Goal: Task Accomplishment & Management: Complete application form

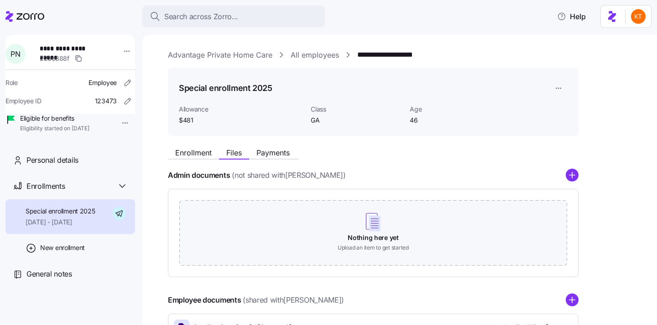
scroll to position [102, 0]
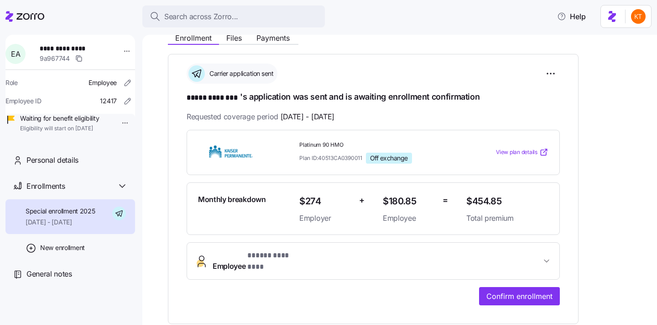
scroll to position [117, 0]
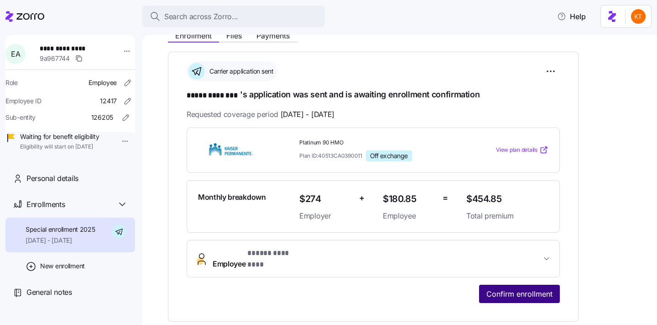
click at [541, 288] on span "Confirm enrollment" at bounding box center [520, 293] width 66 height 11
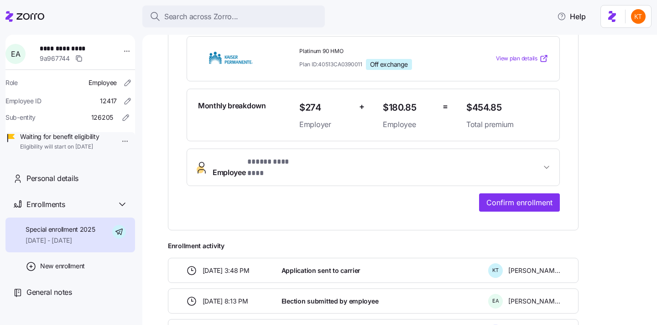
scroll to position [260, 0]
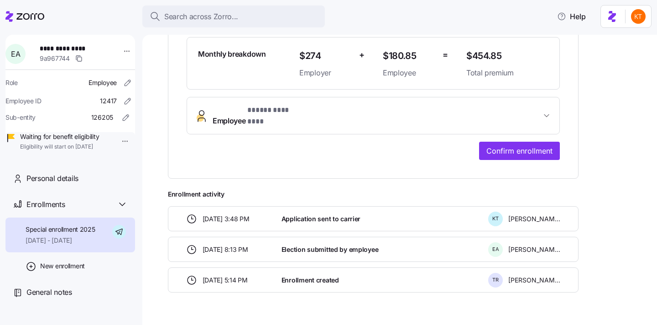
click at [342, 111] on span "Employee * ***** ******** *" at bounding box center [377, 116] width 329 height 22
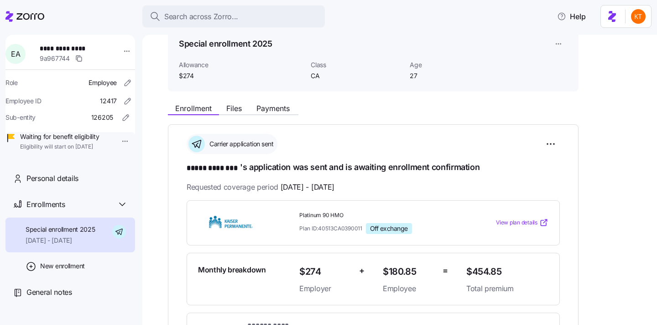
scroll to position [23, 0]
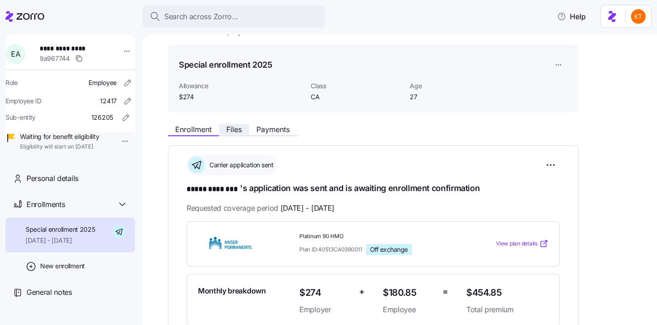
click at [231, 127] on span "Files" at bounding box center [234, 129] width 16 height 7
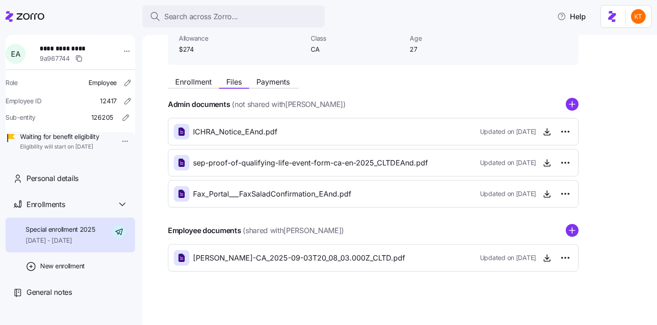
scroll to position [72, 0]
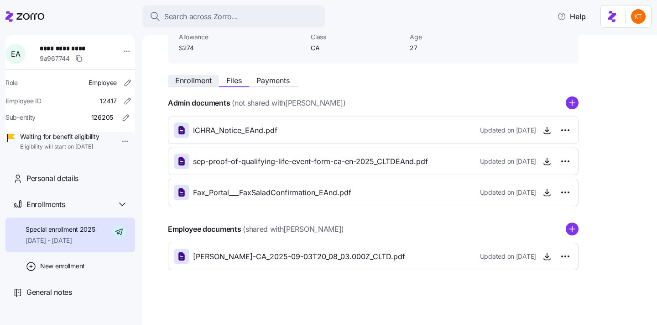
click at [203, 79] on span "Enrollment" at bounding box center [193, 80] width 37 height 7
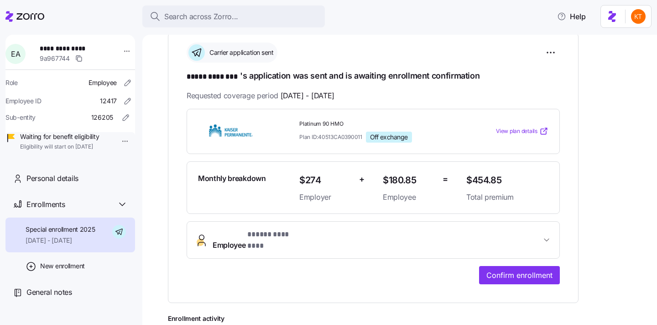
scroll to position [7, 0]
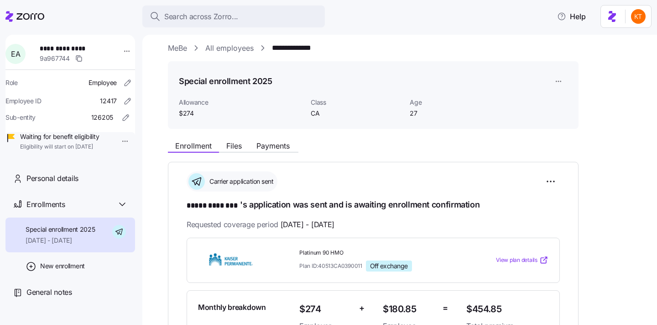
click at [242, 163] on div "**********" at bounding box center [373, 297] width 411 height 270
click at [241, 149] on span "Files" at bounding box center [234, 145] width 16 height 7
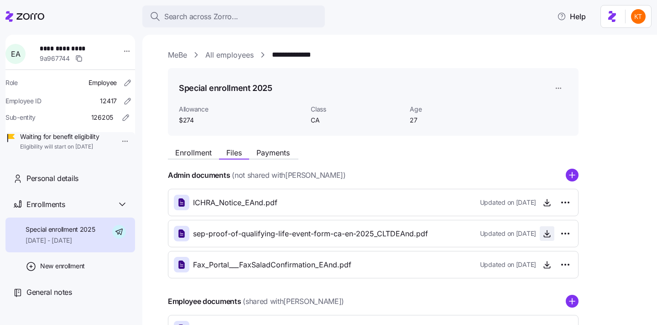
click at [548, 230] on icon "button" at bounding box center [547, 233] width 9 height 9
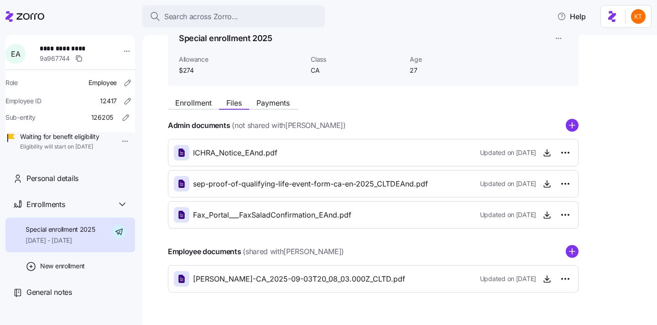
scroll to position [72, 0]
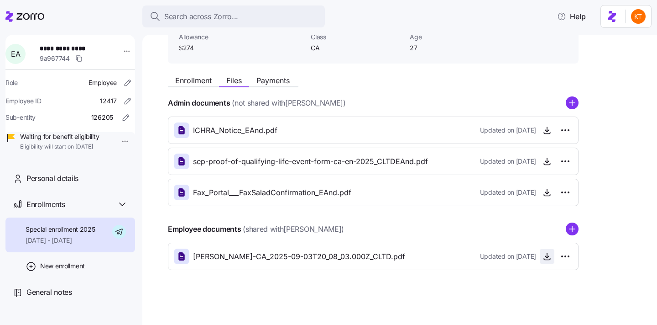
click at [546, 257] on icon "button" at bounding box center [547, 256] width 9 height 9
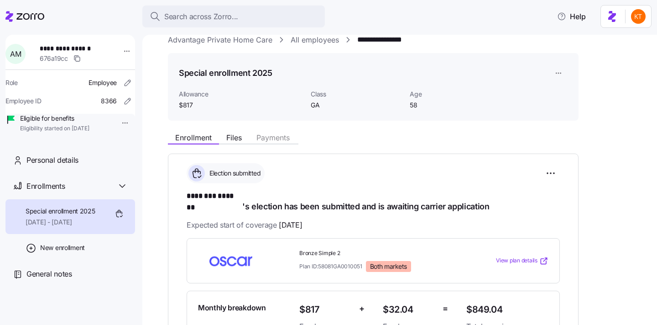
scroll to position [168, 0]
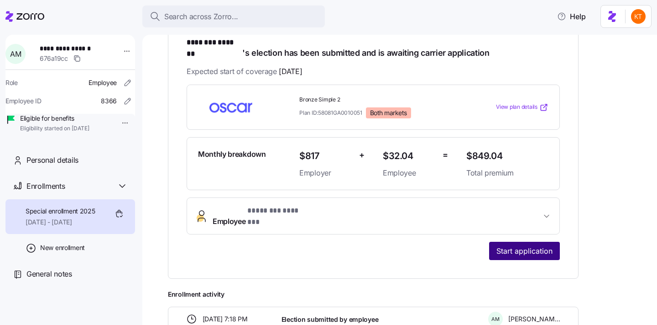
click at [499, 245] on span "Start application" at bounding box center [525, 250] width 56 height 11
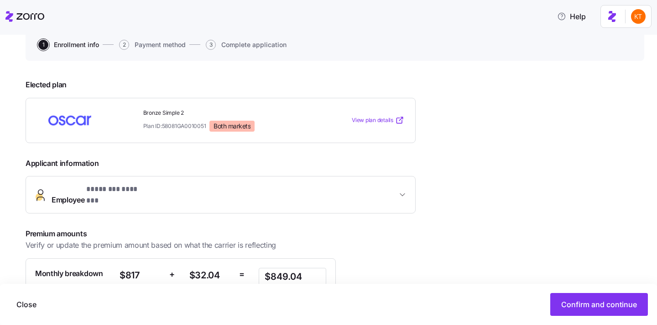
scroll to position [151, 0]
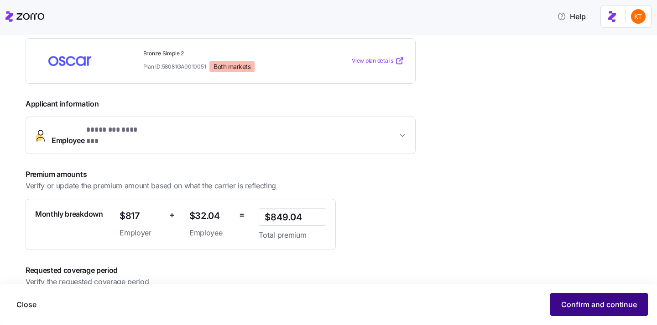
click at [566, 304] on span "Confirm and continue" at bounding box center [600, 304] width 76 height 11
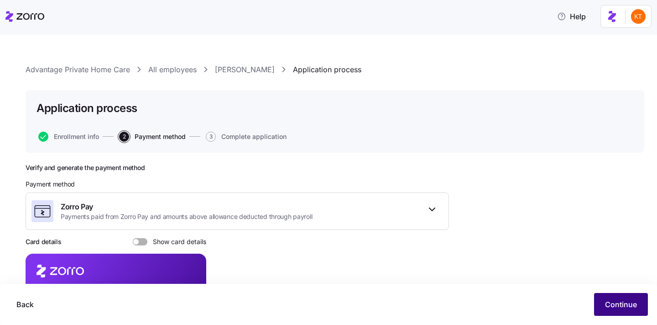
click at [618, 304] on span "Continue" at bounding box center [621, 304] width 32 height 11
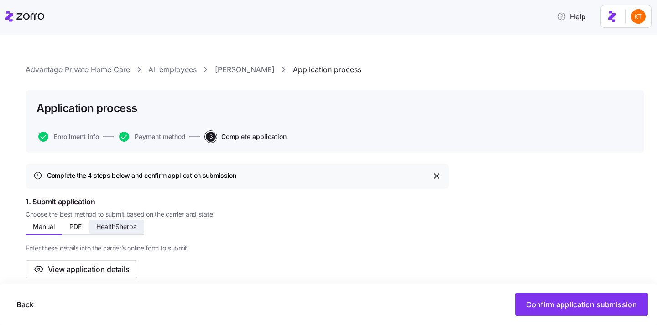
click at [127, 230] on span "HealthSherpa" at bounding box center [116, 226] width 41 height 6
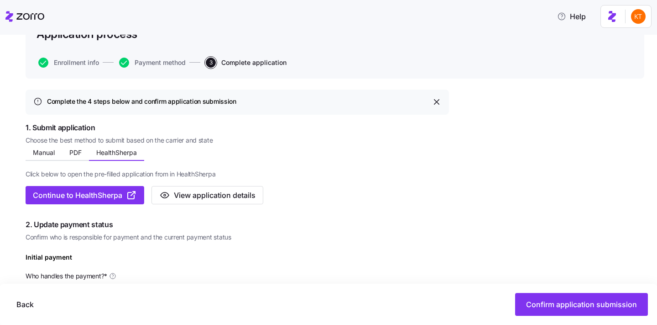
scroll to position [124, 0]
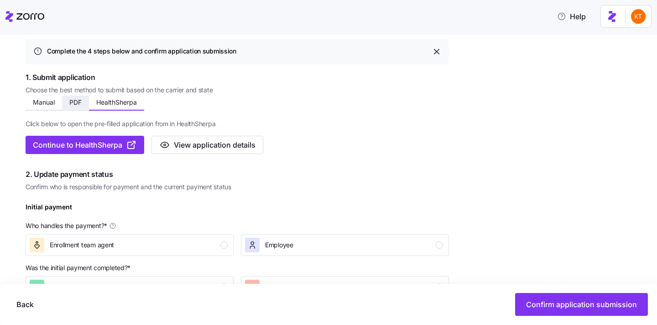
click at [81, 102] on span "PDF" at bounding box center [75, 102] width 12 height 6
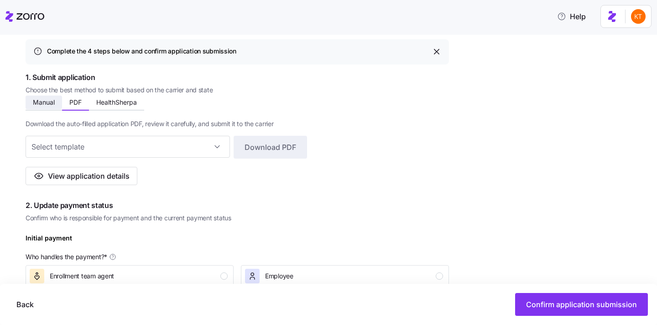
click at [48, 103] on span "Manual" at bounding box center [44, 102] width 22 height 6
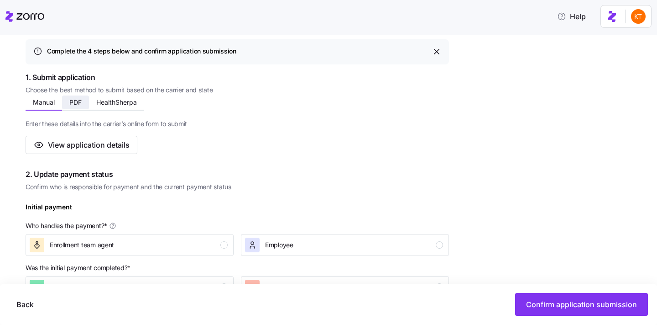
click at [78, 104] on span "PDF" at bounding box center [75, 102] width 12 height 6
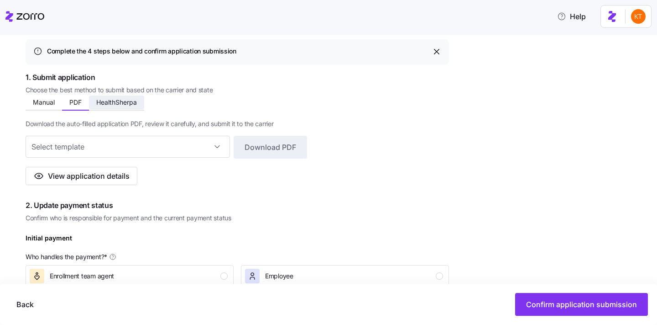
click at [110, 103] on span "HealthSherpa" at bounding box center [116, 102] width 41 height 6
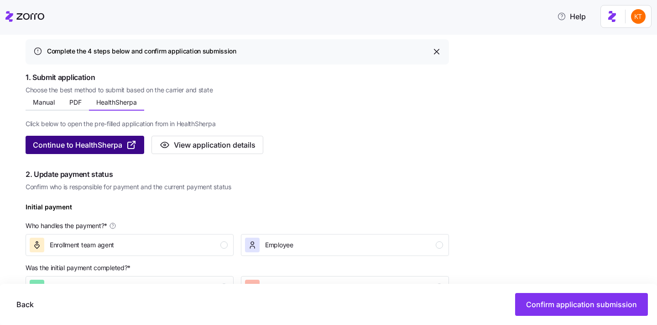
click at [113, 144] on span "Continue to HealthSherpa" at bounding box center [77, 144] width 89 height 11
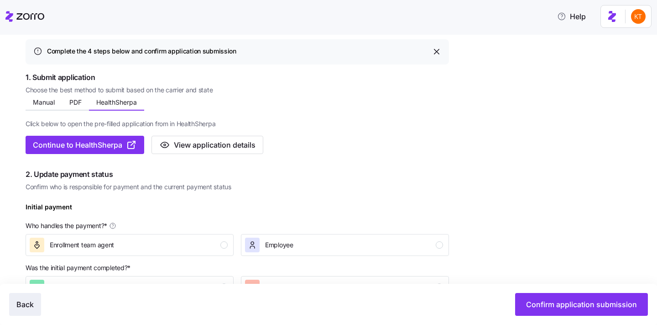
click at [25, 307] on span "Back" at bounding box center [24, 304] width 17 height 11
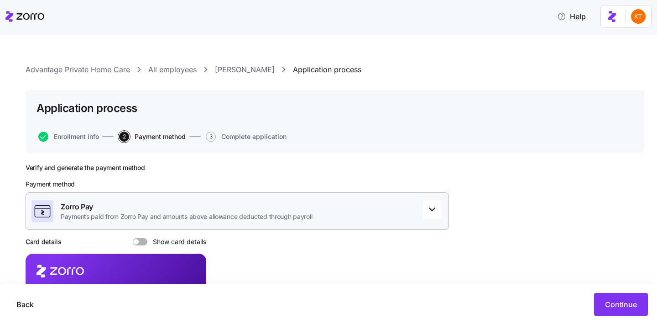
scroll to position [127, 0]
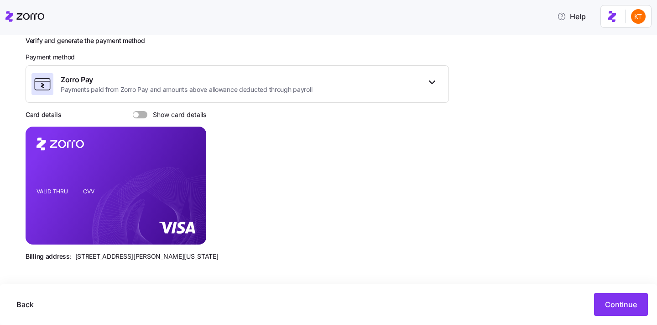
click at [140, 118] on div "Card details Show card details" at bounding box center [116, 114] width 181 height 9
click at [141, 116] on span at bounding box center [143, 114] width 9 height 7
click at [133, 111] on input "Show card details" at bounding box center [133, 111] width 0 height 0
click at [189, 169] on icon "copy-to-clipboard" at bounding box center [189, 169] width 8 height 8
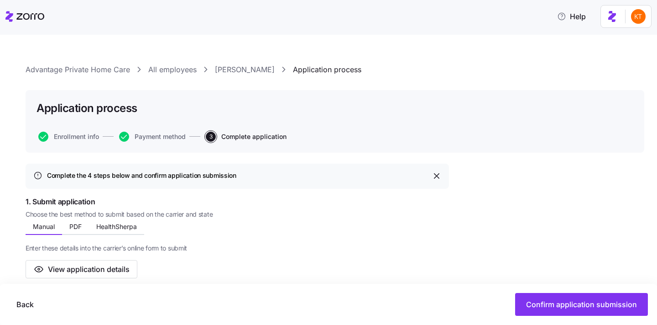
click at [225, 72] on link "[PERSON_NAME]" at bounding box center [245, 69] width 60 height 11
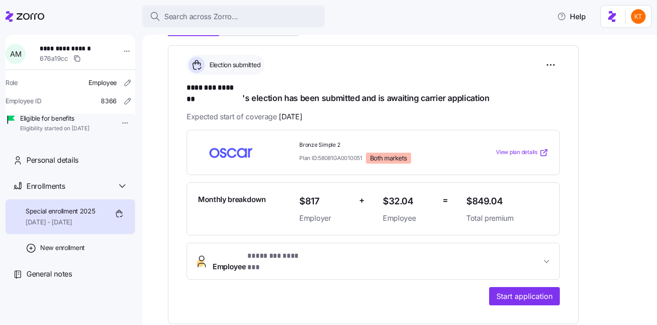
scroll to position [135, 0]
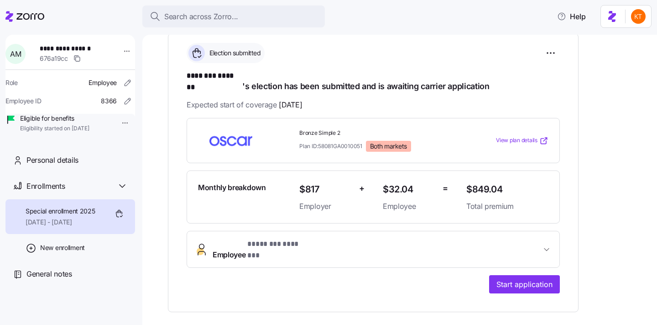
click at [331, 249] on button "Employee * ******** ******* *" at bounding box center [373, 249] width 373 height 37
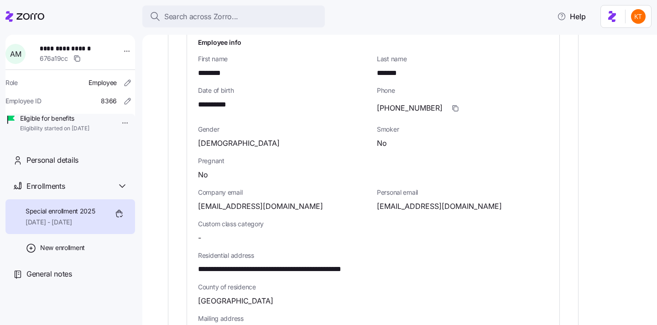
scroll to position [503, 0]
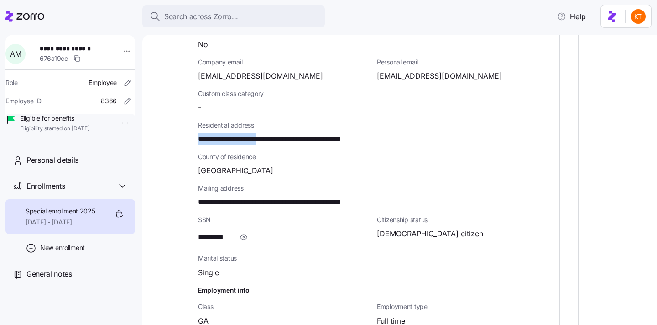
drag, startPoint x: 282, startPoint y: 121, endPoint x: 197, endPoint y: 121, distance: 85.4
click at [195, 122] on div "**********" at bounding box center [373, 132] width 373 height 465
copy span "**********"
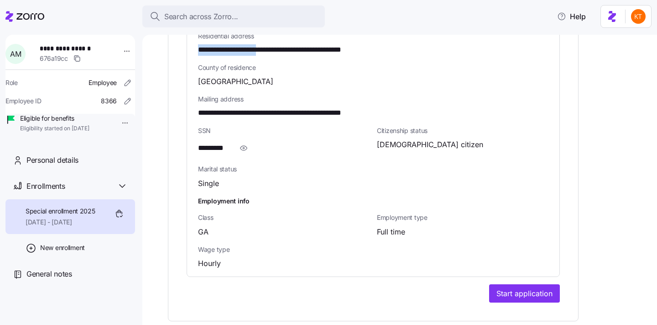
scroll to position [553, 0]
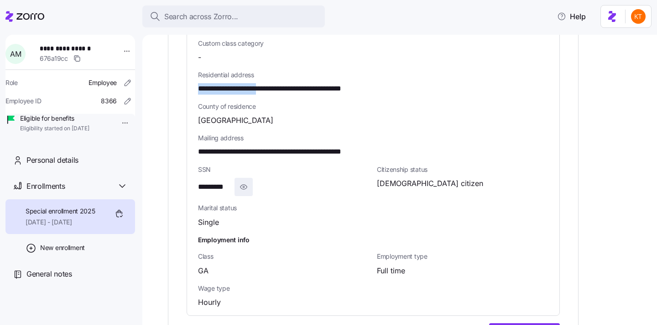
click at [239, 178] on span "button" at bounding box center [243, 186] width 17 height 17
click at [224, 181] on span "**********" at bounding box center [221, 186] width 46 height 11
copy span "****"
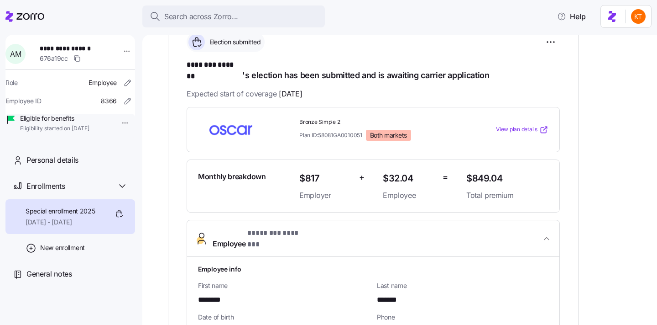
scroll to position [0, 0]
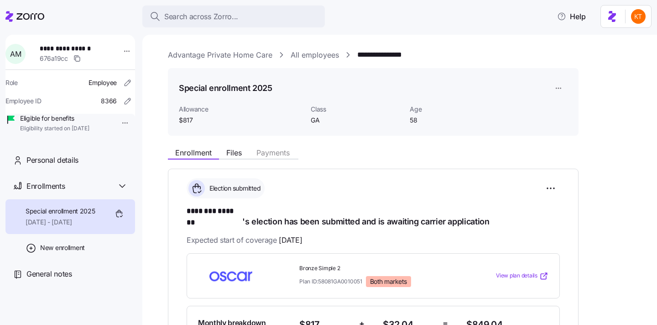
click at [68, 44] on span "**********" at bounding box center [72, 48] width 64 height 9
click at [67, 48] on span "**********" at bounding box center [72, 48] width 64 height 9
copy span "**********"
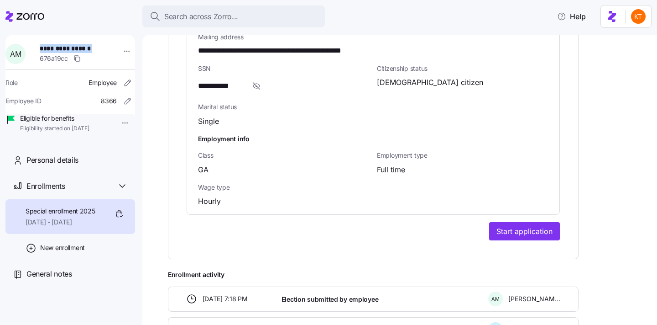
scroll to position [709, 0]
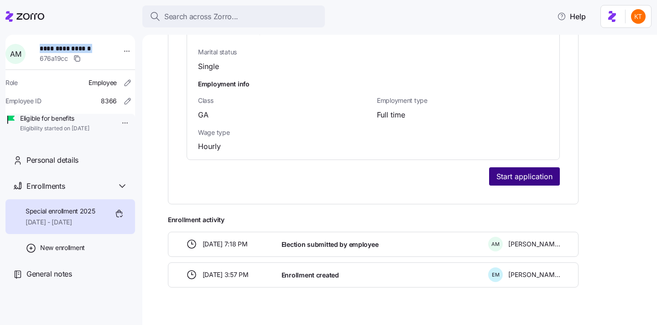
click at [512, 171] on span "Start application" at bounding box center [525, 176] width 56 height 11
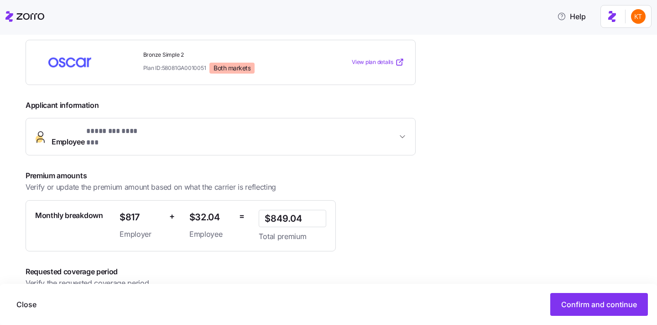
scroll to position [188, 0]
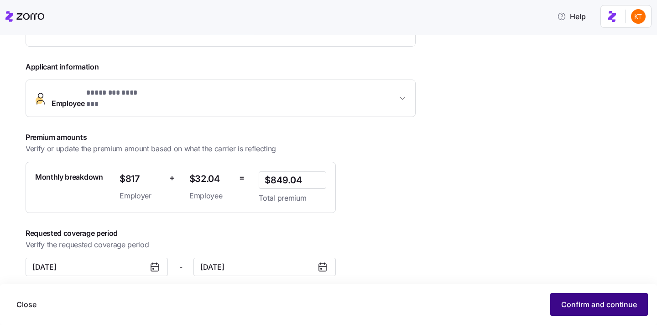
click at [562, 300] on span "Confirm and continue" at bounding box center [600, 304] width 76 height 11
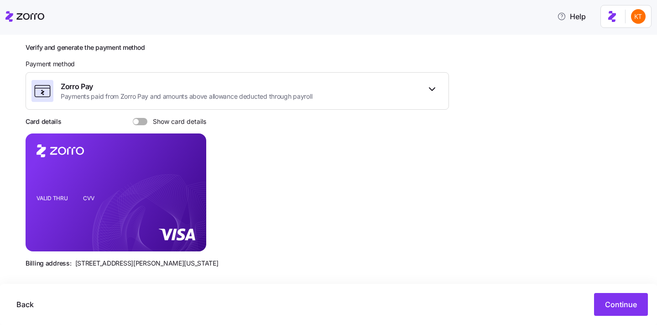
scroll to position [121, 0]
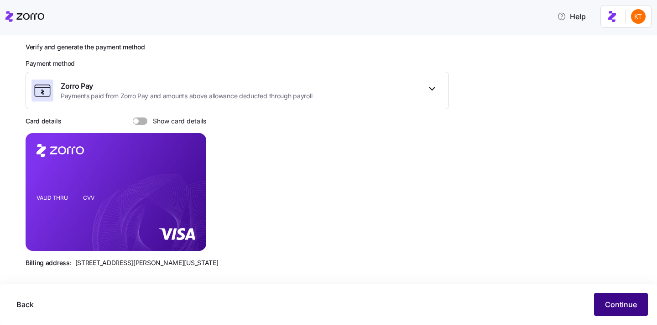
click at [621, 306] on span "Continue" at bounding box center [621, 304] width 32 height 11
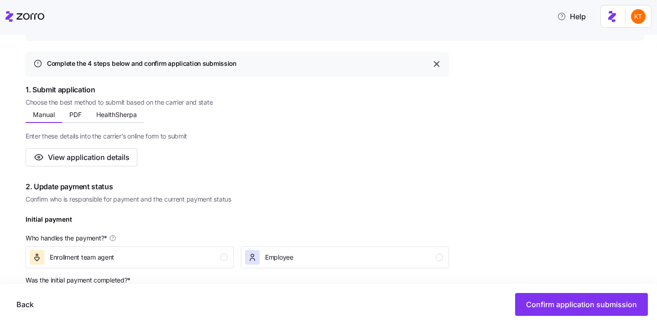
scroll to position [141, 0]
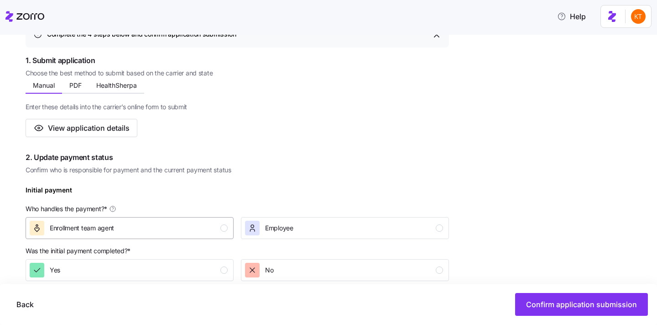
click at [210, 223] on div "Enrollment team agent" at bounding box center [129, 228] width 198 height 15
click at [318, 270] on div "No" at bounding box center [344, 270] width 198 height 15
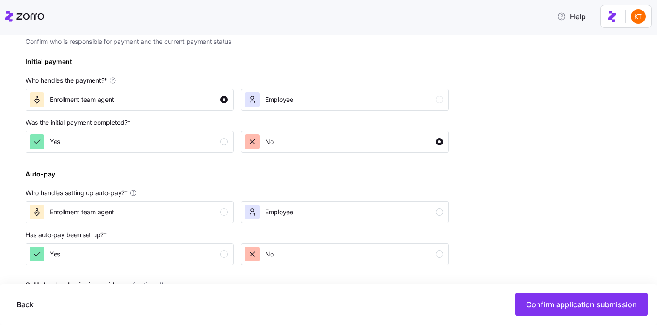
scroll to position [441, 0]
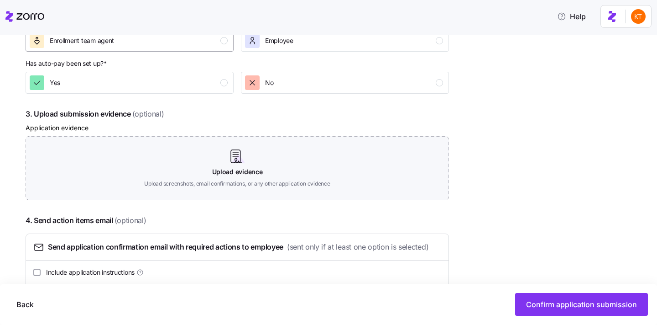
click at [211, 49] on button "Enrollment team agent" at bounding box center [130, 41] width 208 height 22
click at [336, 107] on div "Complete the 4 steps below and confirm application submission 1. Submit applica…" at bounding box center [238, 13] width 424 height 580
click at [336, 95] on div "Complete the 4 steps below and confirm application submission 1. Submit applica…" at bounding box center [238, 13] width 424 height 580
click at [337, 91] on button "No" at bounding box center [345, 83] width 208 height 22
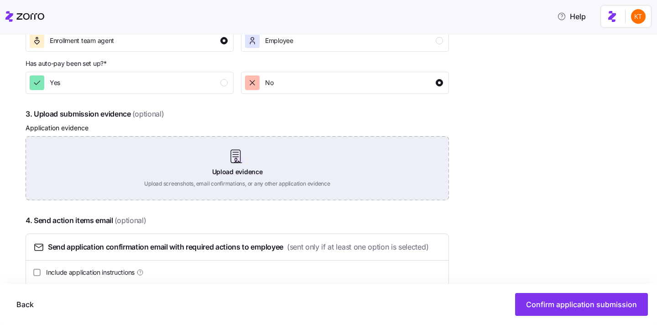
click at [242, 162] on div "Upload evidence Upload screenshots, email confirmations, or any other applicati…" at bounding box center [238, 168] width 424 height 64
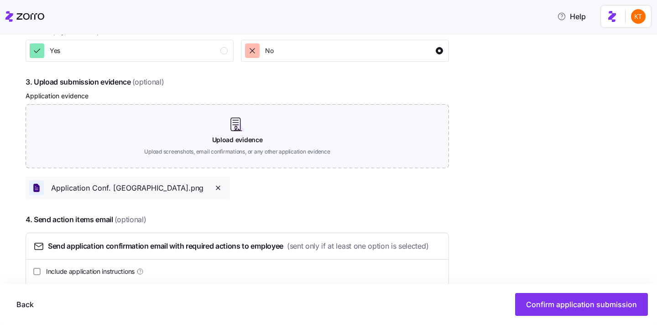
scroll to position [507, 0]
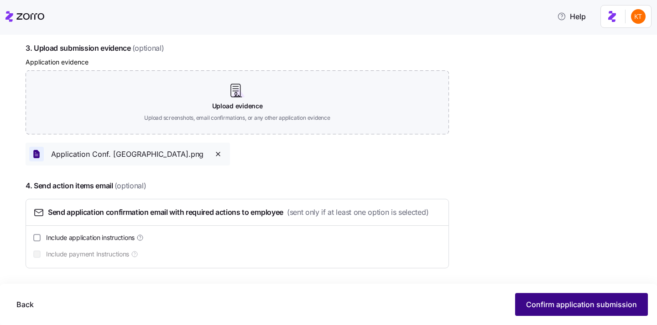
click at [526, 301] on button "Confirm application submission" at bounding box center [581, 304] width 133 height 23
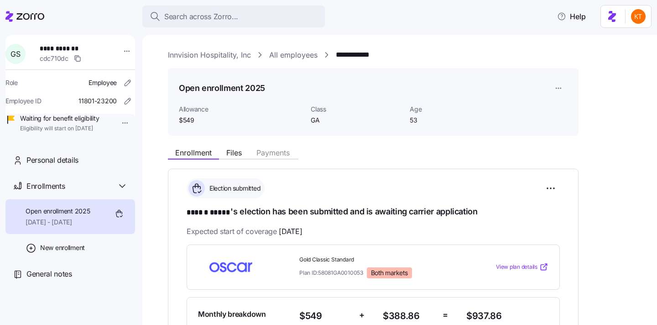
scroll to position [126, 0]
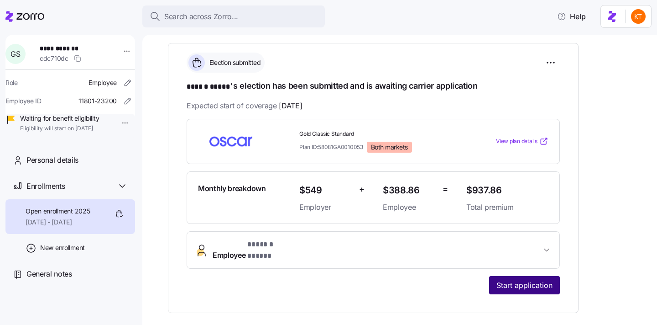
click at [501, 279] on span "Start application" at bounding box center [525, 284] width 56 height 11
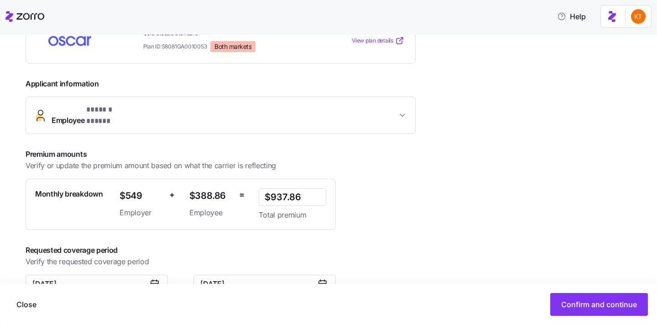
scroll to position [188, 0]
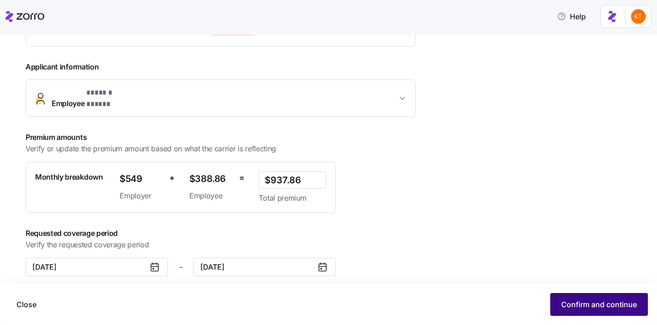
click at [606, 308] on span "Confirm and continue" at bounding box center [600, 304] width 76 height 11
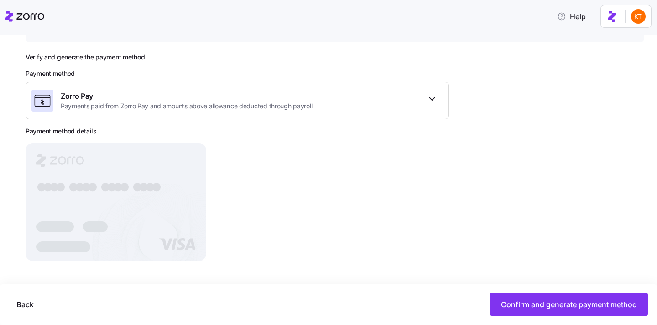
scroll to position [110, 0]
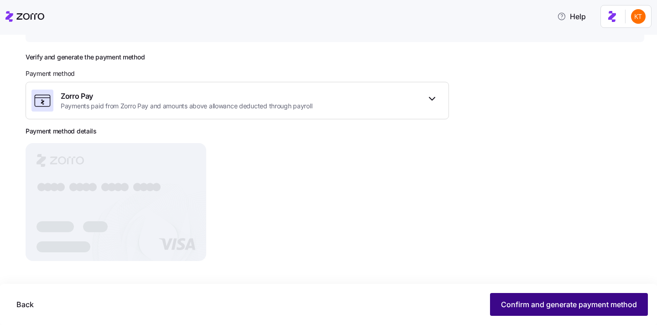
click at [588, 312] on button "Confirm and generate payment method" at bounding box center [569, 304] width 158 height 23
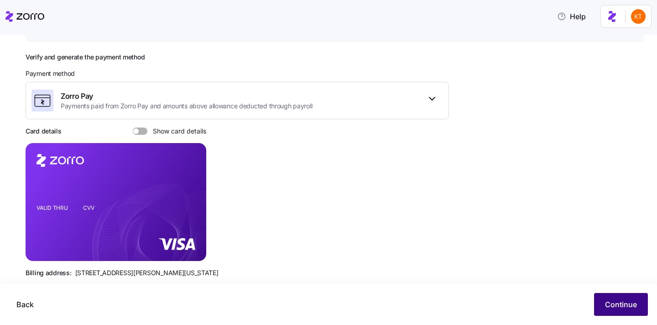
click at [605, 305] on button "Continue" at bounding box center [621, 304] width 54 height 23
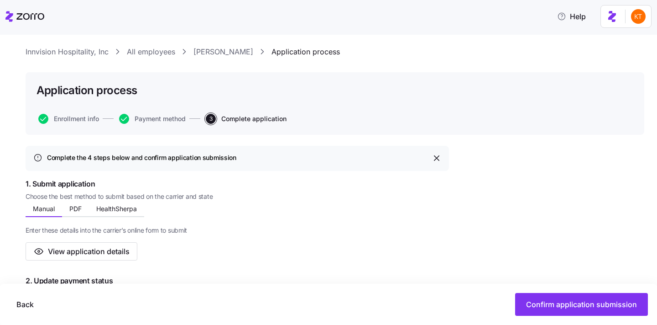
scroll to position [15, 0]
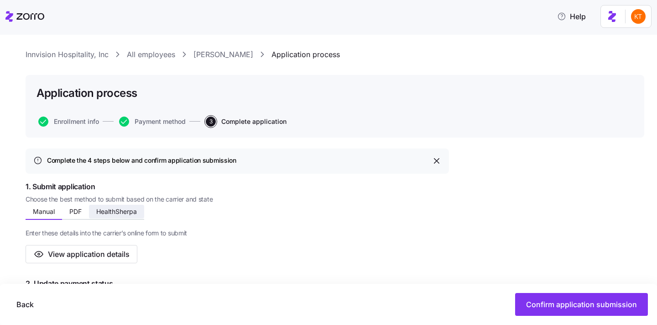
click at [125, 210] on span "HealthSherpa" at bounding box center [116, 211] width 41 height 6
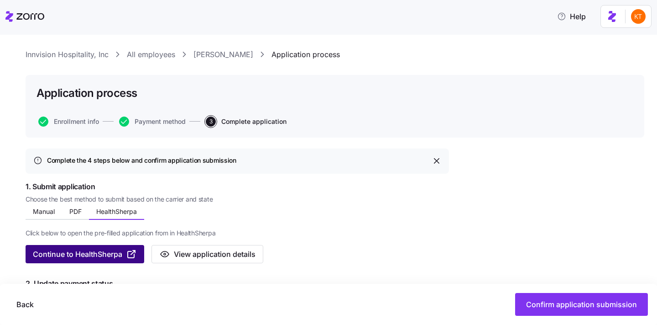
click at [107, 249] on span "Continue to HealthSherpa" at bounding box center [77, 253] width 89 height 11
click at [126, 255] on span "Continue to HealthSherpa" at bounding box center [85, 253] width 104 height 11
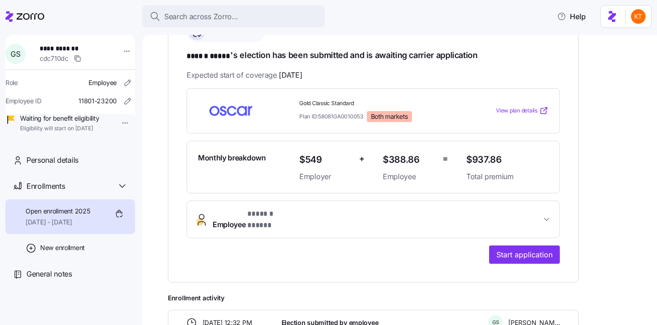
scroll to position [158, 0]
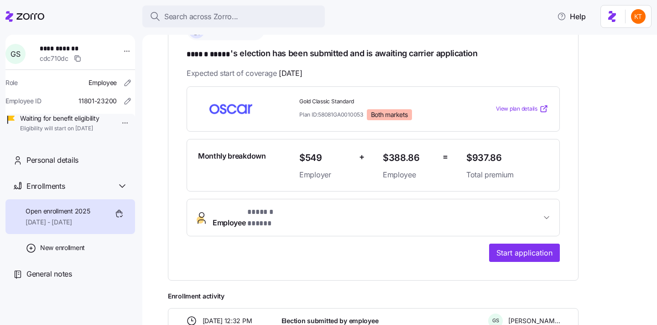
click at [257, 222] on button "Employee * ****** ***** *" at bounding box center [373, 217] width 373 height 37
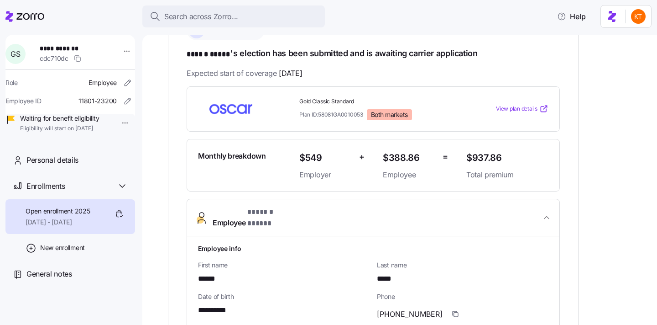
scroll to position [543, 0]
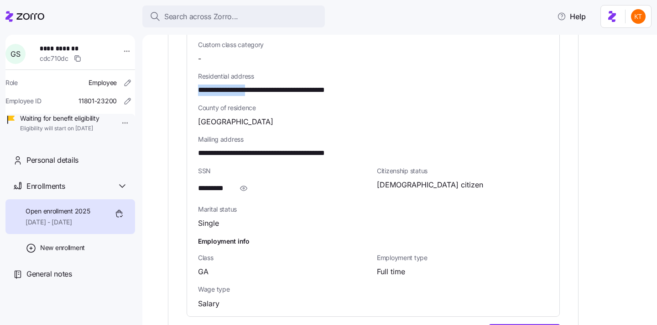
drag, startPoint x: 260, startPoint y: 82, endPoint x: 194, endPoint y: 84, distance: 65.3
click at [194, 84] on div "**********" at bounding box center [373, 83] width 373 height 465
copy span "**********"
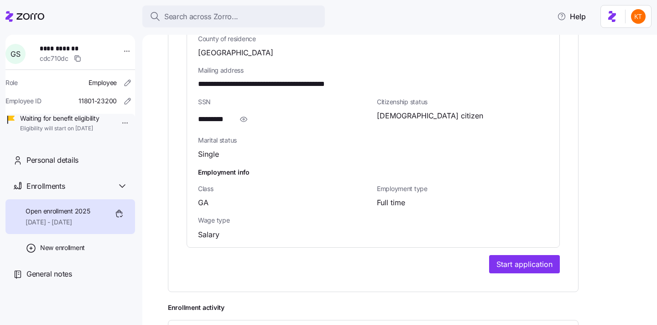
scroll to position [579, 0]
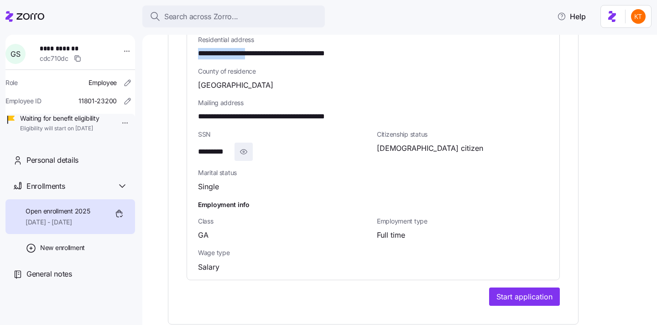
click at [244, 148] on icon "button" at bounding box center [243, 151] width 9 height 11
click at [229, 146] on span "**********" at bounding box center [220, 151] width 45 height 11
copy span "****"
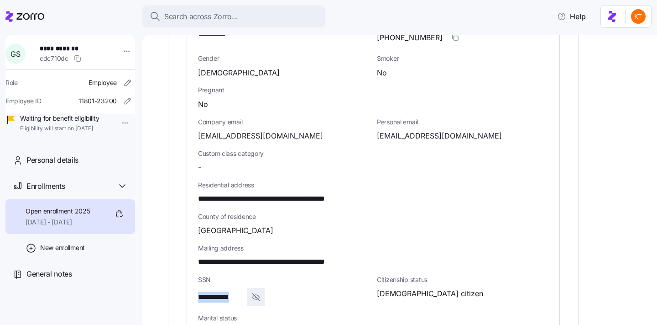
scroll to position [431, 0]
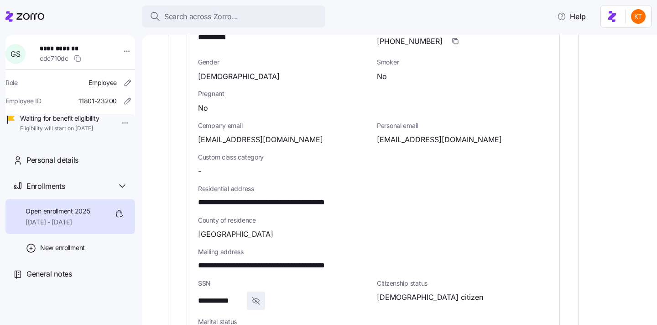
click at [72, 42] on div "**********" at bounding box center [70, 86] width 130 height 103
click at [71, 47] on span "**********" at bounding box center [72, 48] width 64 height 9
copy span "**********"
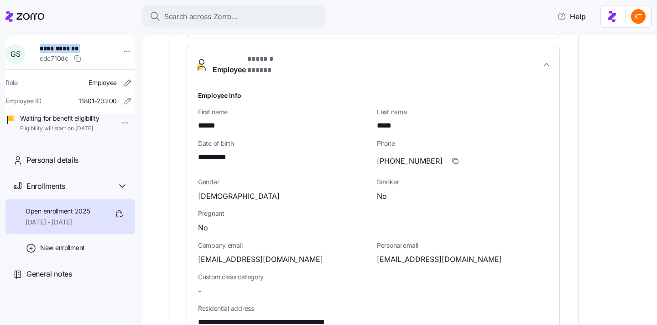
scroll to position [637, 0]
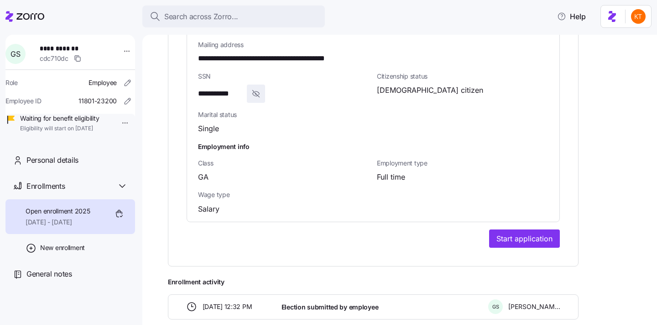
click at [538, 233] on span "Start application" at bounding box center [525, 238] width 56 height 11
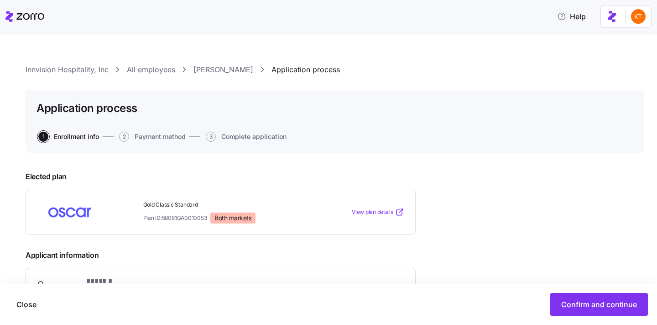
scroll to position [188, 0]
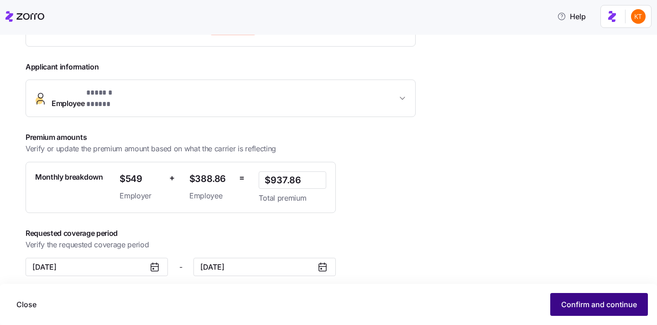
click at [578, 303] on span "Confirm and continue" at bounding box center [600, 304] width 76 height 11
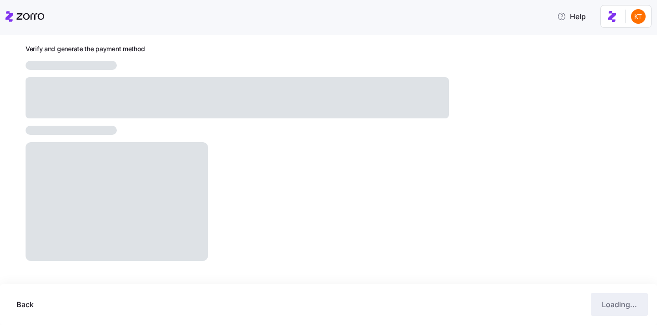
scroll to position [119, 0]
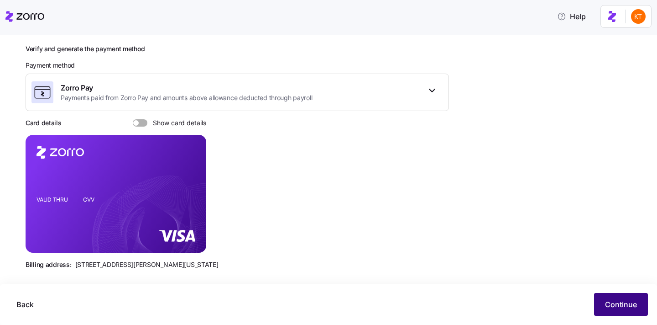
click at [625, 301] on span "Continue" at bounding box center [621, 304] width 32 height 11
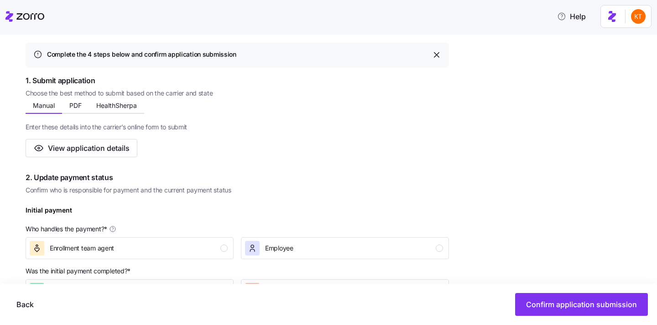
scroll to position [272, 0]
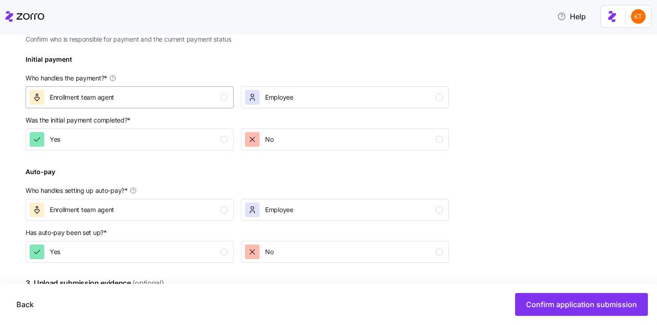
click at [205, 106] on button "Enrollment team agent" at bounding box center [130, 97] width 208 height 22
click at [289, 143] on div "No" at bounding box center [344, 139] width 198 height 15
click at [178, 216] on div "Enrollment team agent" at bounding box center [129, 209] width 198 height 15
click at [318, 251] on div "No" at bounding box center [344, 251] width 198 height 15
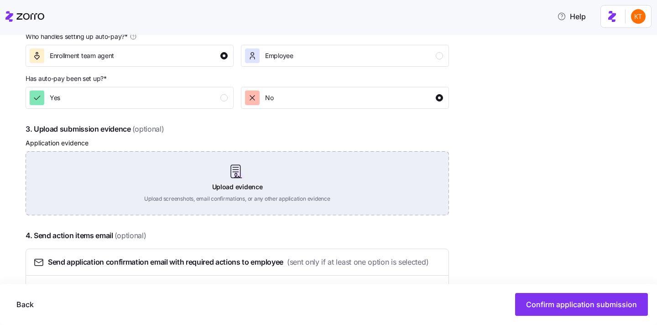
click at [216, 196] on div "Upload evidence Upload screenshots, email confirmations, or any other applicati…" at bounding box center [238, 183] width 424 height 64
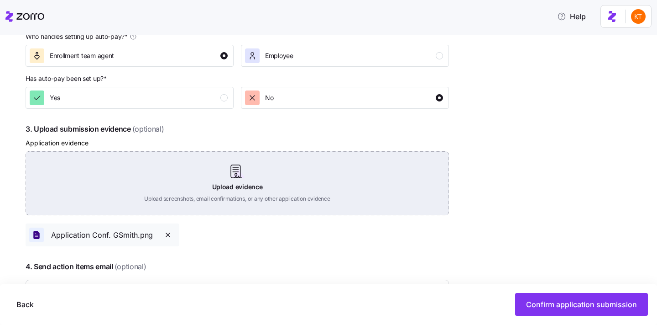
scroll to position [507, 0]
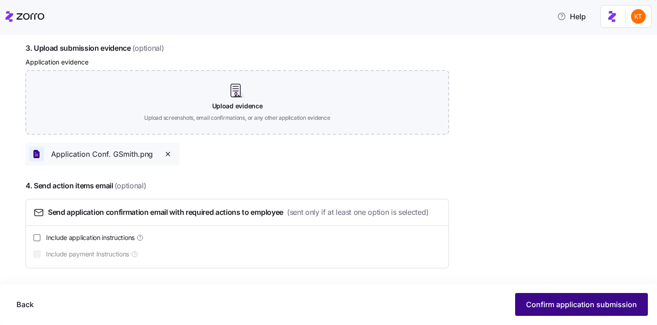
click at [534, 300] on span "Confirm application submission" at bounding box center [581, 304] width 111 height 11
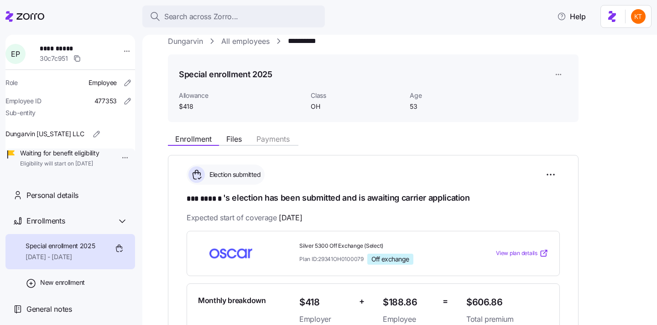
scroll to position [14, 0]
click at [51, 47] on span "**********" at bounding box center [70, 48] width 60 height 9
copy span "**********"
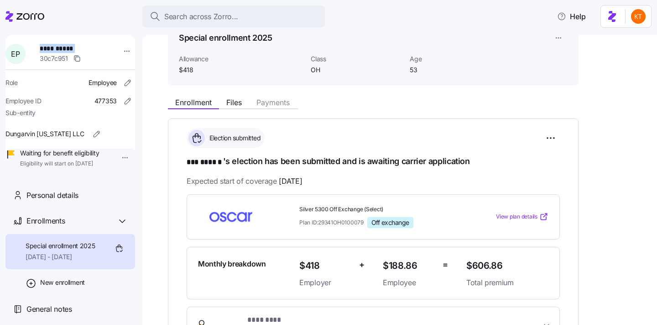
scroll to position [243, 0]
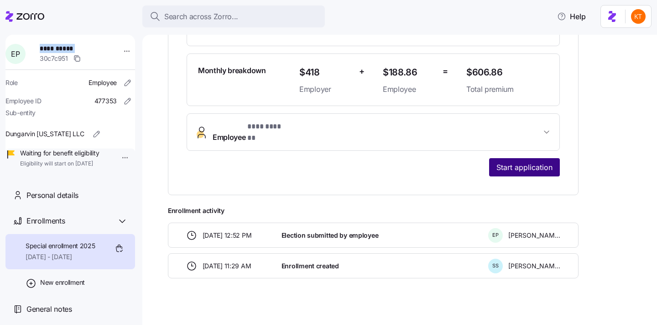
click at [529, 166] on button "Start application" at bounding box center [524, 167] width 71 height 18
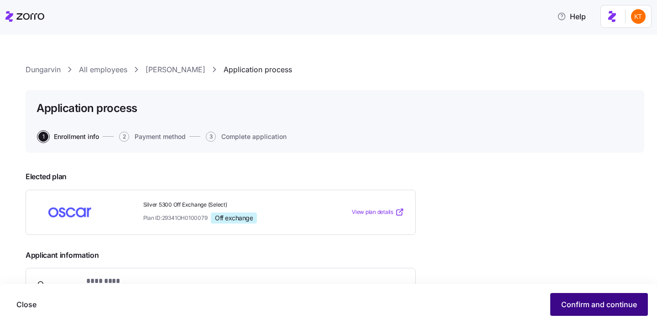
click at [576, 303] on span "Confirm and continue" at bounding box center [600, 304] width 76 height 11
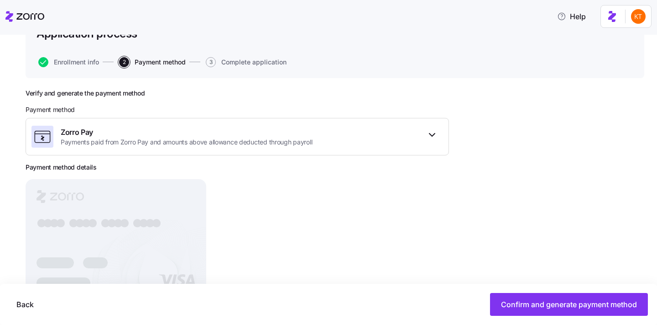
scroll to position [110, 0]
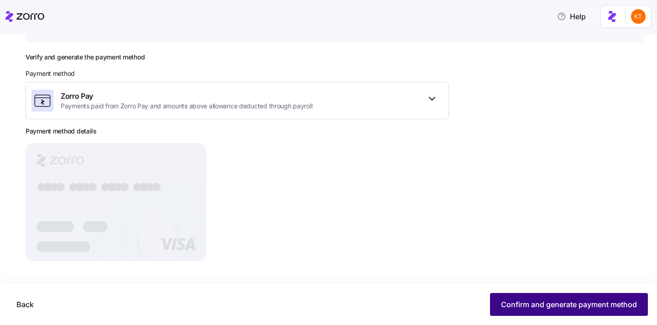
click at [526, 305] on span "Confirm and generate payment method" at bounding box center [569, 304] width 136 height 11
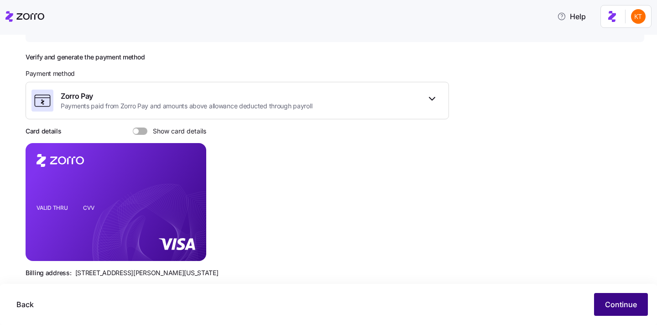
click at [602, 304] on button "Continue" at bounding box center [621, 304] width 54 height 23
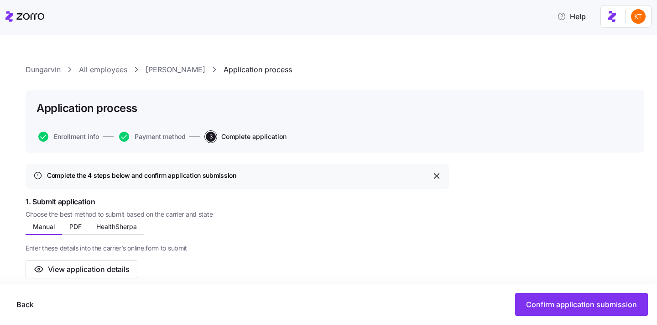
scroll to position [119, 0]
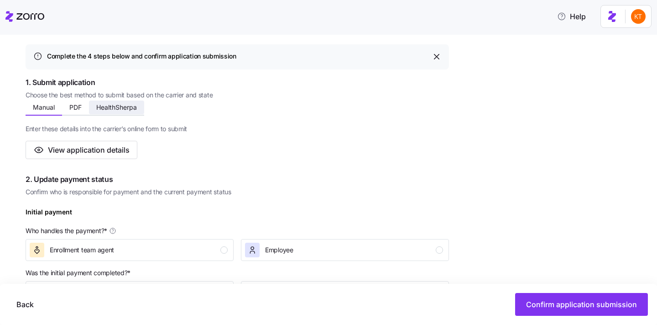
click at [125, 105] on span "HealthSherpa" at bounding box center [116, 107] width 41 height 6
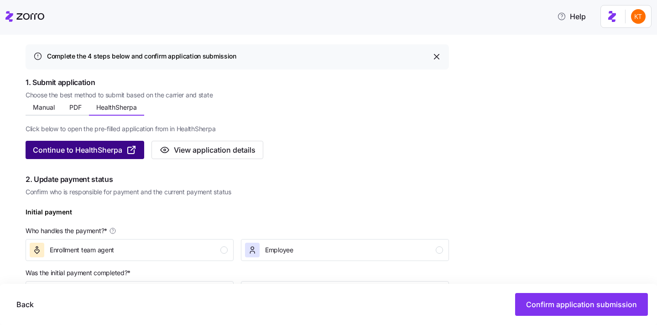
click at [126, 148] on icon "button" at bounding box center [131, 149] width 11 height 11
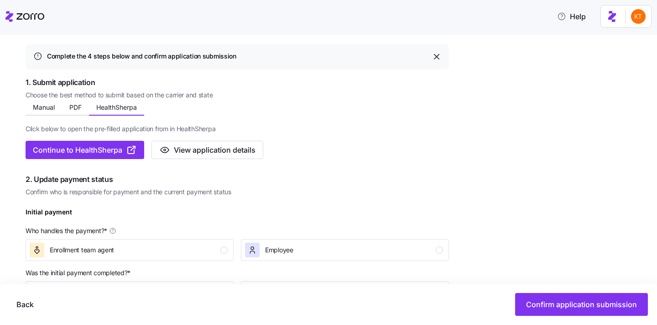
scroll to position [0, 0]
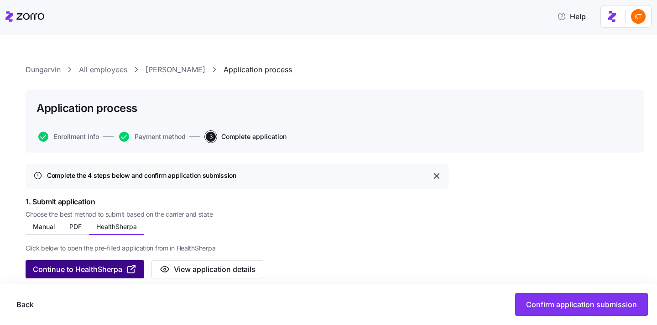
click at [105, 268] on span "Continue to HealthSherpa" at bounding box center [77, 268] width 89 height 11
click at [89, 270] on span "Continue to HealthSherpa" at bounding box center [77, 268] width 89 height 11
click at [108, 273] on span "Continue to HealthSherpa" at bounding box center [77, 268] width 89 height 11
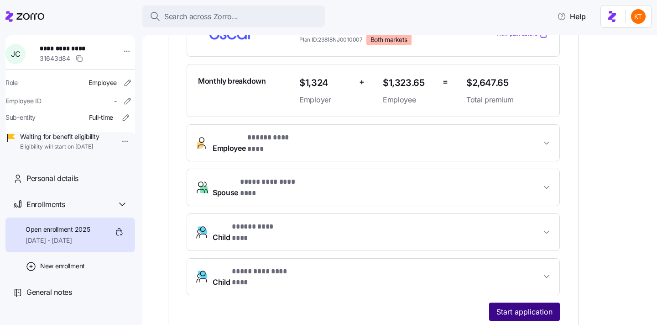
scroll to position [356, 0]
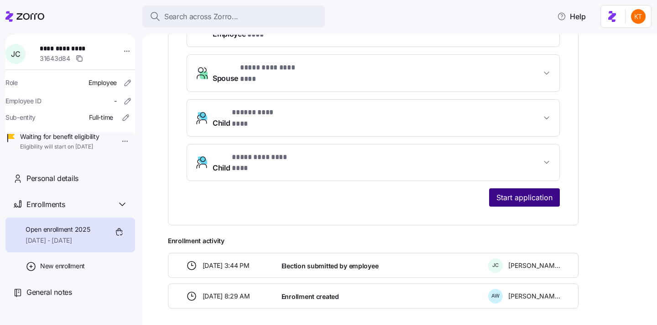
click at [521, 192] on span "Start application" at bounding box center [525, 197] width 56 height 11
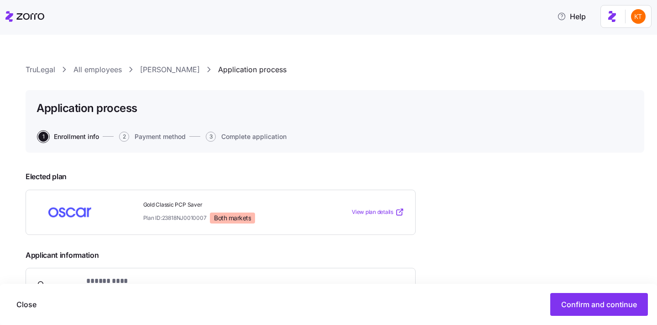
scroll to position [122, 0]
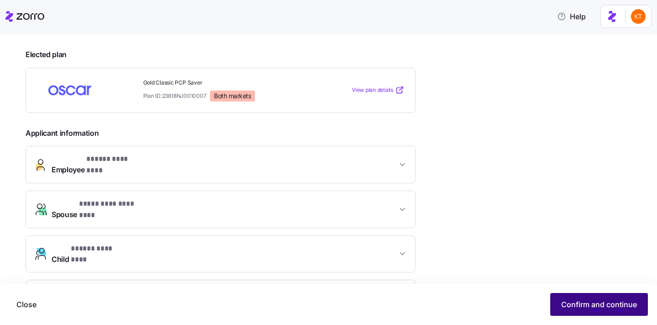
click at [555, 300] on button "Confirm and continue" at bounding box center [600, 304] width 98 height 23
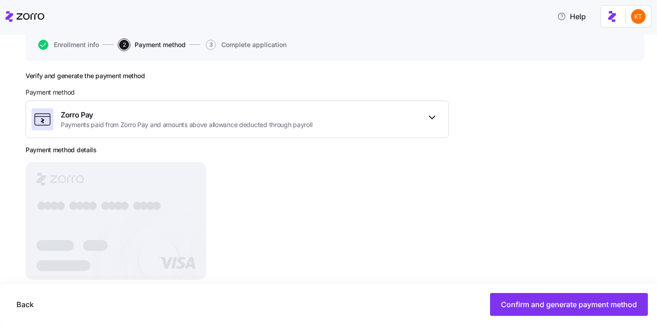
scroll to position [110, 0]
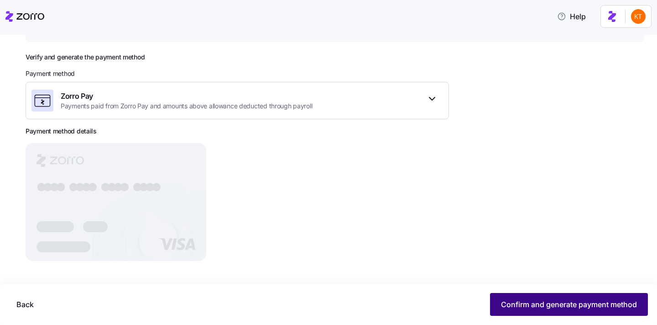
click at [560, 298] on button "Confirm and generate payment method" at bounding box center [569, 304] width 158 height 23
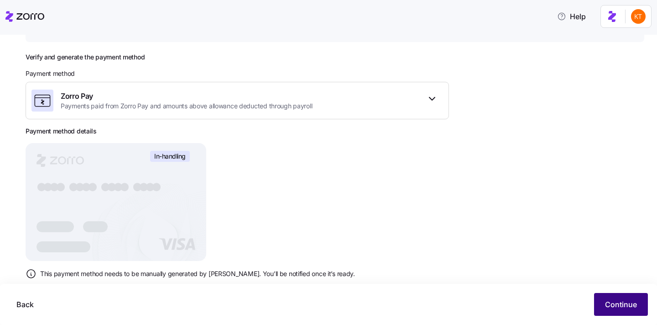
click at [620, 295] on button "Continue" at bounding box center [621, 304] width 54 height 23
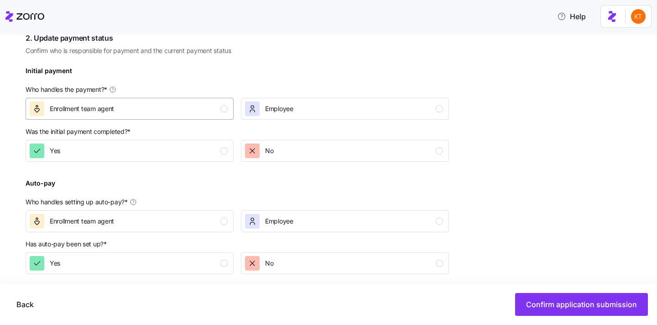
scroll to position [127, 0]
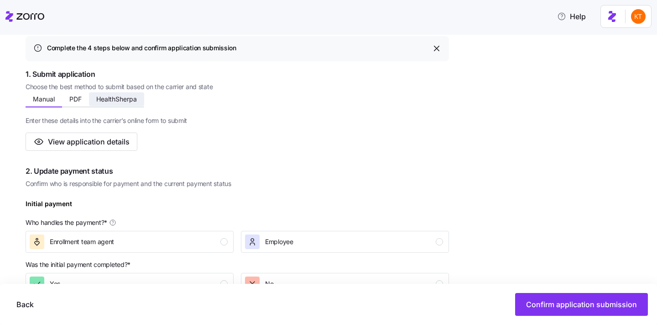
click at [133, 103] on button "HealthSherpa" at bounding box center [116, 99] width 55 height 14
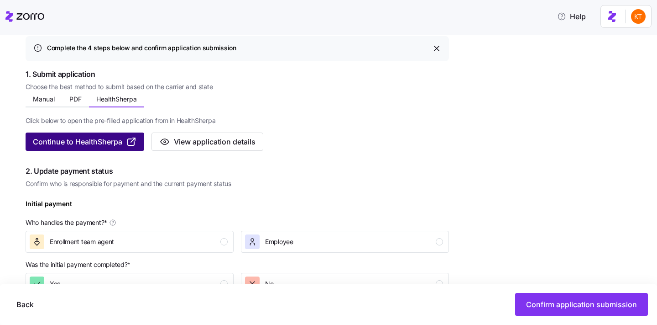
click at [124, 147] on span "Continue to HealthSherpa" at bounding box center [85, 141] width 104 height 11
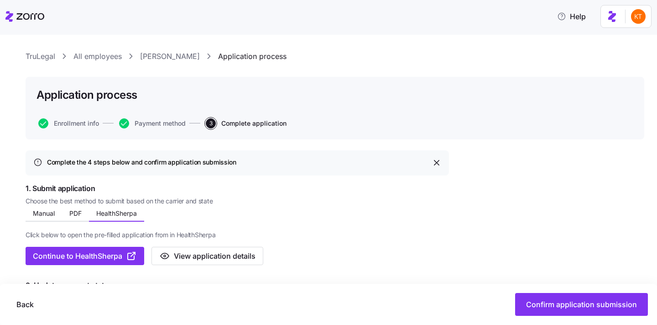
scroll to position [0, 0]
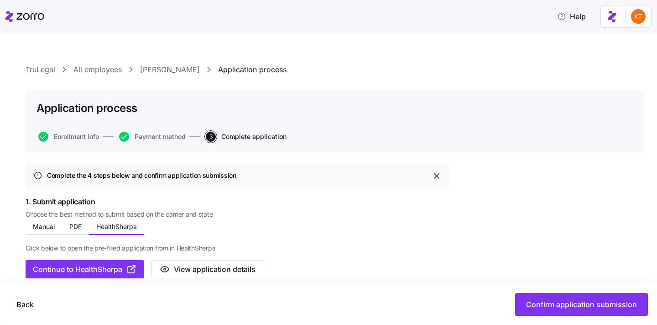
click at [170, 71] on link "Jared Coseglia" at bounding box center [170, 69] width 60 height 11
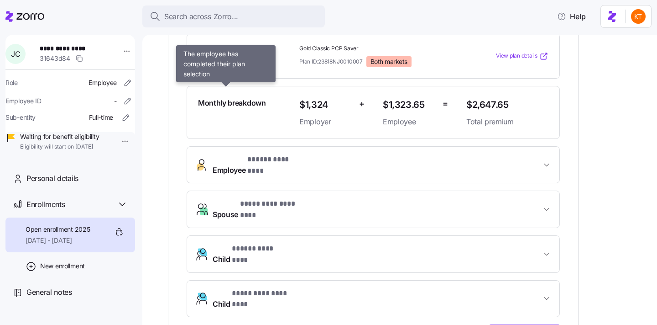
scroll to position [240, 0]
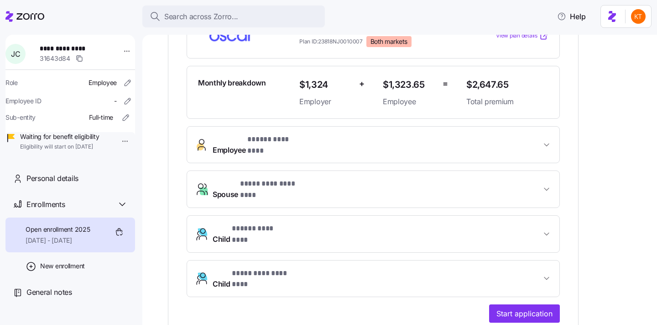
click at [324, 126] on button "Employee * ***** ******** *" at bounding box center [373, 144] width 373 height 37
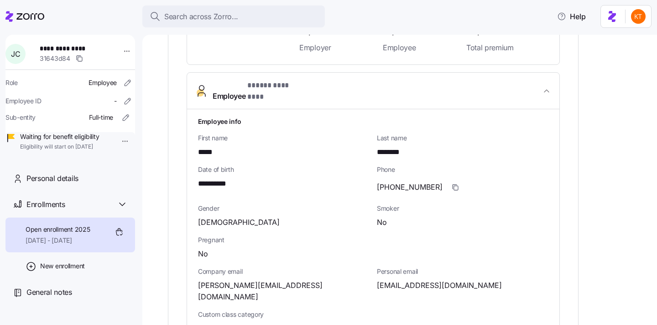
scroll to position [398, 0]
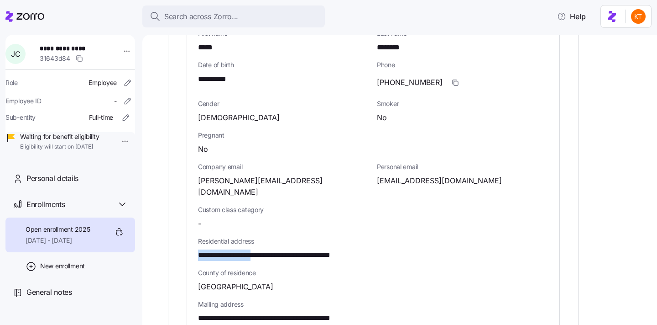
drag, startPoint x: 264, startPoint y: 226, endPoint x: 197, endPoint y: 225, distance: 66.7
click at [197, 225] on div "**********" at bounding box center [373, 243] width 373 height 476
copy span "**********"
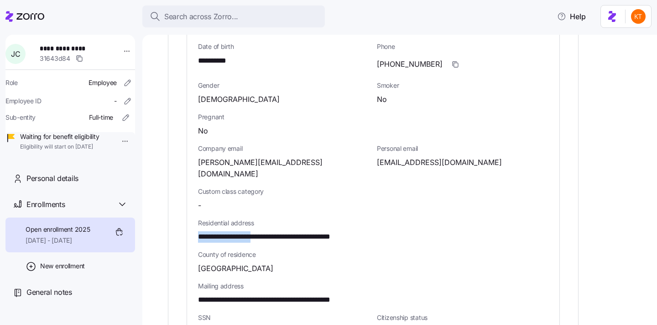
scroll to position [668, 0]
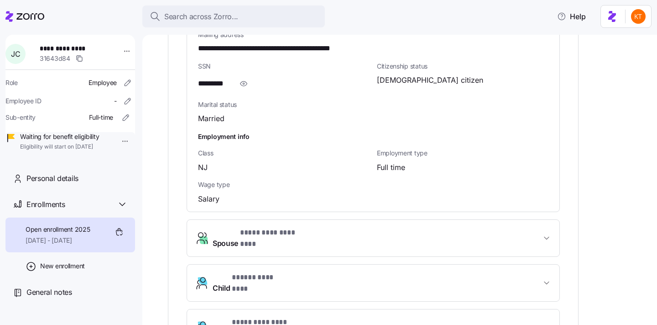
click at [300, 220] on button "Spouse * ********* ******** *" at bounding box center [373, 238] width 373 height 37
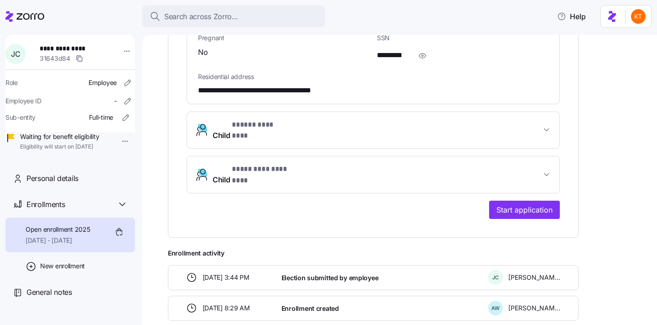
scroll to position [1010, 0]
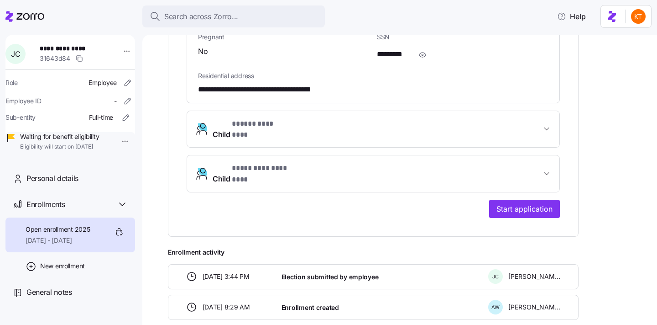
click at [265, 118] on span "* ***** ******** *" at bounding box center [260, 123] width 56 height 11
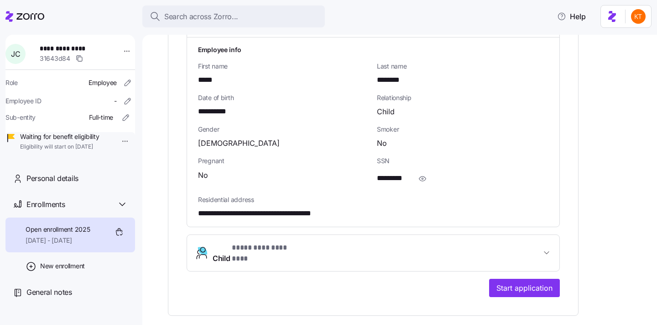
scroll to position [1166, 0]
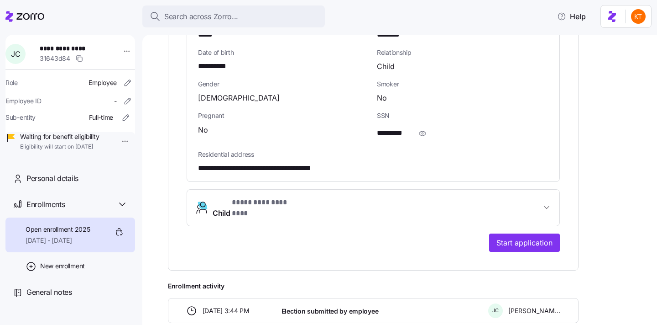
click at [247, 189] on button "Child * ********* ******** *" at bounding box center [373, 207] width 373 height 37
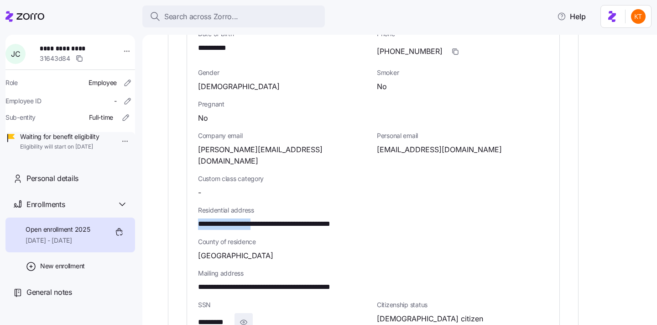
scroll to position [440, 0]
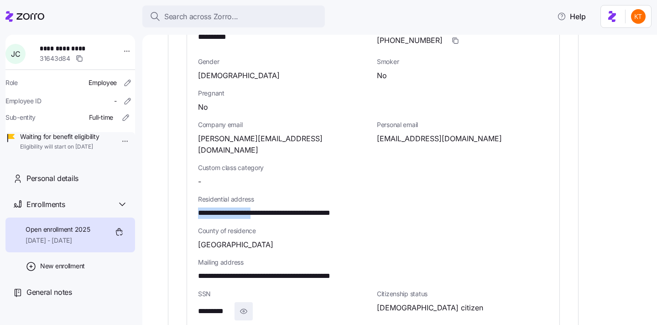
click at [242, 305] on icon "button" at bounding box center [243, 310] width 9 height 11
click at [212, 305] on span "**********" at bounding box center [220, 310] width 45 height 11
click at [213, 305] on span "**********" at bounding box center [220, 310] width 45 height 11
copy span "*"
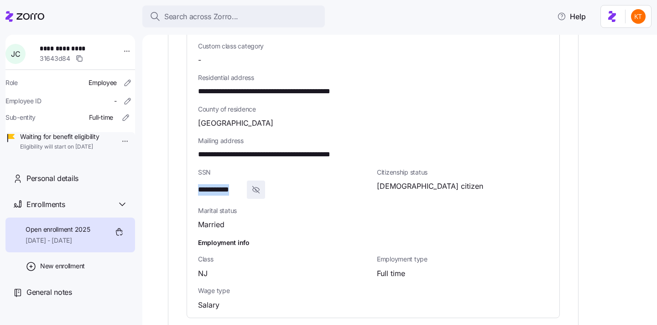
scroll to position [683, 0]
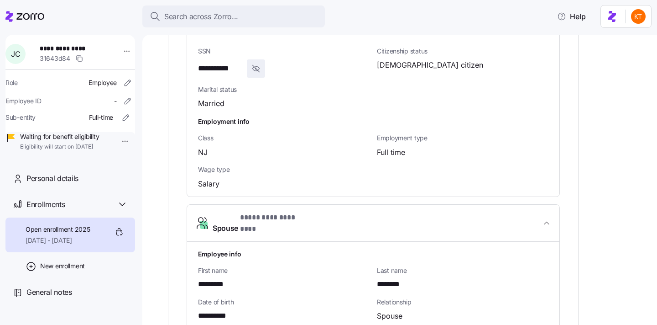
click at [267, 204] on div "**********" at bounding box center [373, 317] width 373 height 226
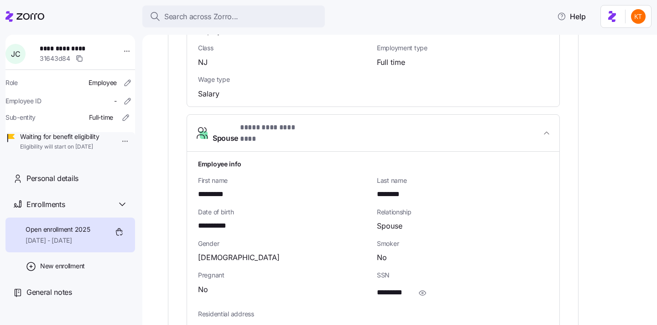
scroll to position [799, 0]
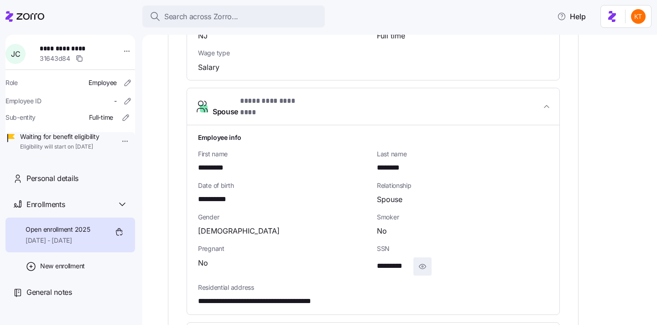
click at [417, 258] on span "button" at bounding box center [422, 266] width 17 height 17
click at [396, 260] on span "**********" at bounding box center [399, 265] width 45 height 11
copy span "**"
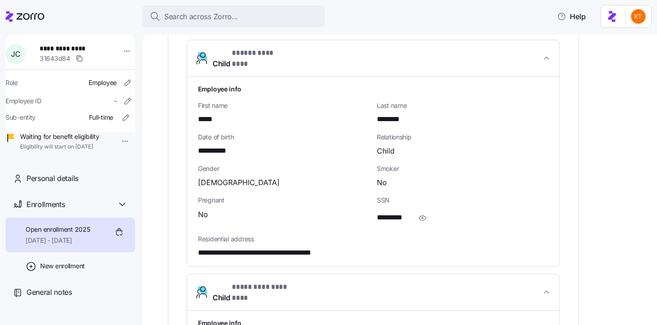
scroll to position [1066, 0]
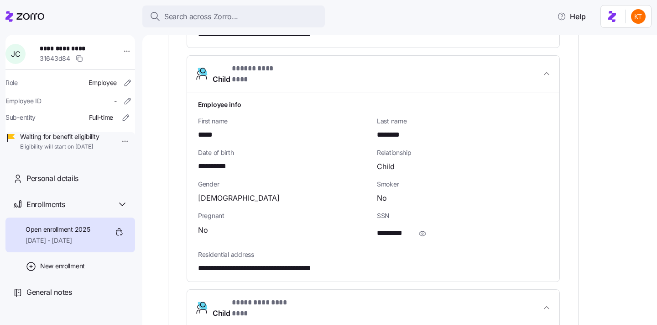
drag, startPoint x: 423, startPoint y: 189, endPoint x: 411, endPoint y: 189, distance: 11.4
click at [423, 228] on icon "button" at bounding box center [422, 233] width 9 height 11
click at [406, 227] on span "**********" at bounding box center [400, 232] width 46 height 11
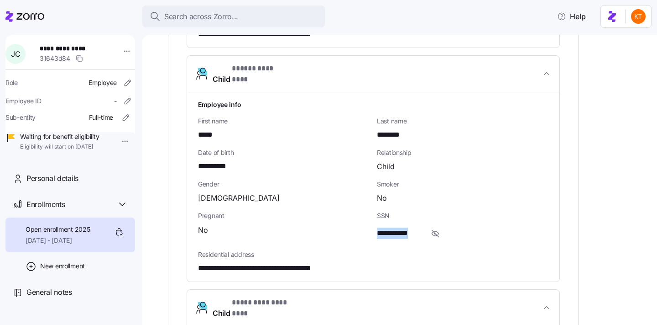
copy span "****"
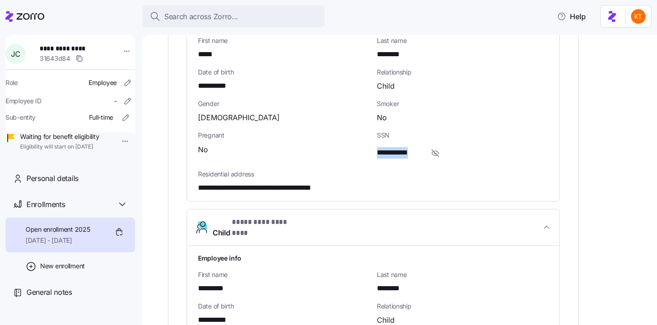
scroll to position [1197, 0]
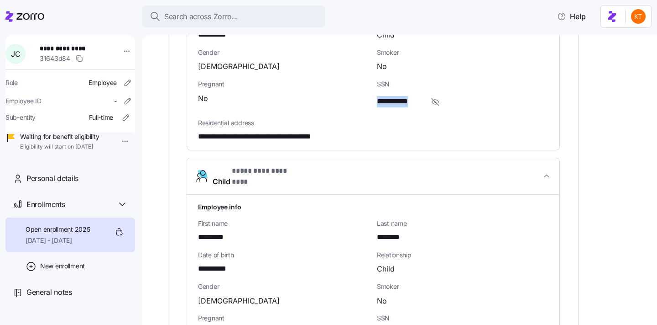
copy span "****"
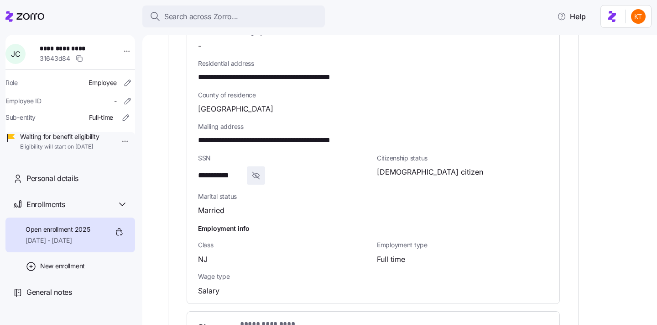
scroll to position [0, 0]
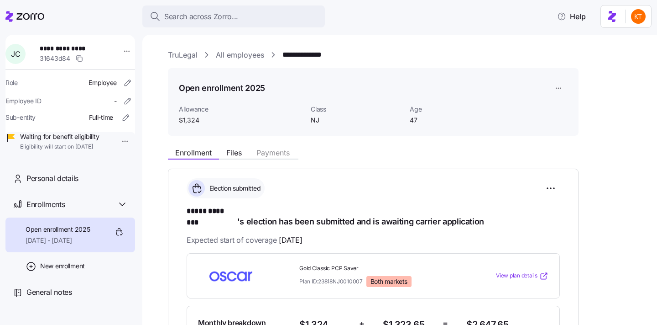
click at [59, 47] on span "**********" at bounding box center [72, 48] width 64 height 9
copy span "**********"
click at [183, 57] on link "TruLegal" at bounding box center [183, 54] width 30 height 11
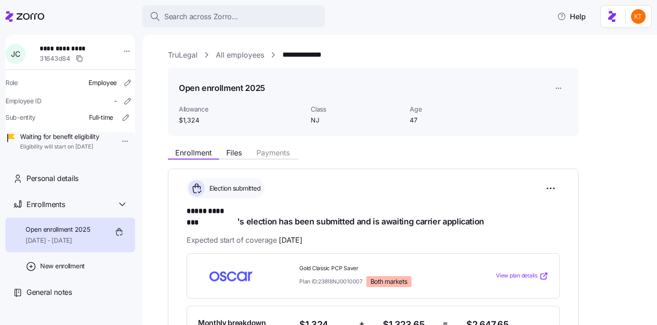
scroll to position [344, 0]
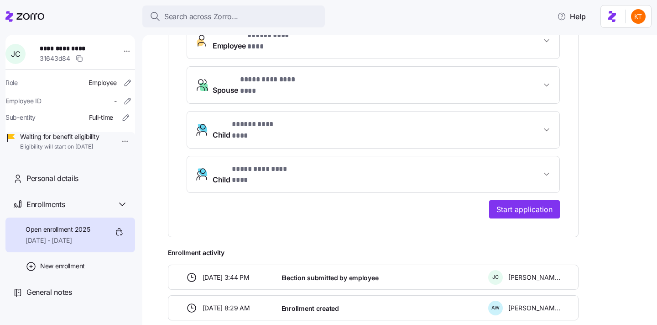
click at [309, 111] on button "Child * ***** ******** *" at bounding box center [373, 129] width 373 height 37
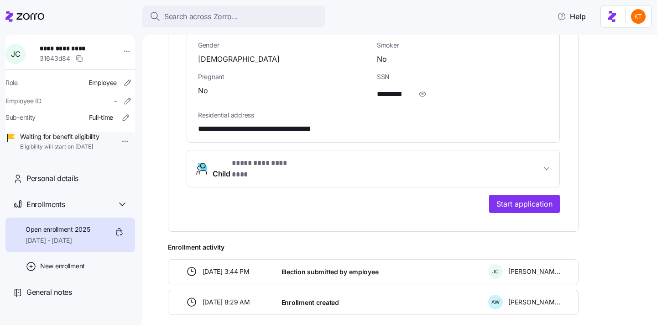
scroll to position [545, 0]
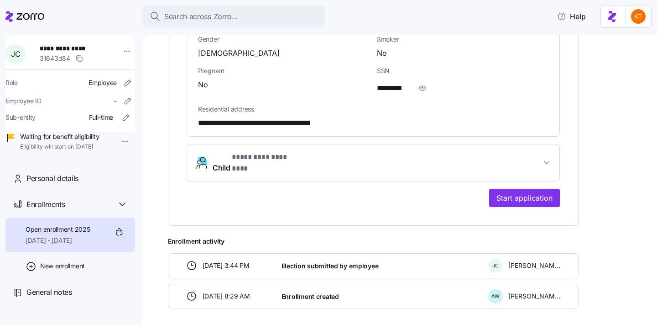
click at [302, 152] on span "Child * ********* ******** *" at bounding box center [377, 163] width 329 height 22
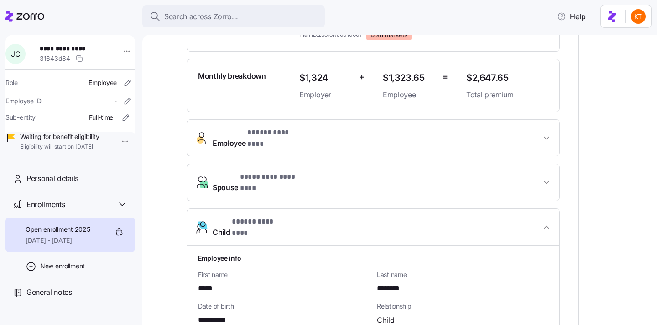
scroll to position [395, 0]
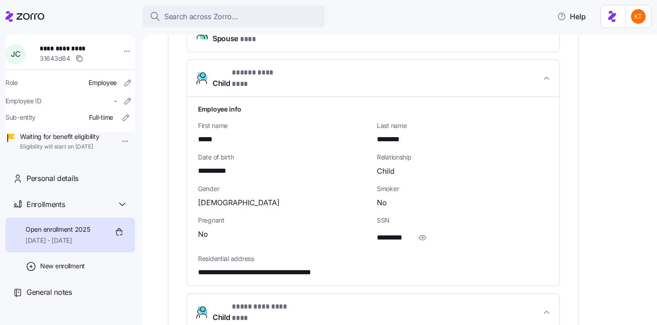
click at [67, 47] on span "**********" at bounding box center [72, 48] width 64 height 9
copy span "**********"
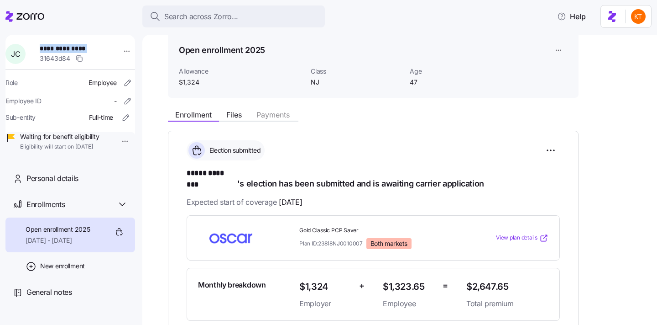
scroll to position [0, 0]
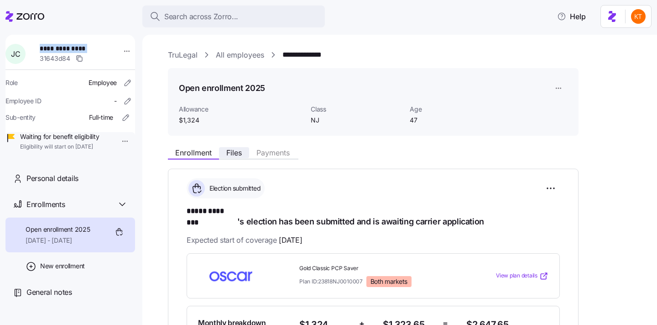
drag, startPoint x: 238, startPoint y: 154, endPoint x: 244, endPoint y: 157, distance: 6.5
click at [238, 154] on span "Files" at bounding box center [234, 152] width 16 height 7
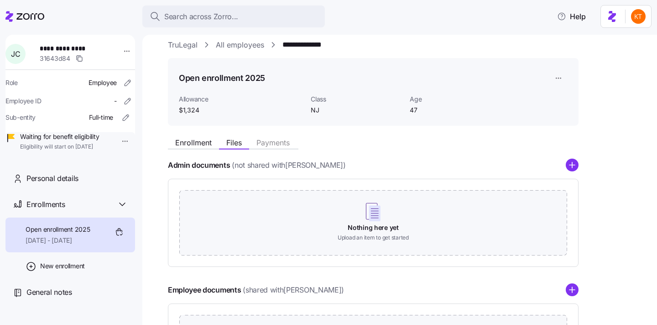
scroll to position [23, 0]
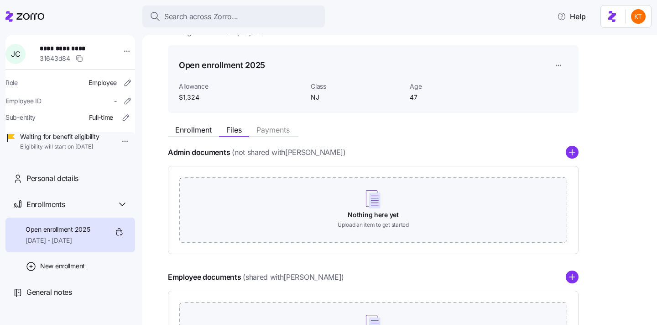
click at [572, 275] on icon "add icon" at bounding box center [572, 276] width 13 height 13
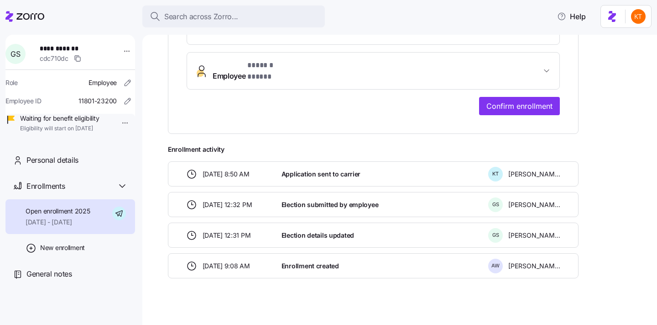
scroll to position [193, 0]
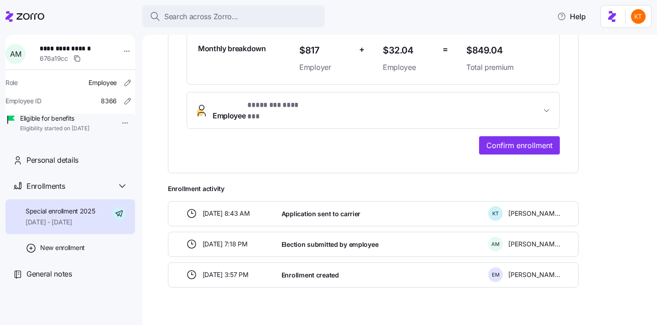
scroll to position [274, 0]
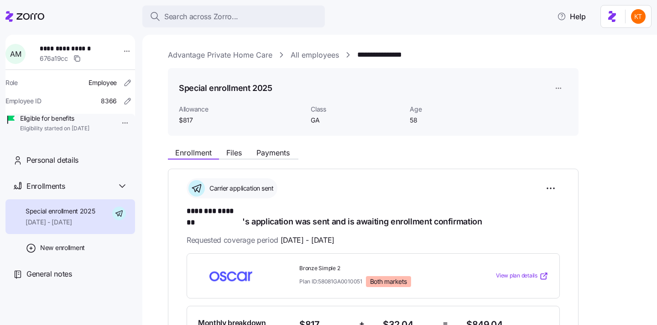
click at [226, 159] on div "Enrollment Files Payments" at bounding box center [233, 153] width 131 height 11
click at [229, 156] on span "Files" at bounding box center [234, 152] width 16 height 7
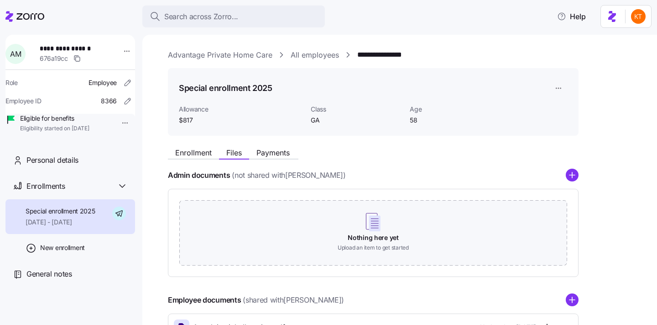
scroll to position [102, 0]
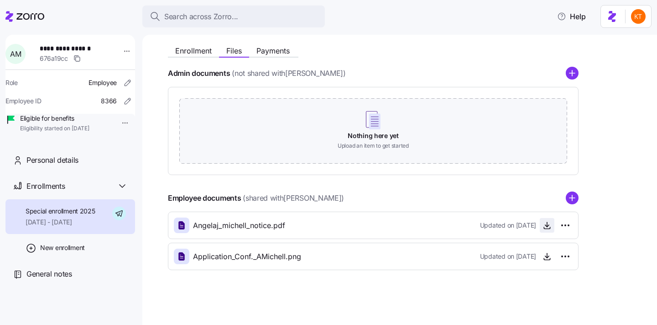
click at [548, 226] on icon "button" at bounding box center [547, 225] width 9 height 9
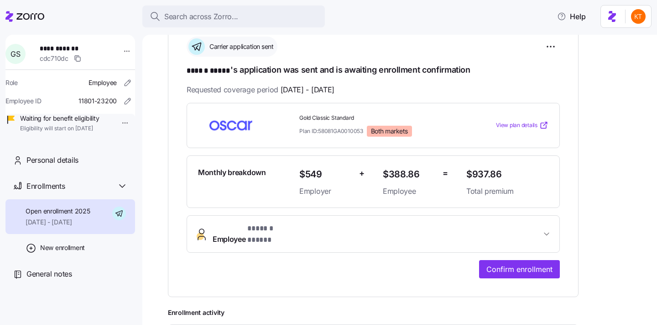
scroll to position [114, 0]
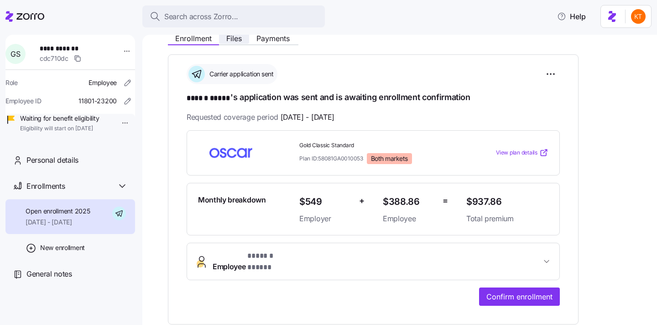
click at [237, 39] on span "Files" at bounding box center [234, 38] width 16 height 7
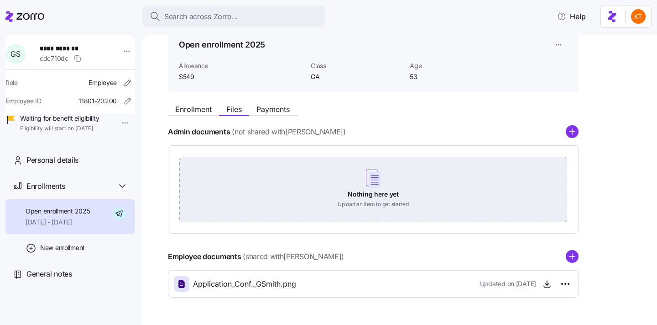
scroll to position [71, 0]
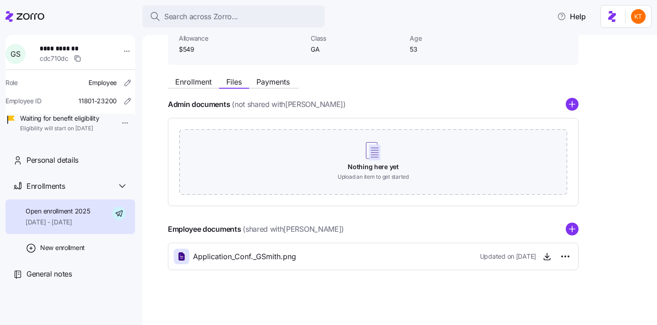
drag, startPoint x: 351, startPoint y: 247, endPoint x: 483, endPoint y: 222, distance: 134.2
click at [369, 237] on div "Employee documents (shared with Ginger Smith ) Application_Conf._GSmith.png Upd…" at bounding box center [373, 245] width 411 height 47
click at [572, 231] on circle "add icon" at bounding box center [573, 229] width 12 height 12
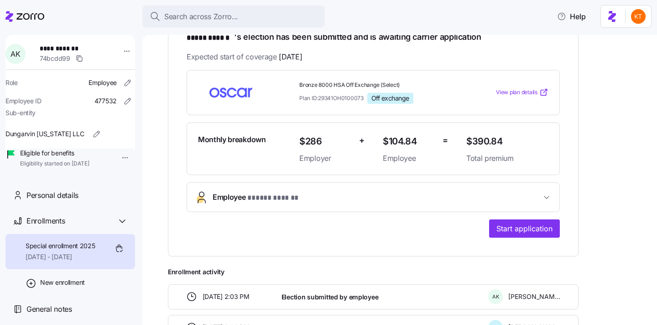
scroll to position [243, 0]
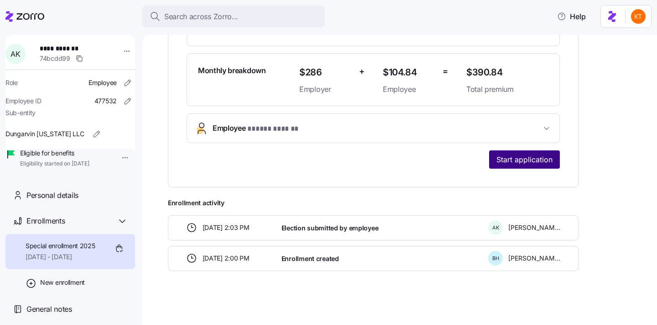
click at [505, 151] on button "Start application" at bounding box center [524, 159] width 71 height 18
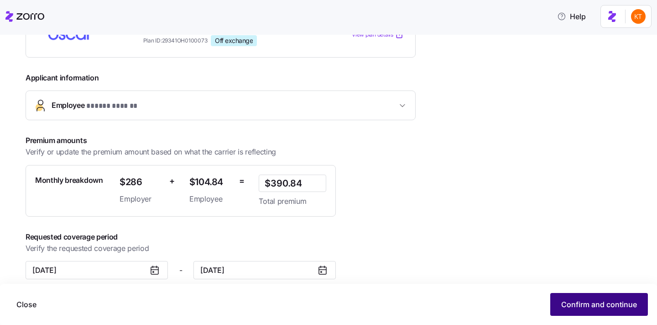
scroll to position [165, 0]
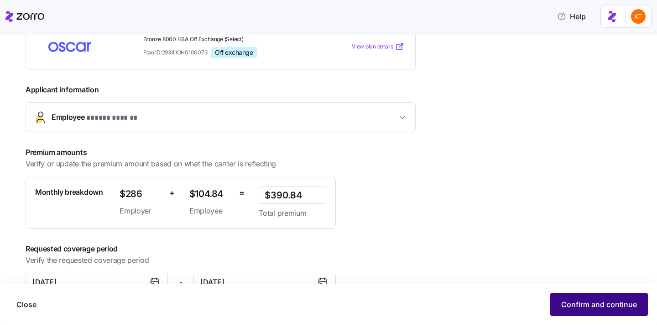
click at [603, 302] on span "Confirm and continue" at bounding box center [600, 304] width 76 height 11
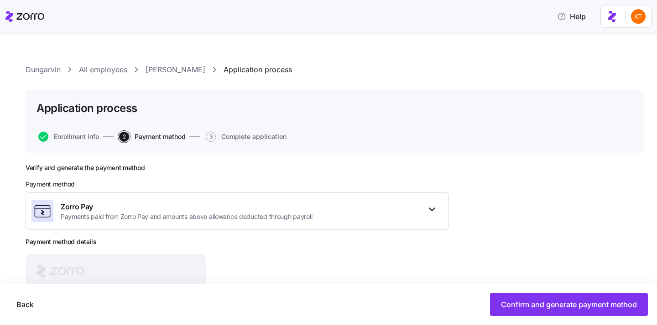
scroll to position [110, 0]
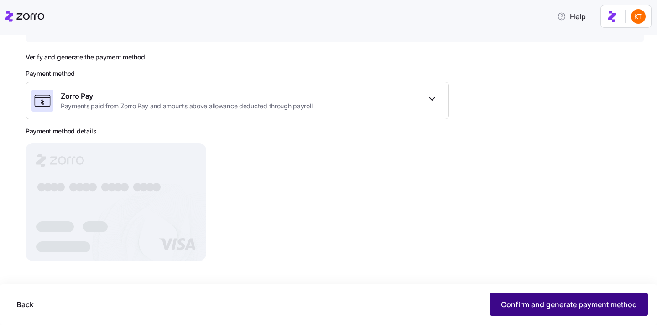
click at [515, 296] on button "Confirm and generate payment method" at bounding box center [569, 304] width 158 height 23
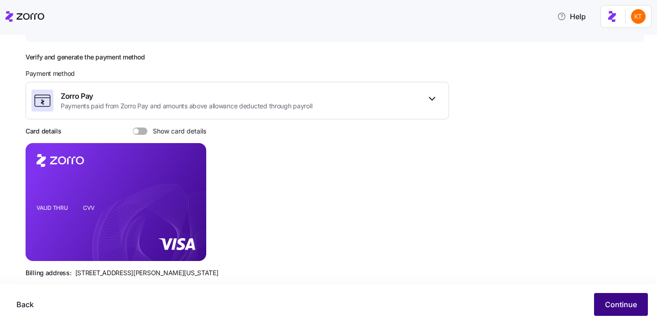
click at [632, 301] on span "Continue" at bounding box center [621, 304] width 32 height 11
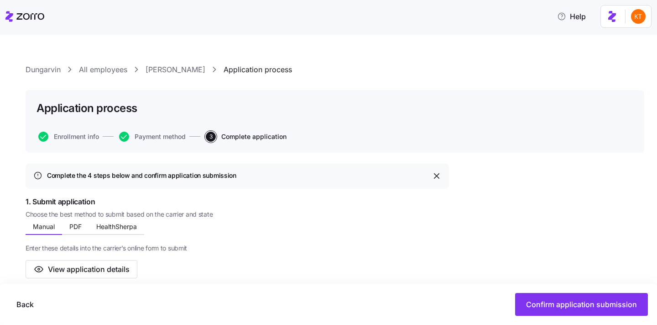
scroll to position [142, 0]
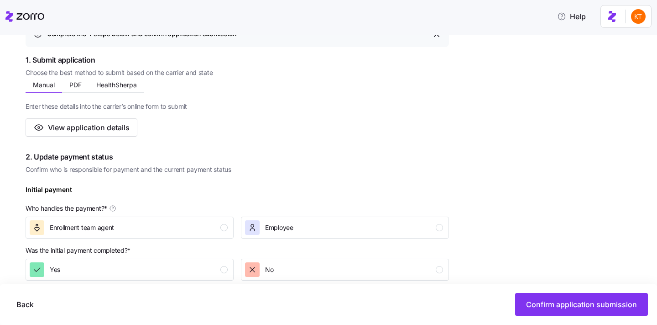
click at [126, 74] on span "Choose the best method to submit based on the carrier and state" at bounding box center [238, 72] width 424 height 9
click at [126, 82] on span "HealthSherpa" at bounding box center [116, 85] width 41 height 6
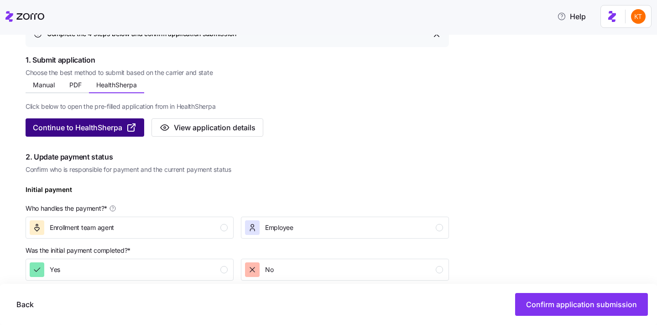
click at [115, 126] on span "Continue to HealthSherpa" at bounding box center [77, 127] width 89 height 11
click at [104, 132] on span "Continue to HealthSherpa" at bounding box center [77, 127] width 89 height 11
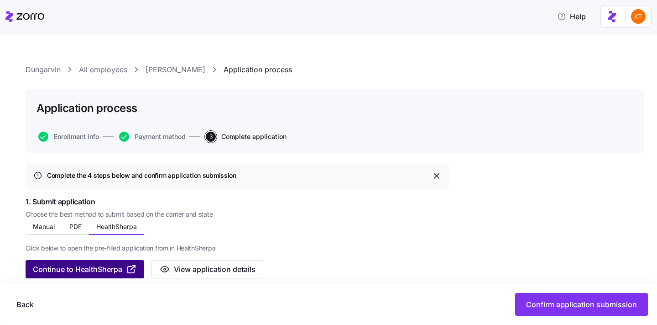
click at [63, 266] on span "Continue to HealthSherpa" at bounding box center [77, 268] width 89 height 11
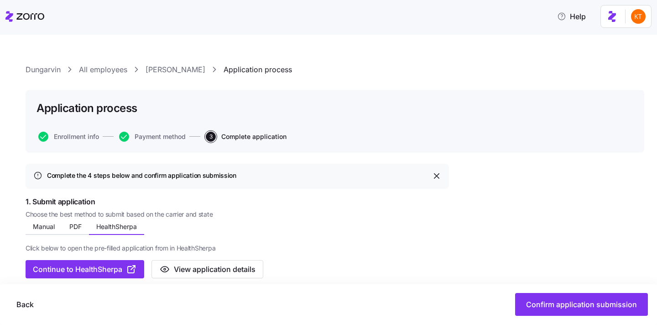
click at [186, 69] on link "Annie Kamara" at bounding box center [176, 69] width 60 height 11
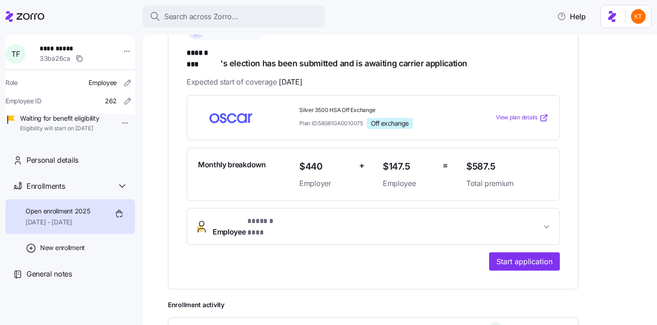
scroll to position [243, 0]
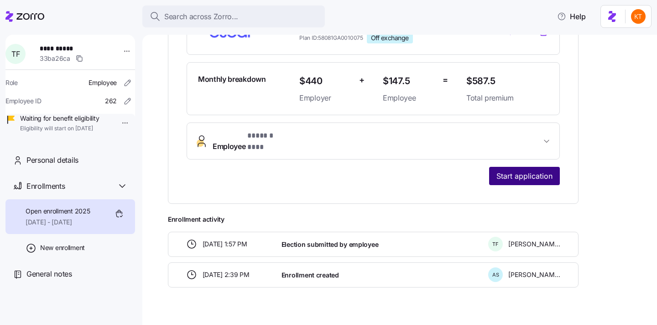
click at [519, 170] on span "Start application" at bounding box center [525, 175] width 56 height 11
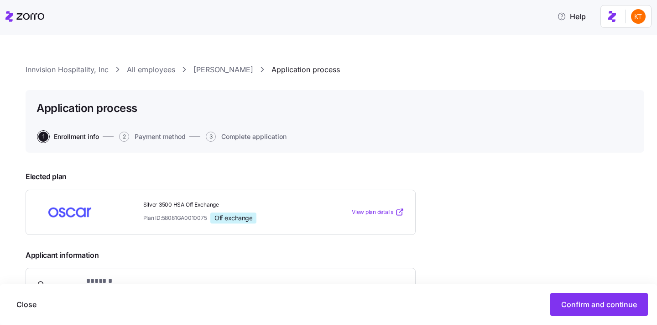
scroll to position [144, 0]
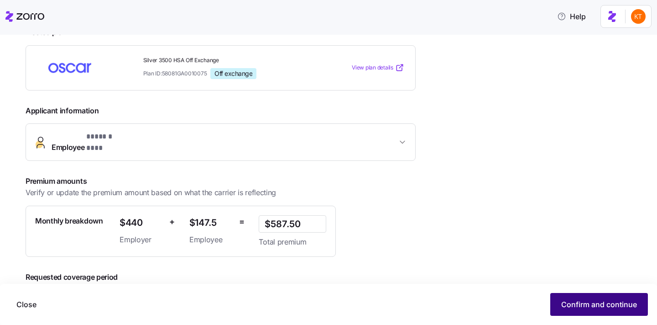
click at [593, 292] on div "Close Confirm and continue" at bounding box center [328, 304] width 657 height 41
click at [593, 294] on button "Confirm and continue" at bounding box center [600, 304] width 98 height 23
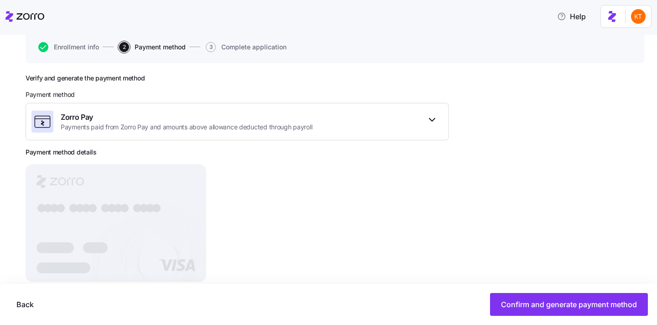
scroll to position [110, 0]
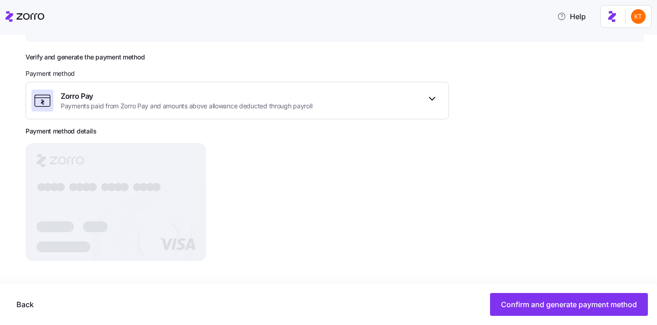
click at [560, 317] on div "Back Confirm and generate payment method" at bounding box center [328, 304] width 657 height 41
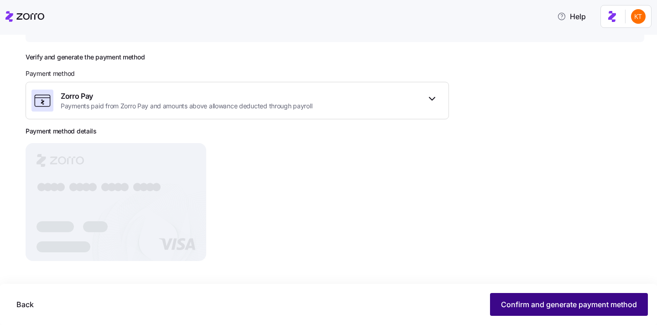
click at [557, 307] on span "Confirm and generate payment method" at bounding box center [569, 304] width 136 height 11
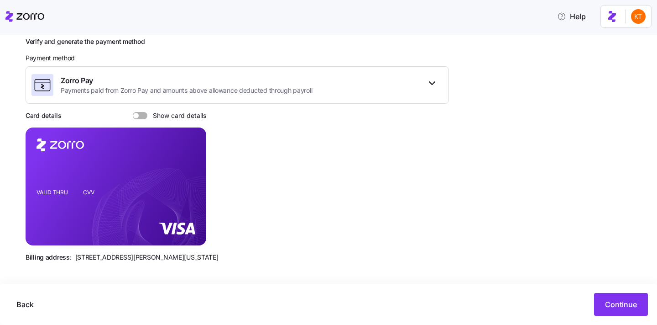
scroll to position [127, 0]
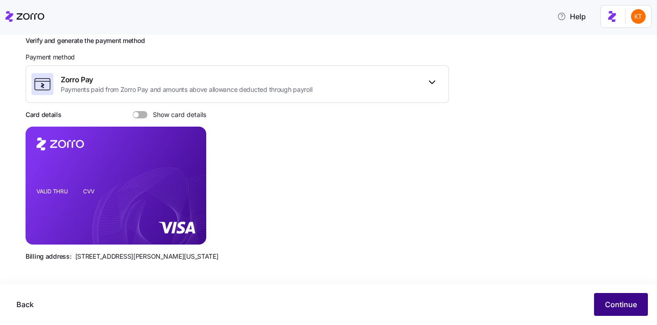
click at [630, 306] on span "Continue" at bounding box center [621, 304] width 32 height 11
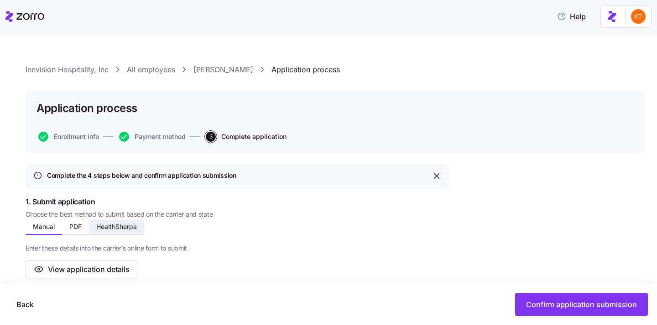
click at [137, 225] on span "HealthSherpa" at bounding box center [116, 226] width 41 height 6
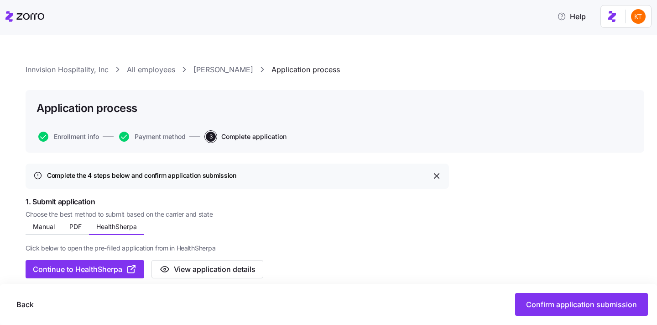
click at [128, 257] on div "Click below to open the pre-filled application from in HealthSherpa Continue to…" at bounding box center [238, 256] width 424 height 43
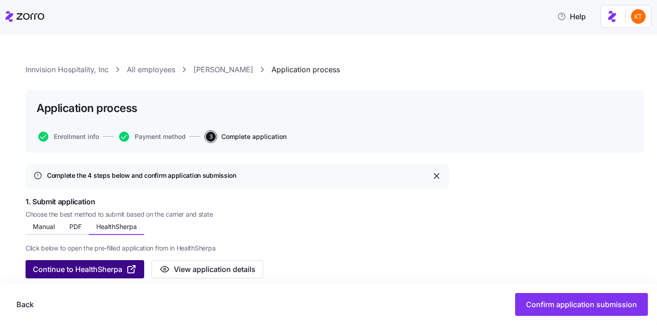
click at [124, 262] on button "Continue to HealthSherpa" at bounding box center [85, 269] width 119 height 18
click at [108, 270] on span "Continue to HealthSherpa" at bounding box center [77, 268] width 89 height 11
click at [87, 269] on span "Continue to HealthSherpa" at bounding box center [77, 268] width 89 height 11
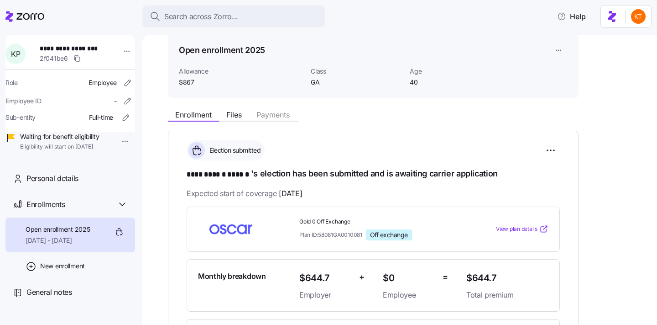
scroll to position [110, 0]
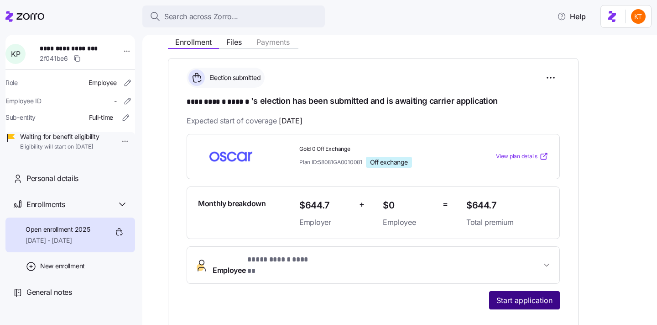
click at [542, 294] on span "Start application" at bounding box center [525, 299] width 56 height 11
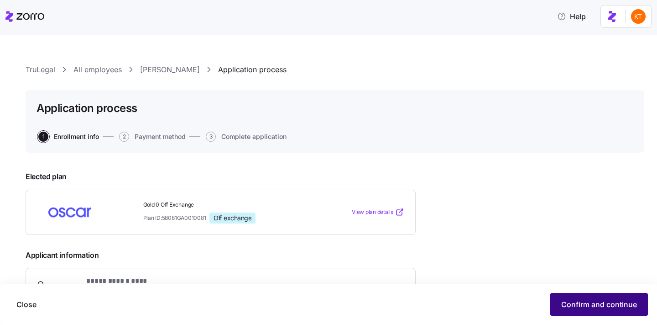
click at [584, 305] on span "Confirm and continue" at bounding box center [600, 304] width 76 height 11
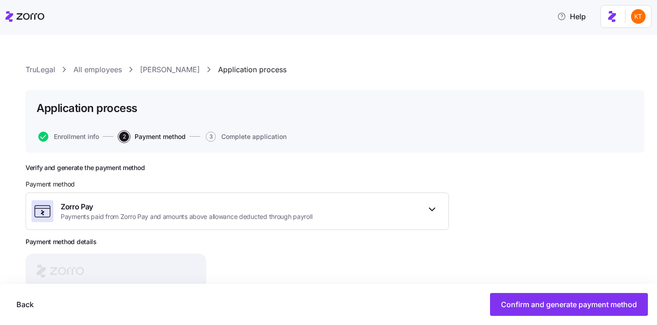
scroll to position [110, 0]
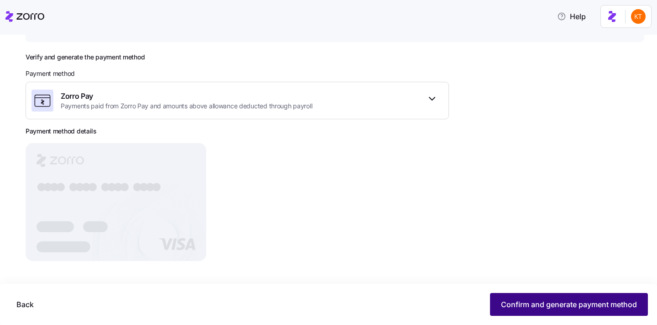
click at [545, 305] on span "Confirm and generate payment method" at bounding box center [569, 304] width 136 height 11
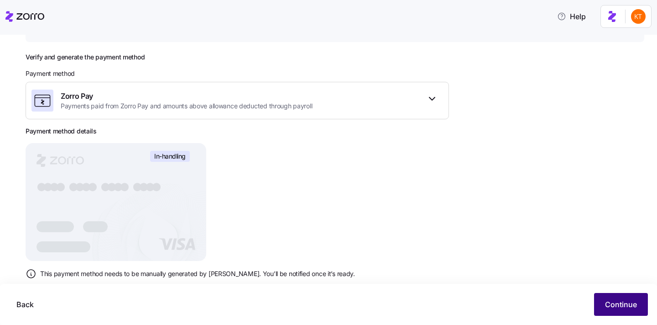
click at [620, 308] on span "Continue" at bounding box center [621, 304] width 32 height 11
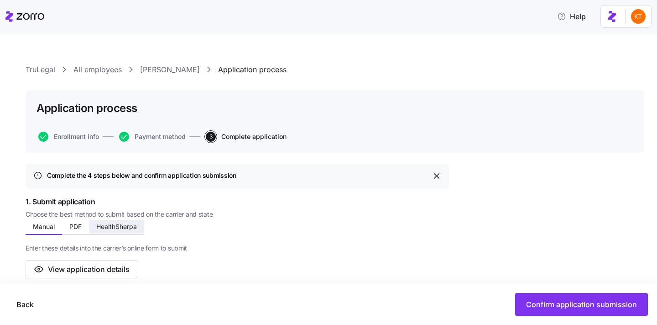
click at [115, 224] on span "HealthSherpa" at bounding box center [116, 226] width 41 height 6
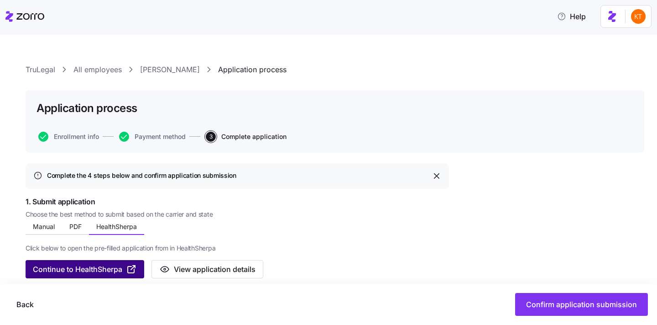
click at [116, 276] on button "Continue to HealthSherpa" at bounding box center [85, 269] width 119 height 18
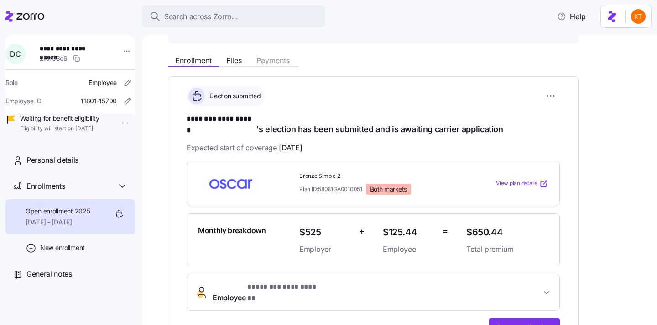
scroll to position [144, 0]
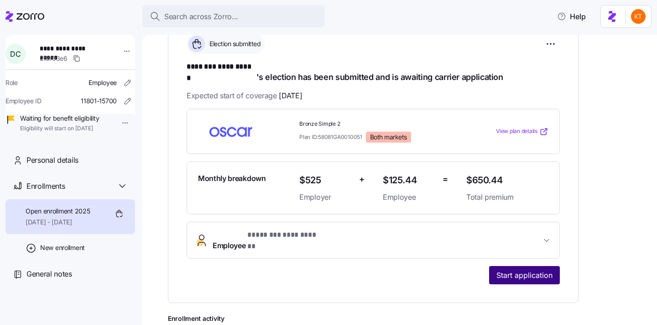
click at [523, 269] on span "Start application" at bounding box center [525, 274] width 56 height 11
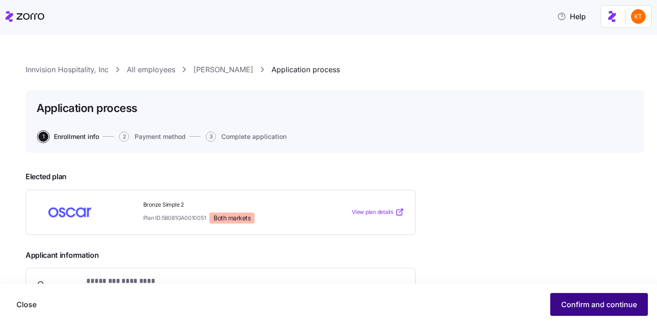
click at [594, 300] on span "Confirm and continue" at bounding box center [600, 304] width 76 height 11
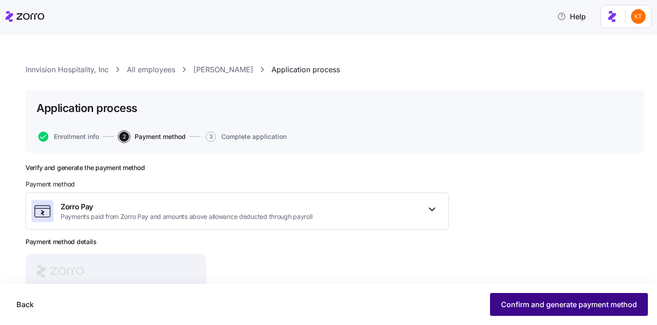
click at [581, 301] on span "Confirm and generate payment method" at bounding box center [569, 304] width 136 height 11
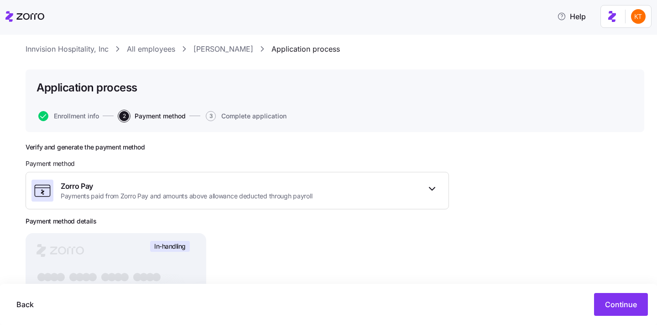
scroll to position [90, 0]
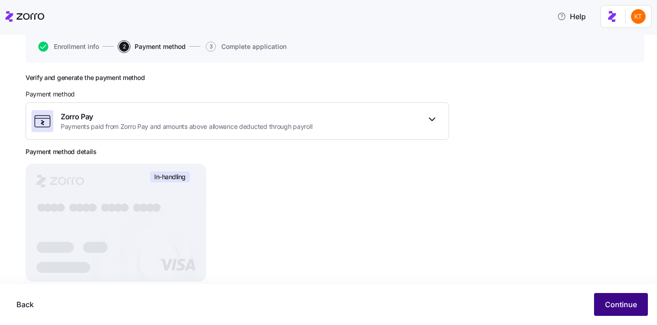
click at [629, 307] on span "Continue" at bounding box center [621, 304] width 32 height 11
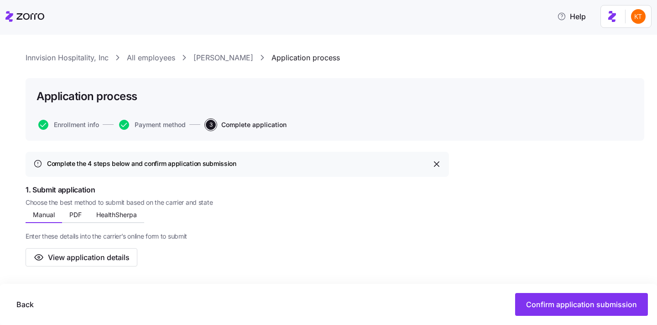
scroll to position [25, 0]
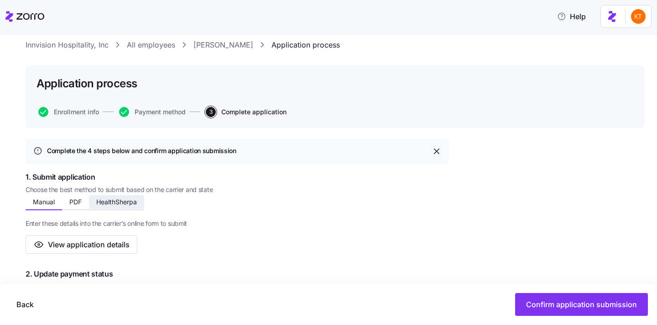
click at [106, 205] on button "HealthSherpa" at bounding box center [116, 202] width 55 height 14
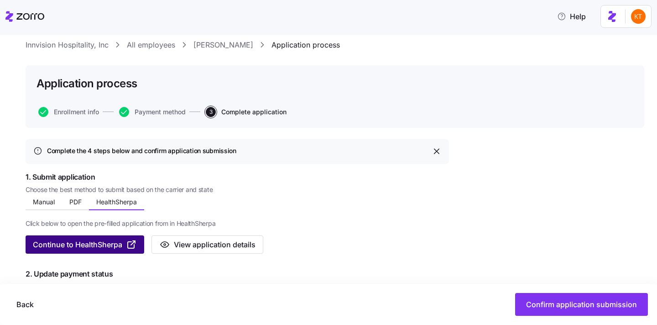
click at [120, 247] on span "Continue to HealthSherpa" at bounding box center [77, 244] width 89 height 11
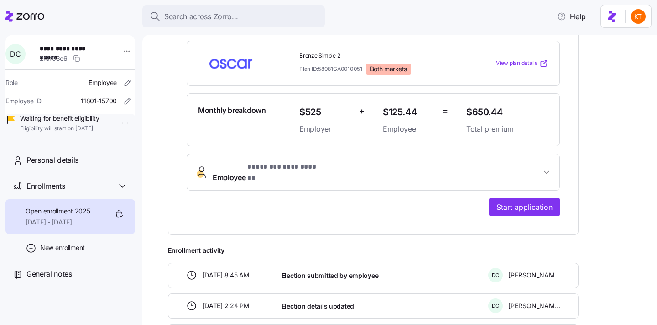
scroll to position [273, 0]
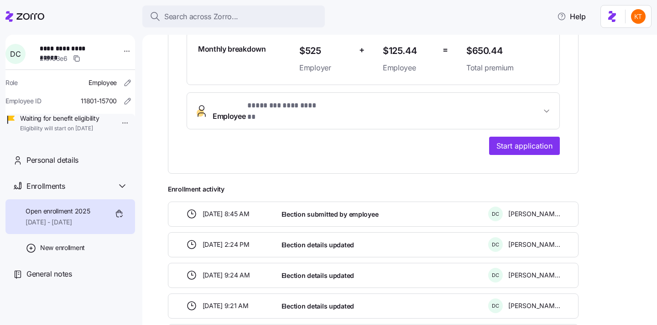
click at [307, 100] on span "**********" at bounding box center [283, 105] width 73 height 11
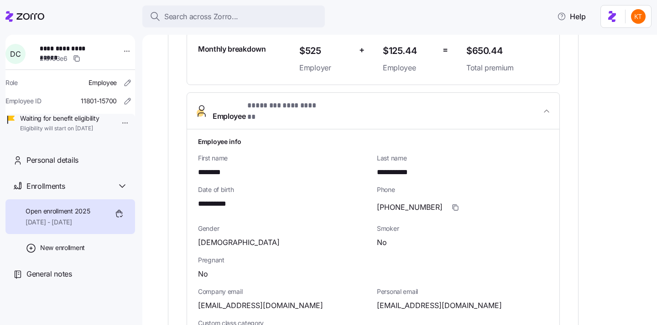
scroll to position [399, 0]
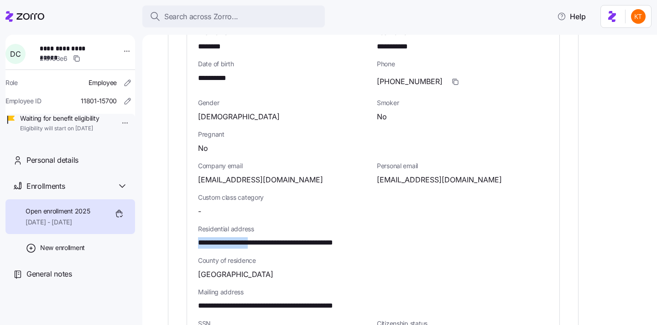
drag, startPoint x: 264, startPoint y: 227, endPoint x: 198, endPoint y: 224, distance: 66.7
click at [198, 237] on span "**********" at bounding box center [292, 242] width 189 height 11
copy span "**********"
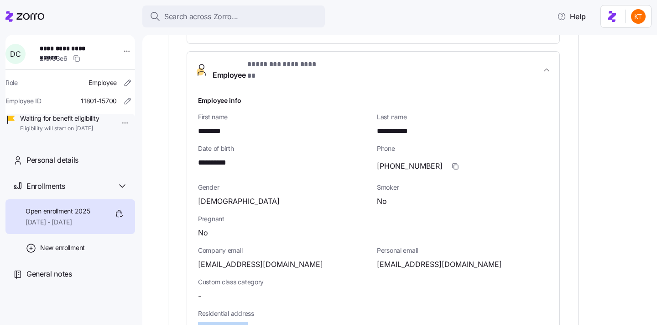
scroll to position [493, 0]
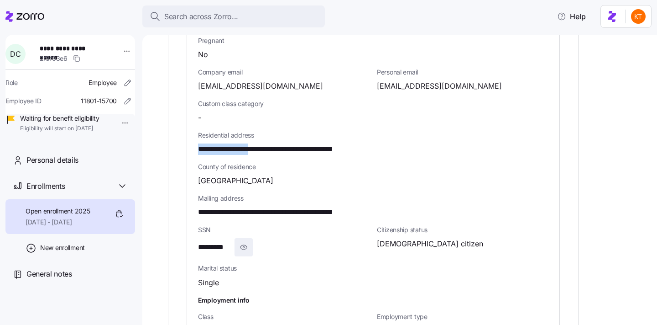
click at [247, 242] on icon "button" at bounding box center [243, 247] width 9 height 11
click at [218, 242] on span "**********" at bounding box center [221, 247] width 46 height 11
copy span "**"
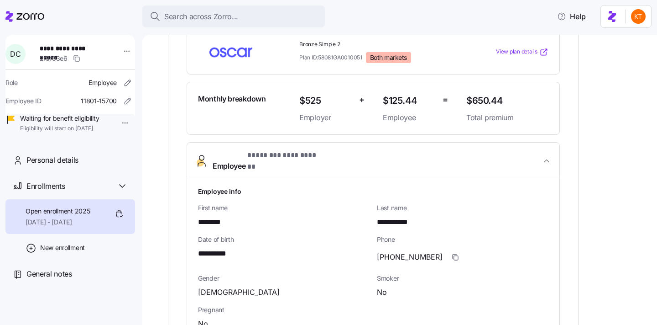
scroll to position [0, 0]
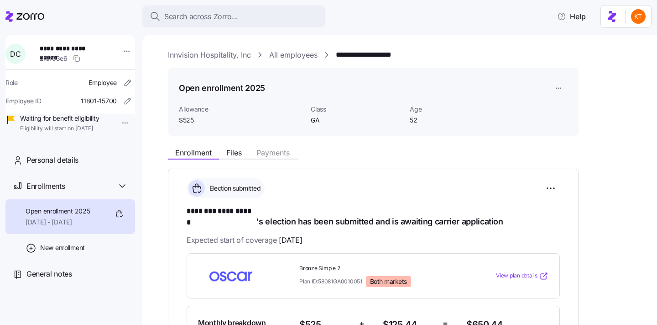
click at [83, 43] on div "**********" at bounding box center [70, 86] width 130 height 103
click at [75, 50] on span "**********" at bounding box center [72, 48] width 64 height 9
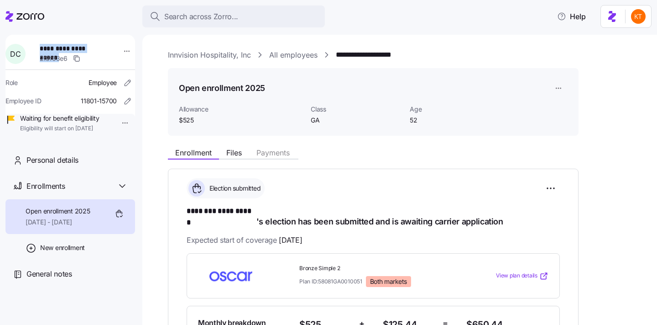
copy span "**********"
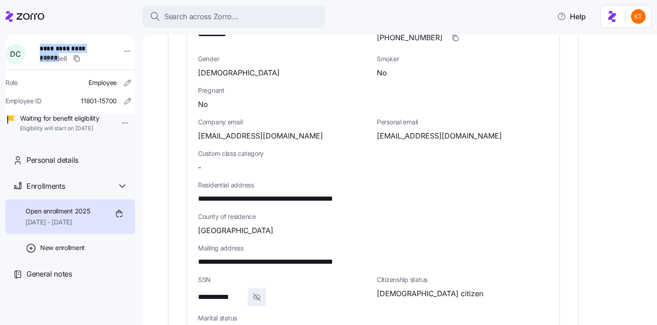
scroll to position [573, 0]
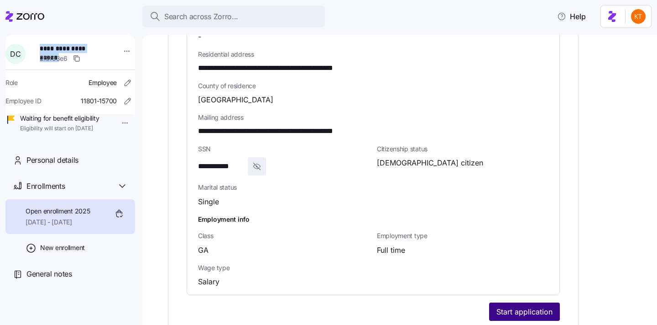
click at [518, 306] on span "Start application" at bounding box center [525, 311] width 56 height 11
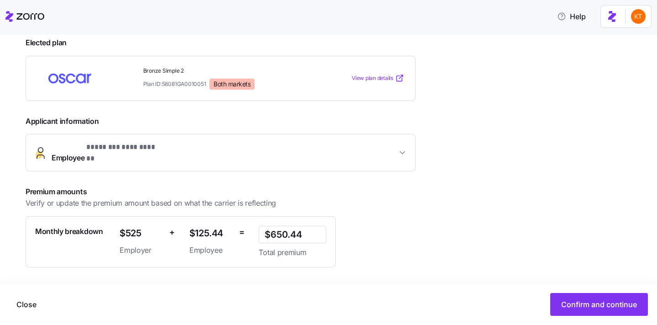
scroll to position [188, 0]
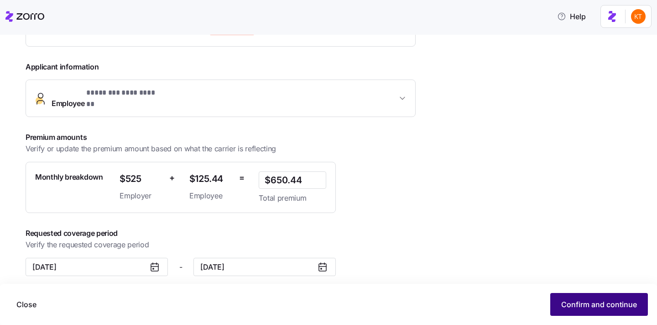
click at [573, 314] on button "Confirm and continue" at bounding box center [600, 304] width 98 height 23
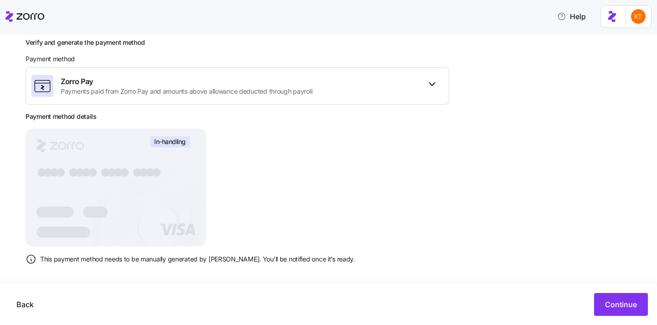
scroll to position [129, 0]
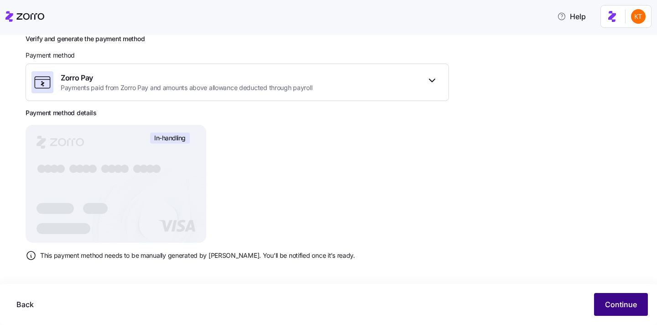
click at [624, 305] on span "Continue" at bounding box center [621, 304] width 32 height 11
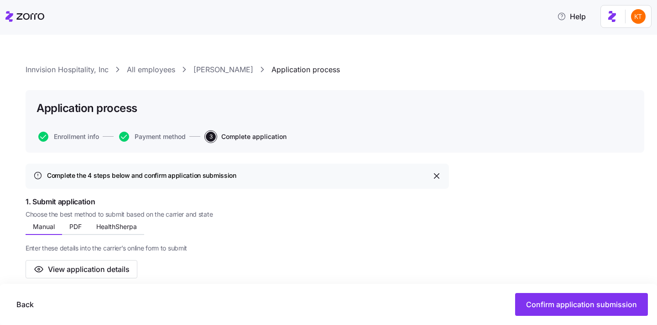
click at [118, 234] on div "Manual PDF HealthSherpa" at bounding box center [85, 228] width 119 height 14
click at [119, 228] on span "HealthSherpa" at bounding box center [116, 226] width 41 height 6
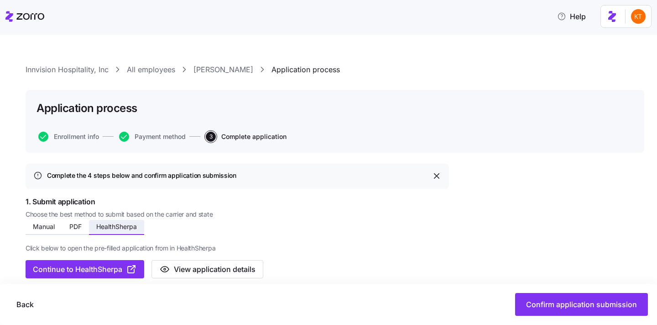
scroll to position [307, 0]
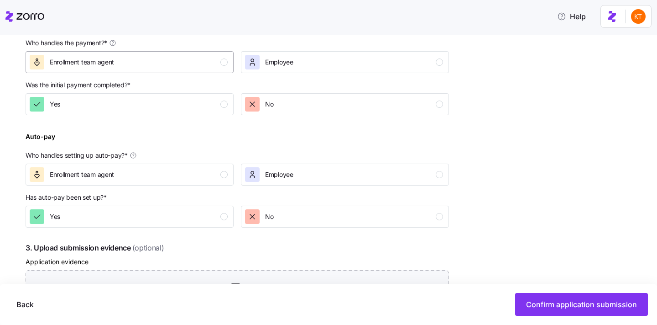
click at [206, 55] on div "Enrollment team agent" at bounding box center [129, 62] width 198 height 15
click at [296, 100] on div "No" at bounding box center [344, 104] width 198 height 15
click at [197, 183] on button "Enrollment team agent" at bounding box center [130, 174] width 208 height 22
click at [316, 213] on div "No" at bounding box center [344, 216] width 198 height 15
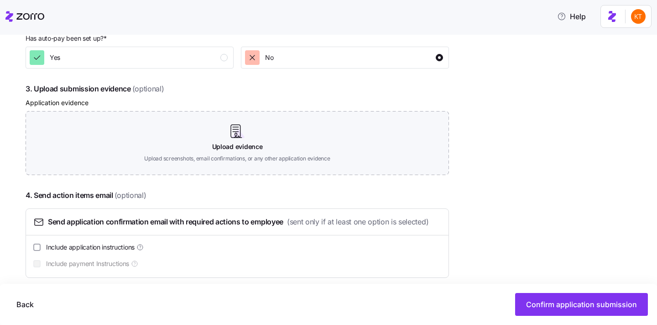
scroll to position [476, 0]
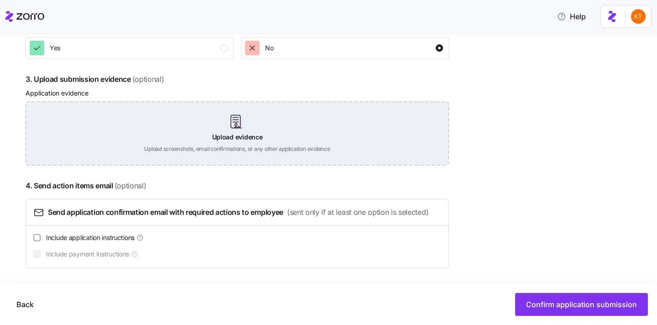
click at [233, 142] on div "Upload evidence Upload screenshots, email confirmations, or any other applicati…" at bounding box center [238, 133] width 424 height 64
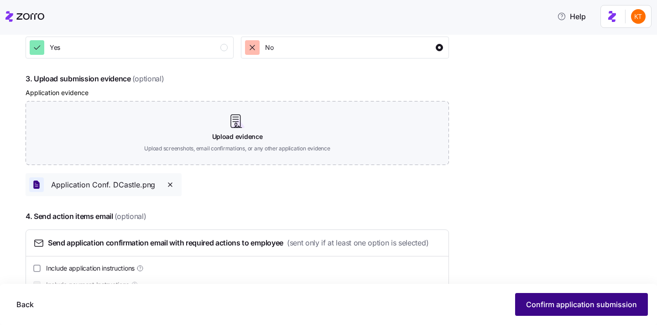
click at [539, 310] on button "Confirm application submission" at bounding box center [581, 304] width 133 height 23
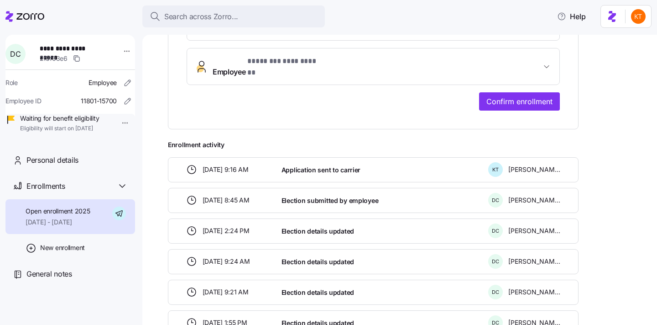
scroll to position [158, 0]
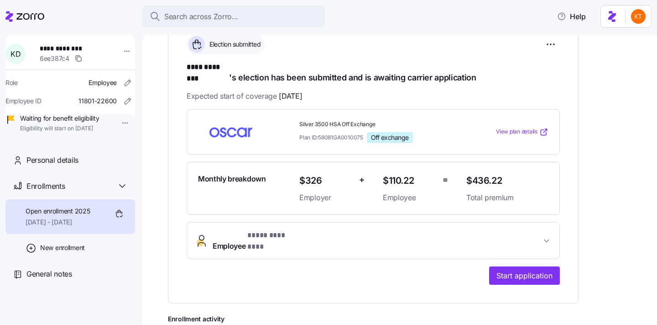
scroll to position [201, 0]
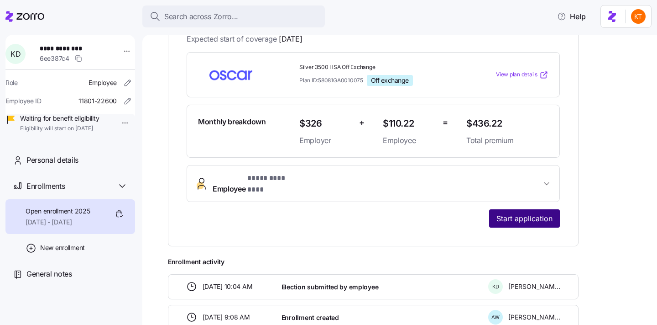
click at [517, 213] on span "Start application" at bounding box center [525, 218] width 56 height 11
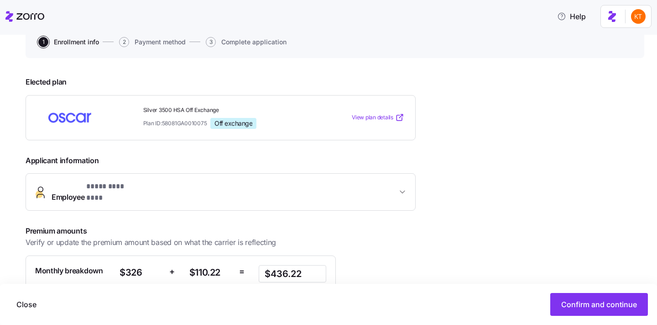
scroll to position [188, 0]
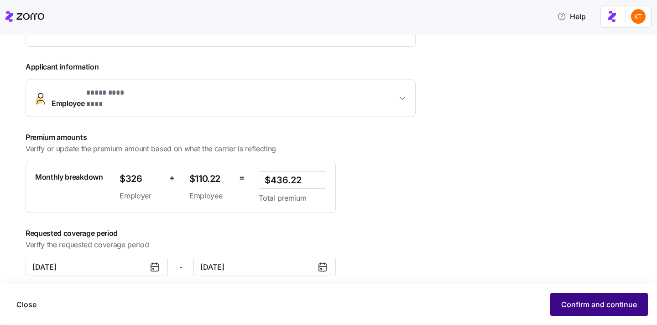
click at [563, 300] on span "Confirm and continue" at bounding box center [600, 304] width 76 height 11
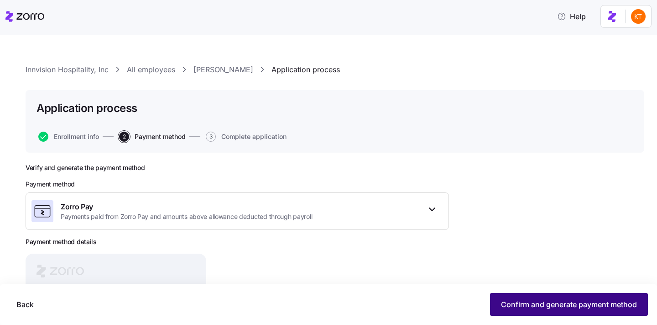
click at [590, 302] on span "Confirm and generate payment method" at bounding box center [569, 304] width 136 height 11
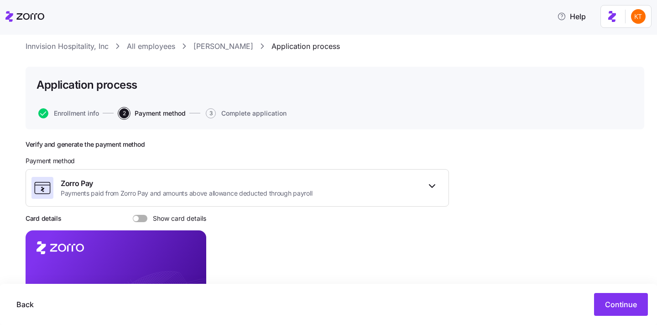
scroll to position [127, 0]
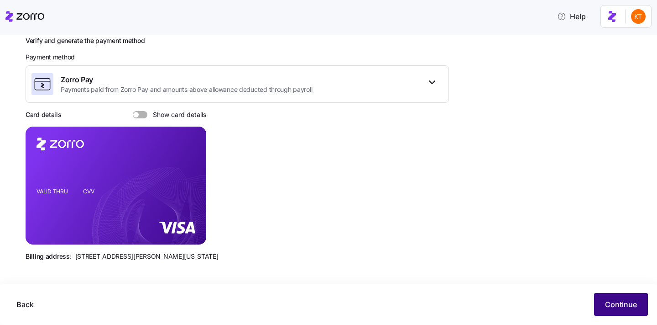
click at [625, 308] on span "Continue" at bounding box center [621, 304] width 32 height 11
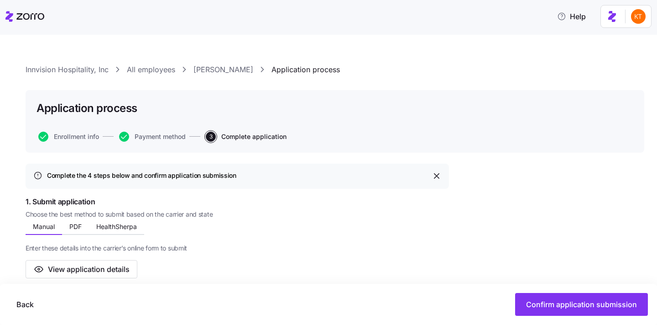
scroll to position [116, 0]
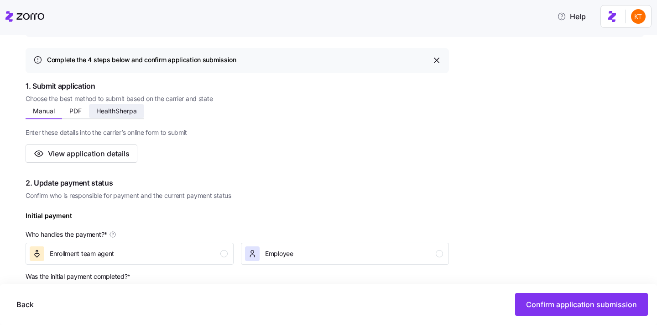
click at [120, 114] on span "HealthSherpa" at bounding box center [116, 111] width 41 height 6
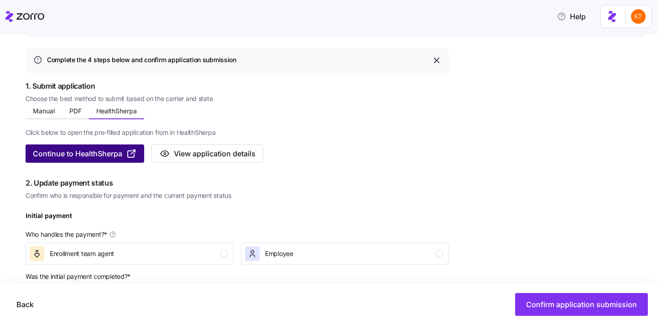
click at [109, 158] on span "Continue to HealthSherpa" at bounding box center [77, 153] width 89 height 11
click at [131, 152] on icon "button" at bounding box center [131, 153] width 11 height 11
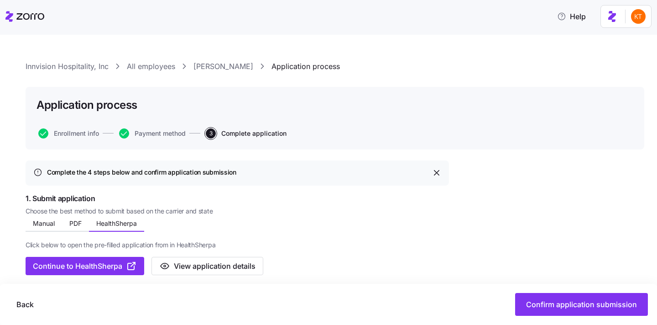
scroll to position [0, 0]
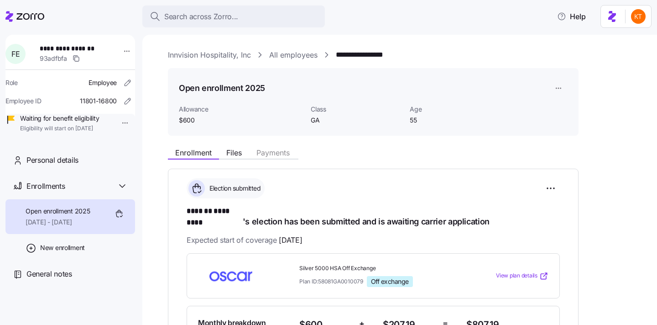
scroll to position [133, 0]
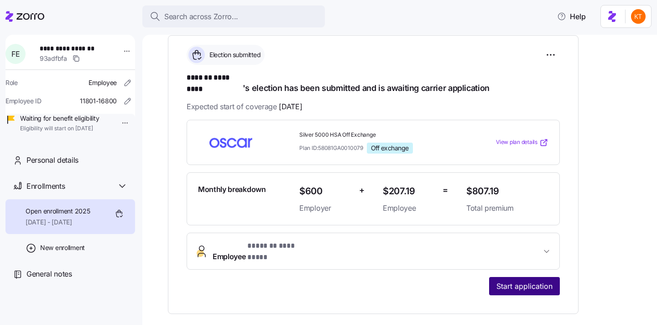
click at [515, 280] on span "Start application" at bounding box center [525, 285] width 56 height 11
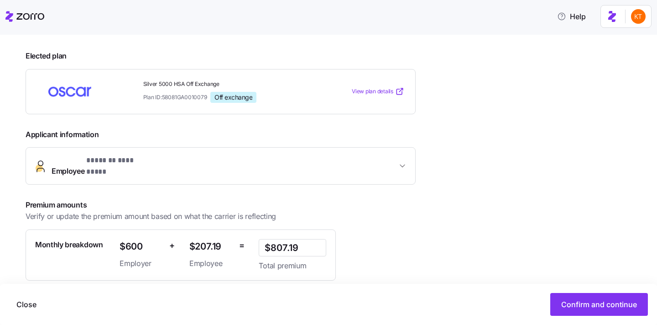
scroll to position [188, 0]
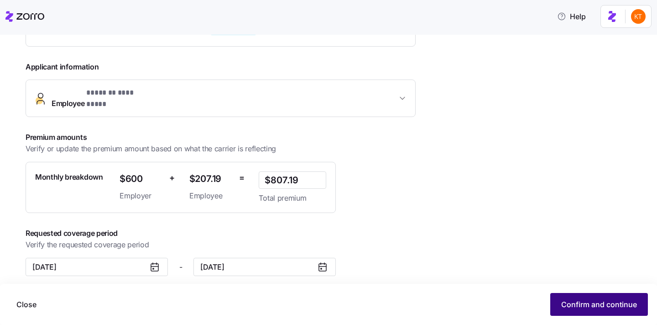
click at [565, 302] on span "Confirm and continue" at bounding box center [600, 304] width 76 height 11
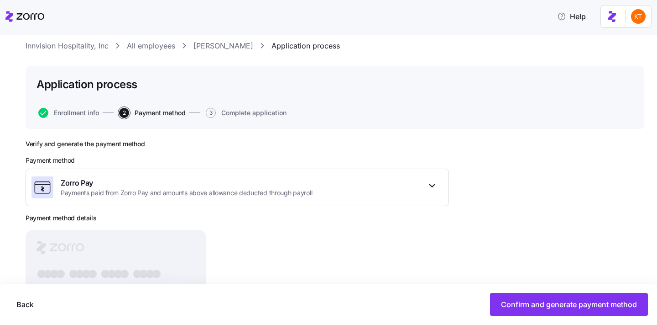
scroll to position [110, 0]
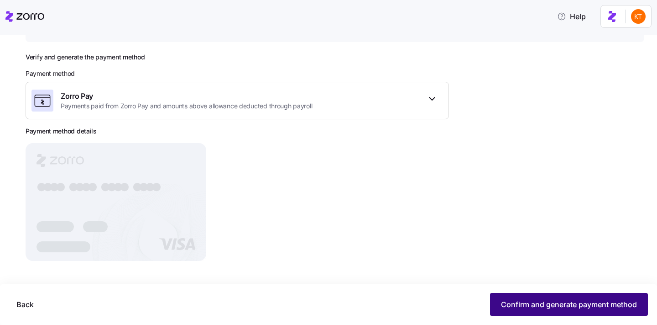
click at [558, 297] on button "Confirm and generate payment method" at bounding box center [569, 304] width 158 height 23
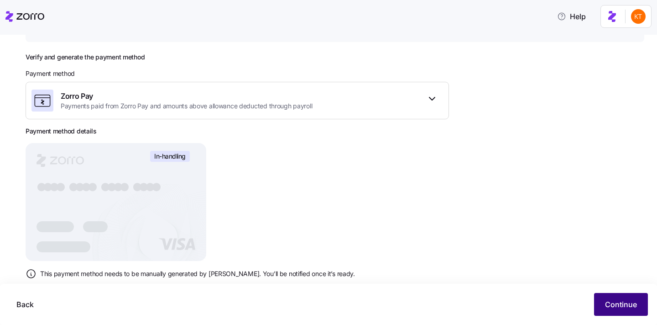
click at [636, 316] on div "Back Continue" at bounding box center [328, 304] width 657 height 41
click at [634, 312] on button "Continue" at bounding box center [621, 304] width 54 height 23
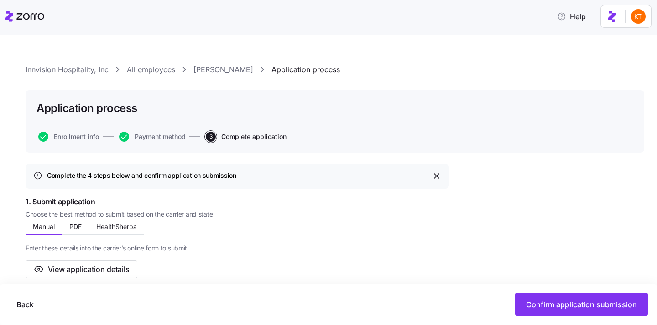
scroll to position [117, 0]
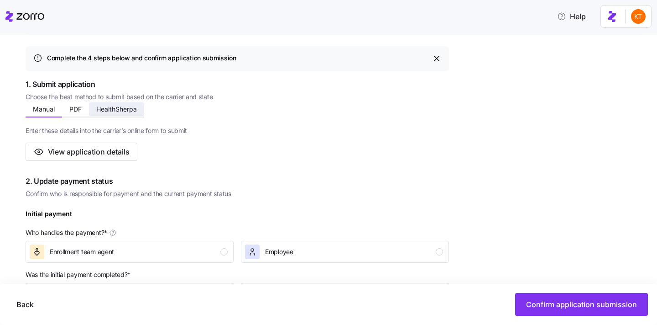
click at [126, 103] on button "HealthSherpa" at bounding box center [116, 109] width 55 height 14
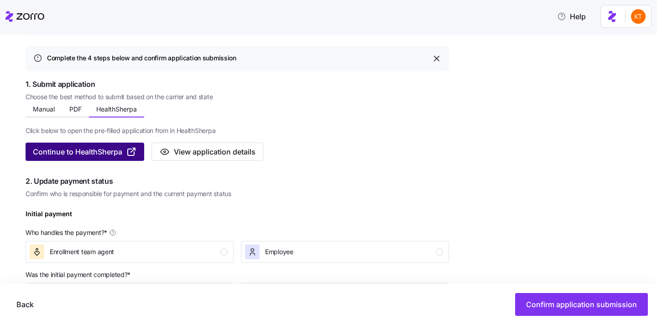
click at [115, 147] on span "Continue to HealthSherpa" at bounding box center [77, 151] width 89 height 11
click at [122, 147] on span "Continue to HealthSherpa" at bounding box center [77, 151] width 89 height 11
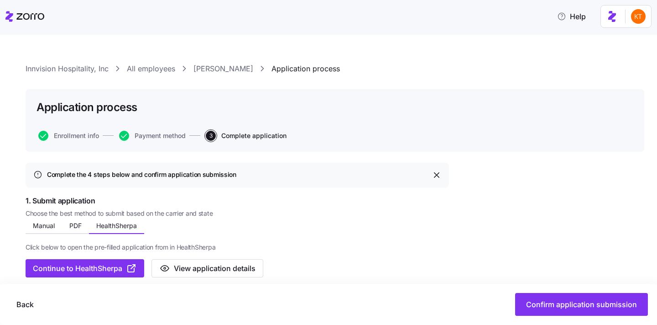
scroll to position [0, 0]
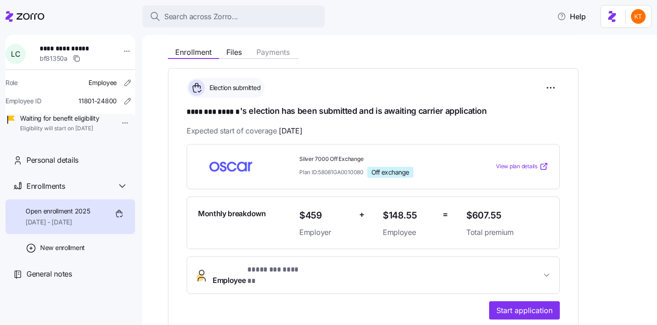
scroll to position [135, 0]
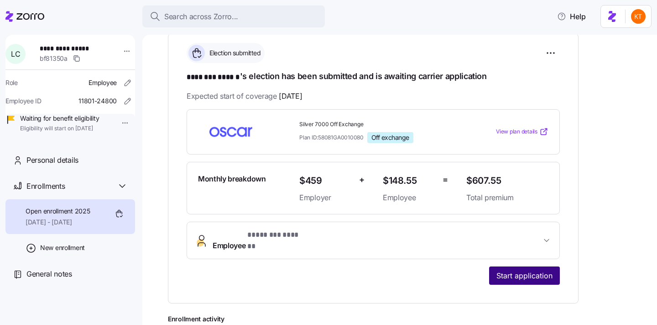
click at [515, 273] on button "Start application" at bounding box center [524, 275] width 71 height 18
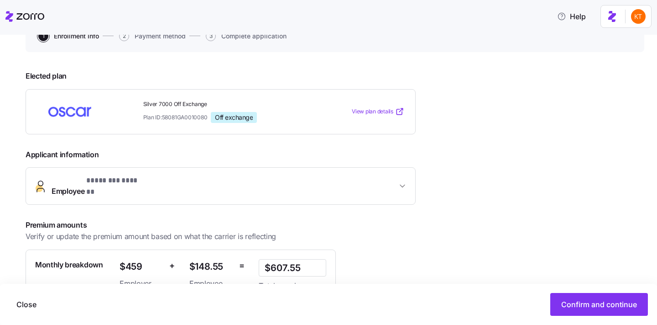
scroll to position [188, 0]
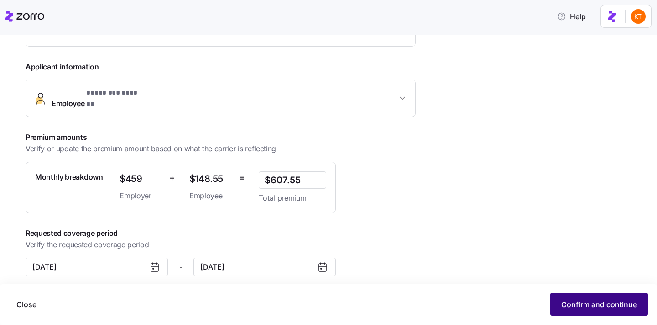
click at [570, 312] on button "Confirm and continue" at bounding box center [600, 304] width 98 height 23
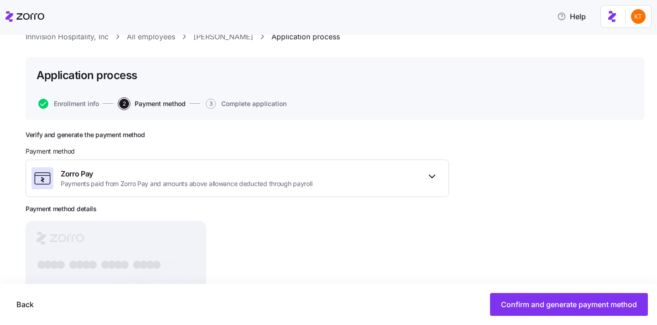
scroll to position [110, 0]
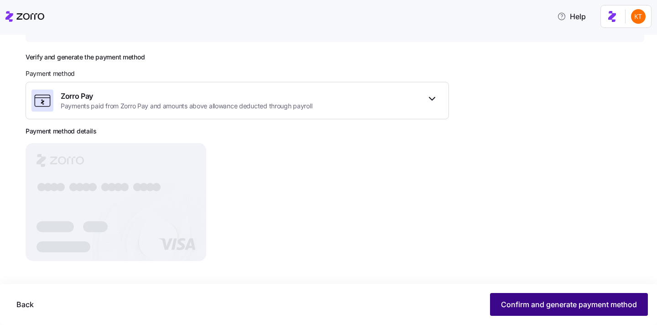
click at [530, 307] on span "Confirm and generate payment method" at bounding box center [569, 304] width 136 height 11
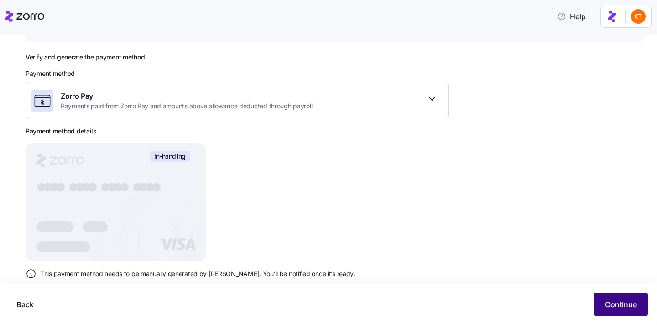
click at [622, 310] on button "Continue" at bounding box center [621, 304] width 54 height 23
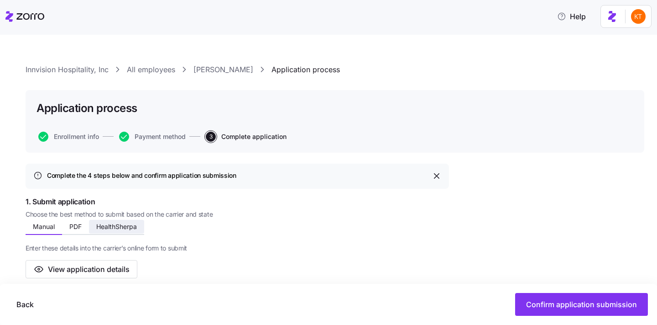
click at [142, 229] on button "HealthSherpa" at bounding box center [116, 227] width 55 height 14
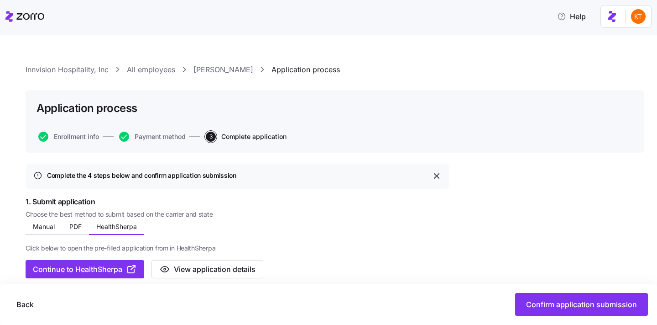
click at [122, 255] on div "Click below to open the pre-filled application from in HealthSherpa Continue to…" at bounding box center [238, 256] width 424 height 43
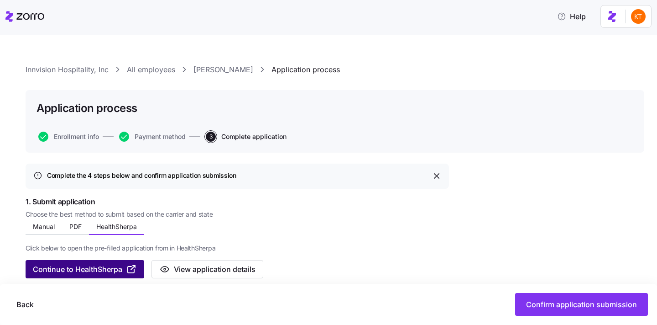
click at [120, 270] on span "Continue to HealthSherpa" at bounding box center [77, 268] width 89 height 11
click at [112, 270] on span "Continue to HealthSherpa" at bounding box center [77, 268] width 89 height 11
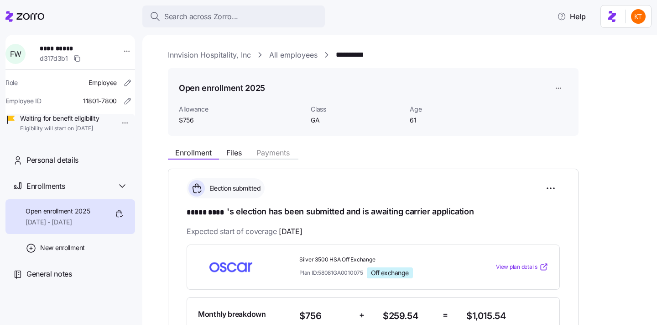
scroll to position [126, 0]
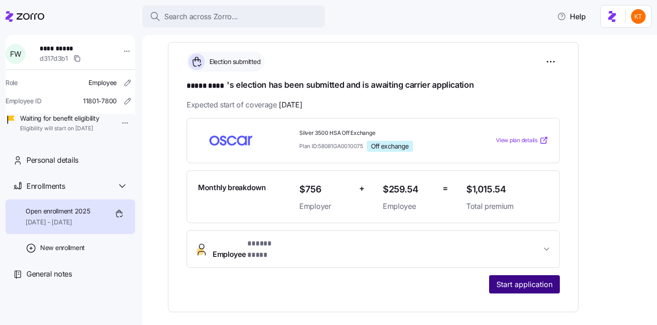
click at [528, 275] on button "Start application" at bounding box center [524, 284] width 71 height 18
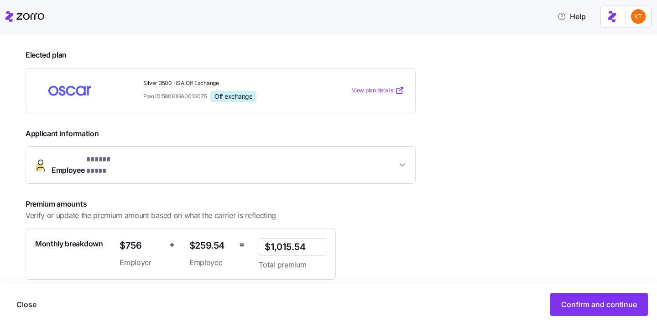
scroll to position [188, 0]
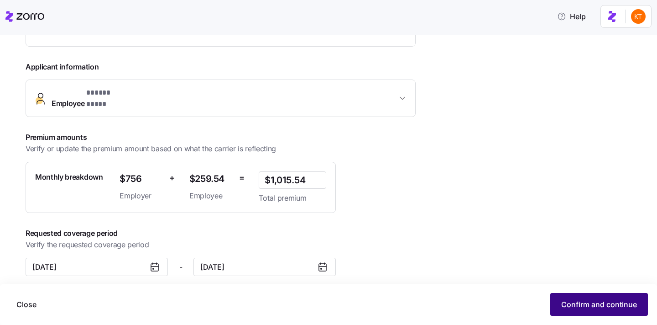
click at [568, 303] on span "Confirm and continue" at bounding box center [600, 304] width 76 height 11
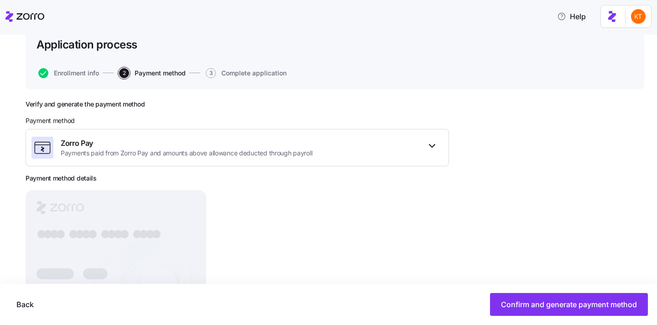
scroll to position [109, 0]
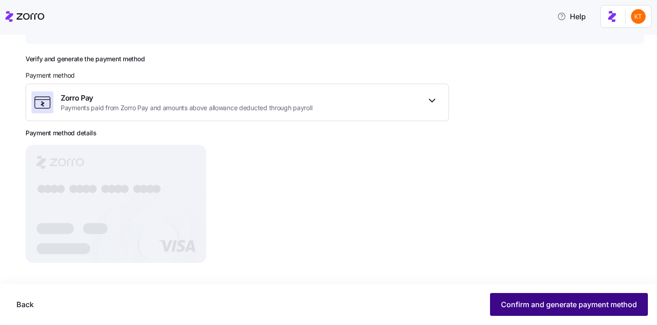
click at [540, 307] on span "Confirm and generate payment method" at bounding box center [569, 304] width 136 height 11
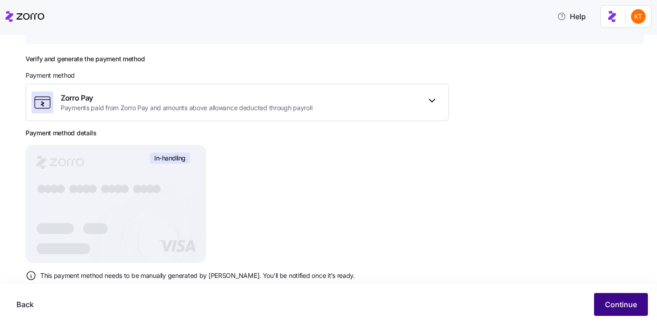
click at [604, 312] on button "Continue" at bounding box center [621, 304] width 54 height 23
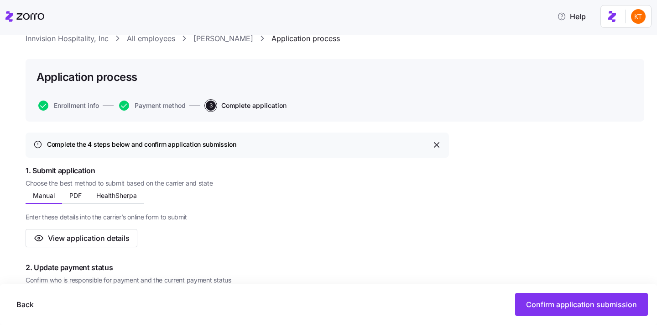
scroll to position [116, 0]
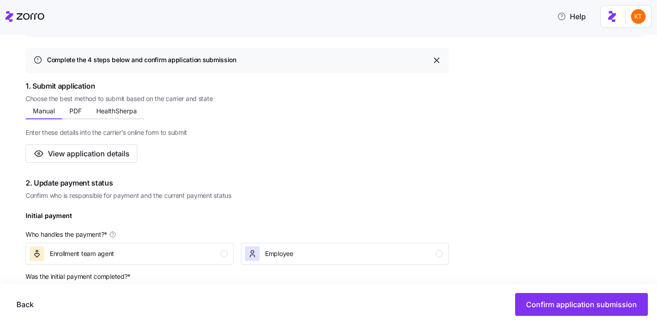
click at [128, 103] on div "1. Submit application Choose the best method to submit based on the carrier and…" at bounding box center [238, 121] width 424 height 82
click at [128, 104] on button "HealthSherpa" at bounding box center [116, 111] width 55 height 14
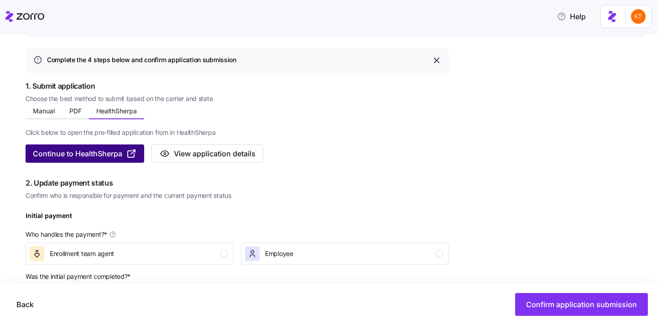
click at [122, 153] on span "Continue to HealthSherpa" at bounding box center [77, 153] width 89 height 11
click at [100, 158] on span "Continue to HealthSherpa" at bounding box center [77, 153] width 89 height 11
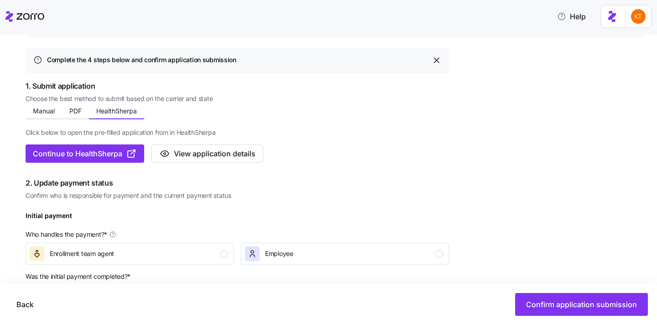
scroll to position [94, 0]
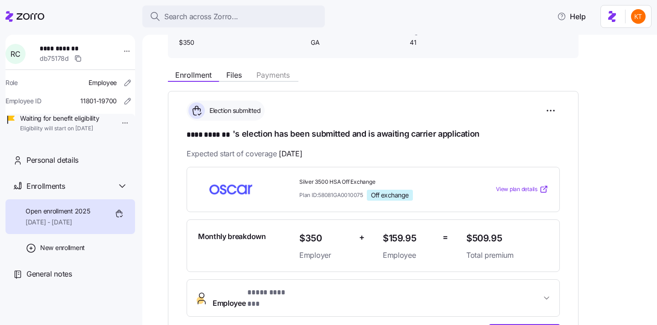
scroll to position [135, 0]
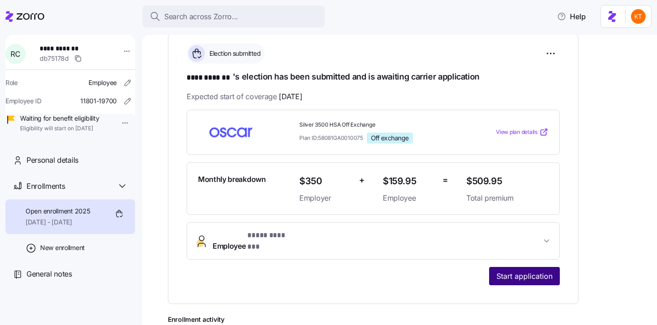
click at [523, 270] on span "Start application" at bounding box center [525, 275] width 56 height 11
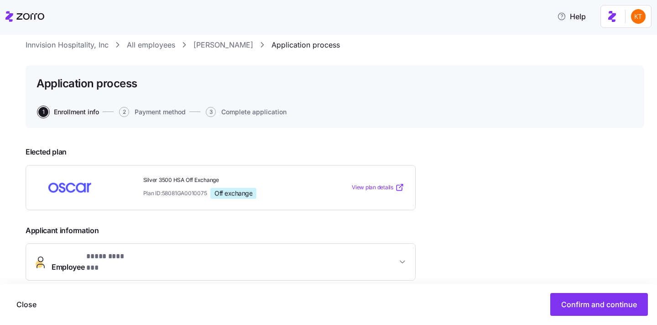
scroll to position [123, 0]
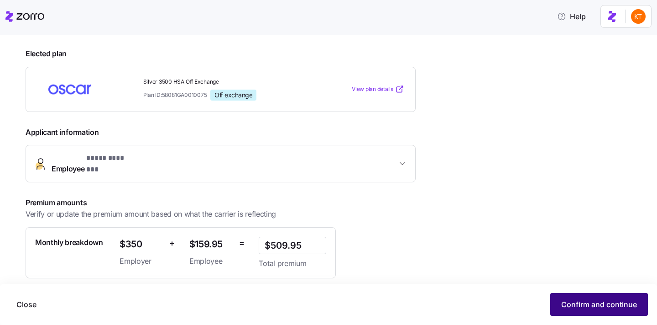
click at [611, 301] on span "Confirm and continue" at bounding box center [600, 304] width 76 height 11
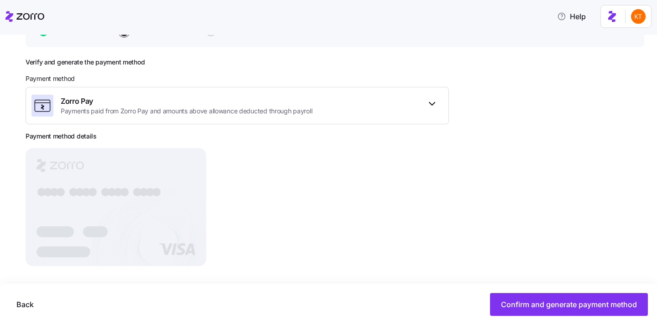
scroll to position [110, 0]
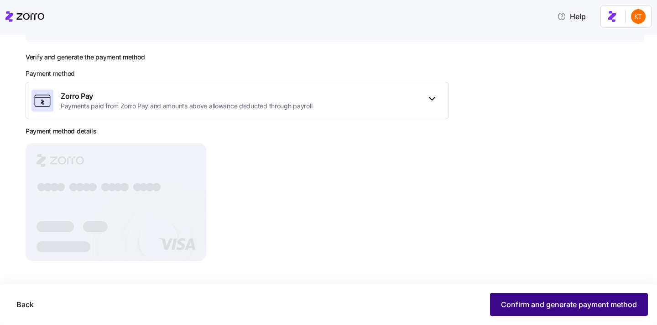
click at [513, 294] on button "Confirm and generate payment method" at bounding box center [569, 304] width 158 height 23
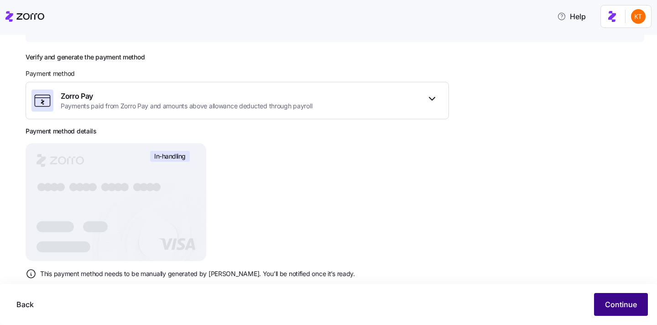
click at [633, 301] on span "Continue" at bounding box center [621, 304] width 32 height 11
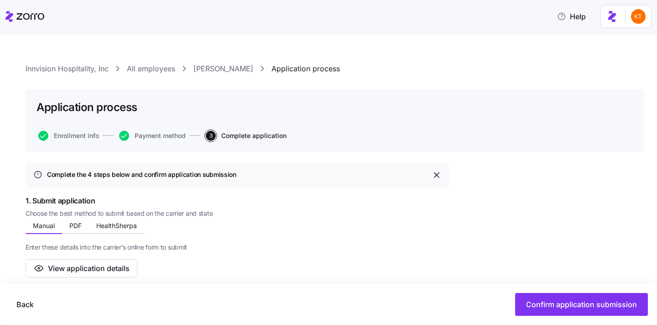
scroll to position [2, 0]
click at [133, 218] on button "HealthSherpa" at bounding box center [116, 225] width 55 height 14
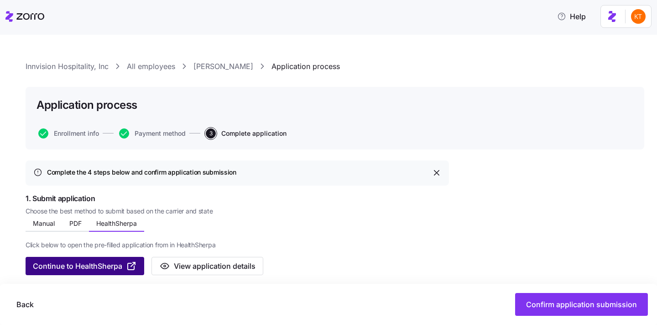
scroll to position [4, 0]
click at [105, 272] on button "Continue to HealthSherpa" at bounding box center [85, 265] width 119 height 18
click at [106, 268] on span "Continue to HealthSherpa" at bounding box center [77, 265] width 89 height 11
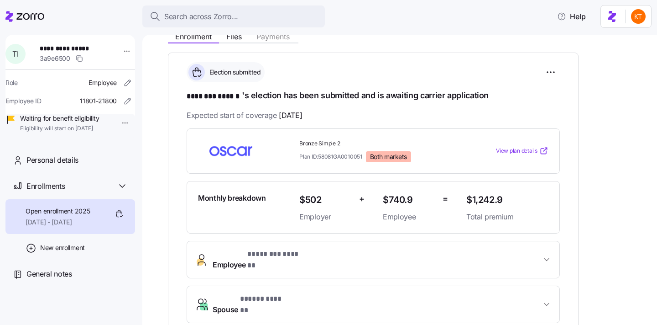
scroll to position [116, 0]
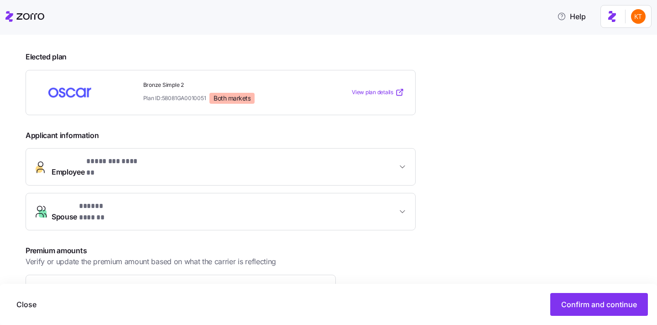
scroll to position [140, 0]
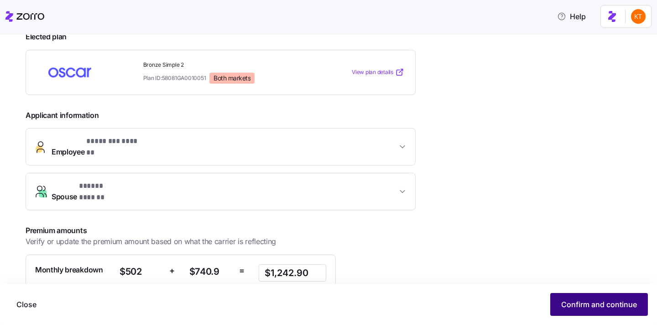
click at [604, 307] on span "Confirm and continue" at bounding box center [600, 304] width 76 height 11
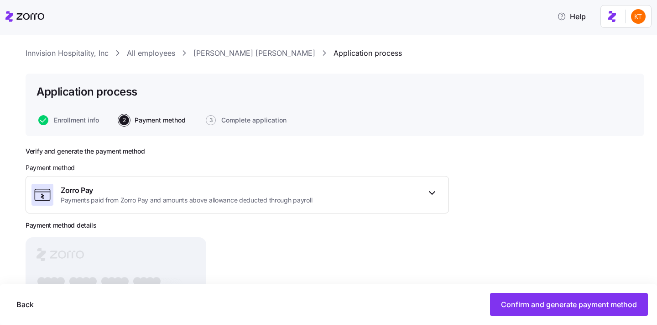
scroll to position [110, 0]
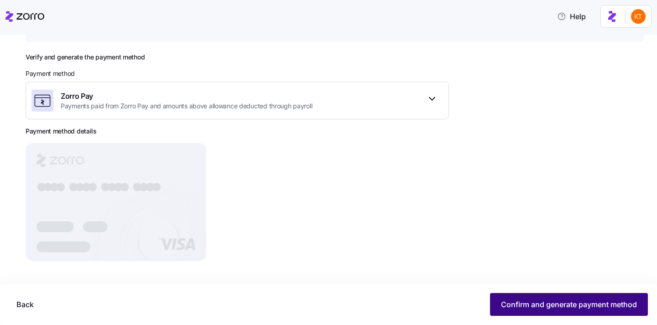
click at [510, 303] on span "Confirm and generate payment method" at bounding box center [569, 304] width 136 height 11
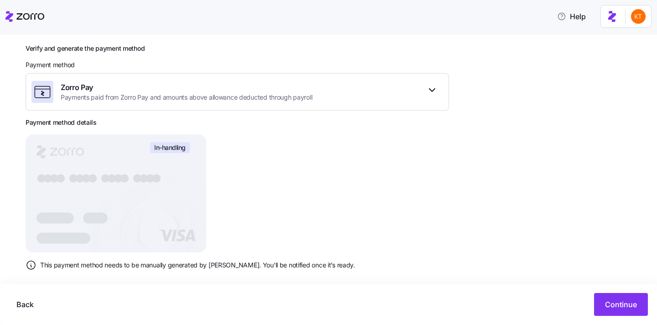
scroll to position [129, 0]
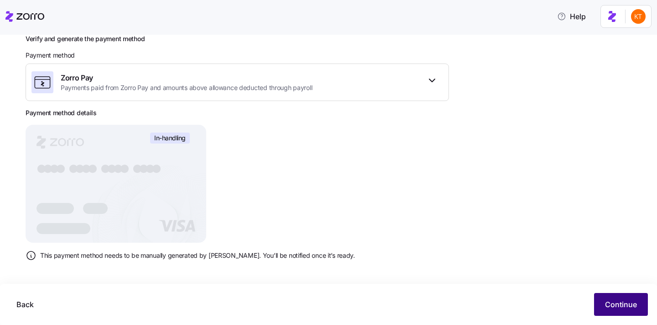
click at [621, 296] on button "Continue" at bounding box center [621, 304] width 54 height 23
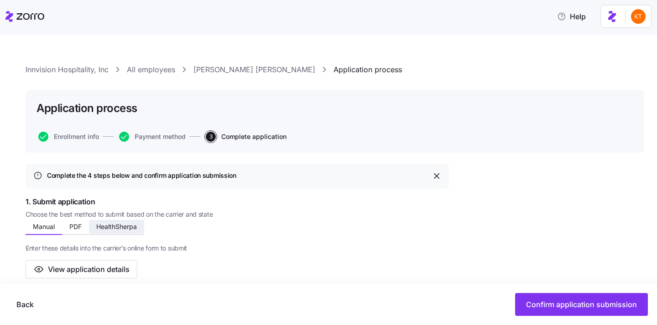
click at [135, 222] on button "HealthSherpa" at bounding box center [116, 227] width 55 height 14
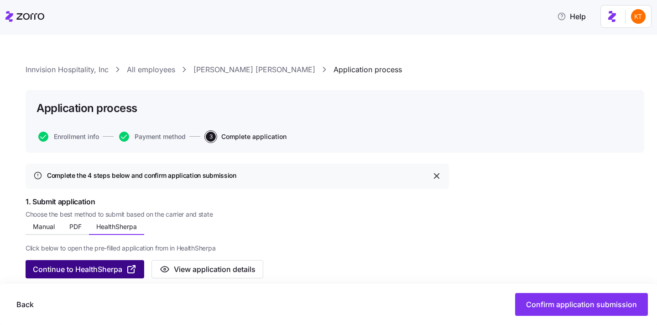
click at [109, 271] on span "Continue to HealthSherpa" at bounding box center [77, 268] width 89 height 11
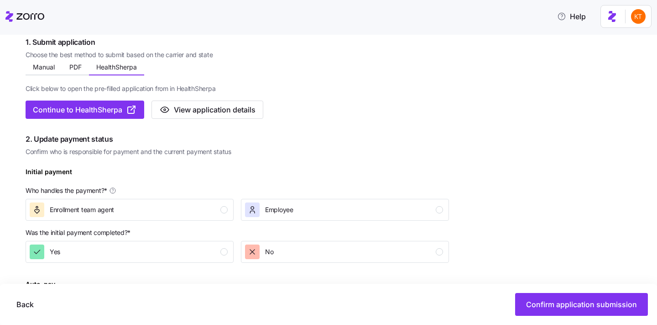
scroll to position [173, 0]
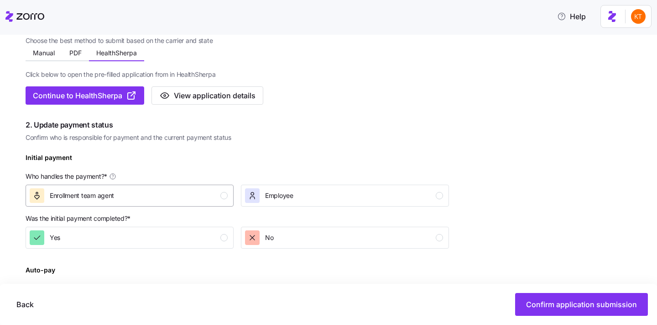
click at [161, 202] on div "Enrollment team agent" at bounding box center [129, 195] width 198 height 15
click at [289, 239] on div "No" at bounding box center [344, 237] width 198 height 15
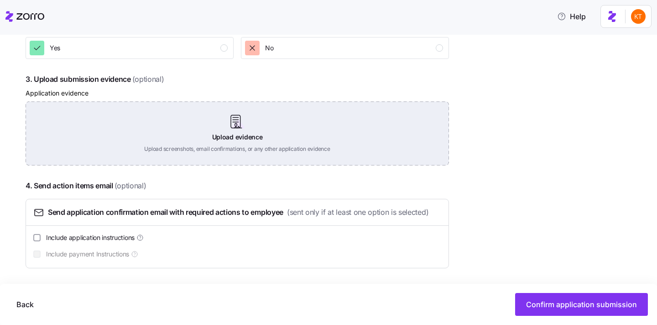
scroll to position [447, 0]
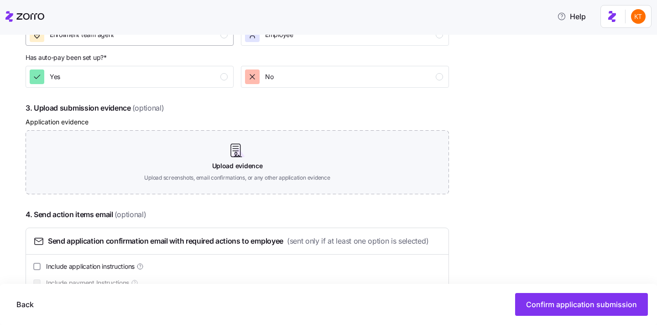
click at [215, 37] on div "Enrollment team agent" at bounding box center [129, 34] width 198 height 15
click at [278, 84] on div "No" at bounding box center [344, 76] width 198 height 15
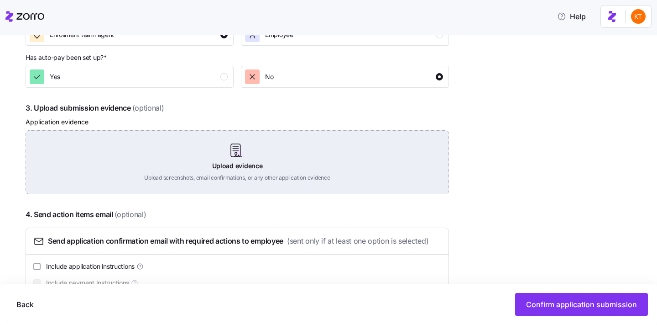
click at [256, 168] on div "Upload evidence Upload screenshots, email confirmations, or any other applicati…" at bounding box center [238, 162] width 424 height 64
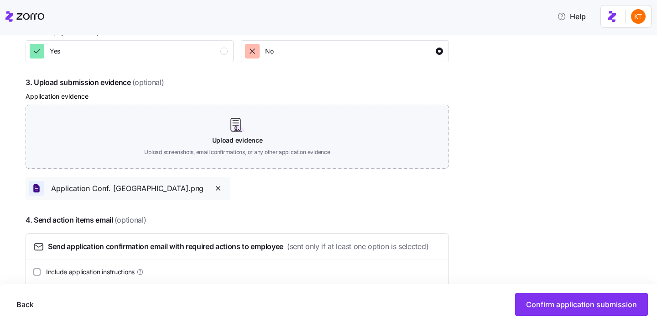
scroll to position [507, 0]
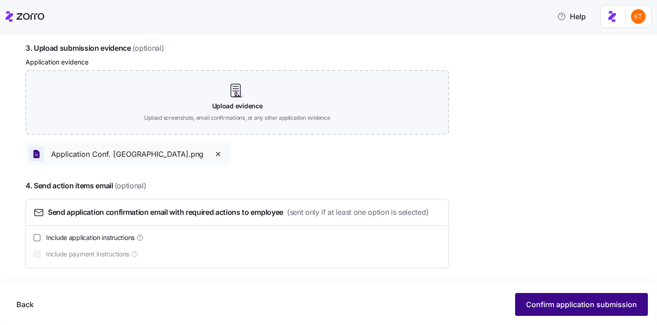
click at [562, 303] on span "Confirm application submission" at bounding box center [581, 304] width 111 height 11
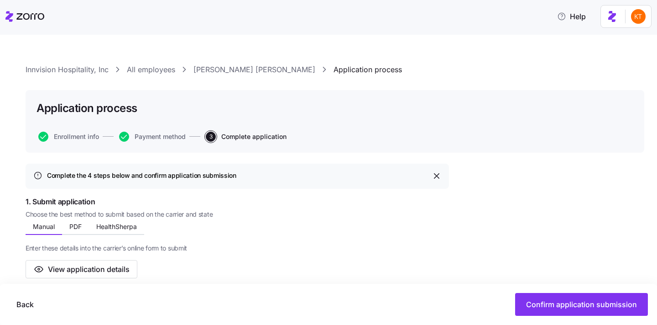
click at [216, 72] on link "[PERSON_NAME] [PERSON_NAME]" at bounding box center [255, 69] width 122 height 11
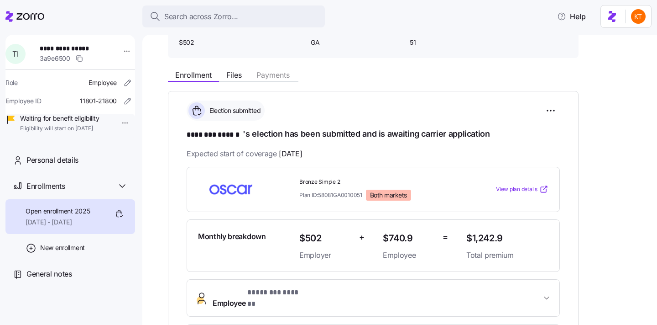
scroll to position [127, 0]
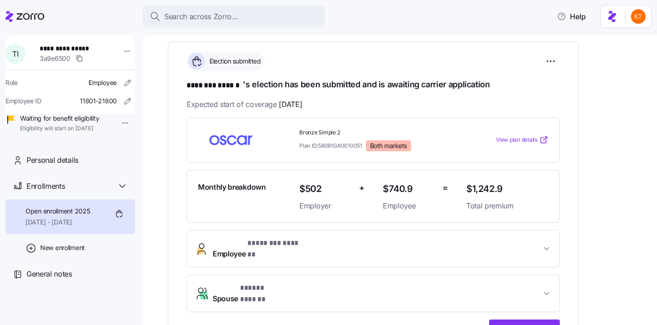
click at [311, 252] on button "Employee * ******** ****** *" at bounding box center [373, 248] width 373 height 37
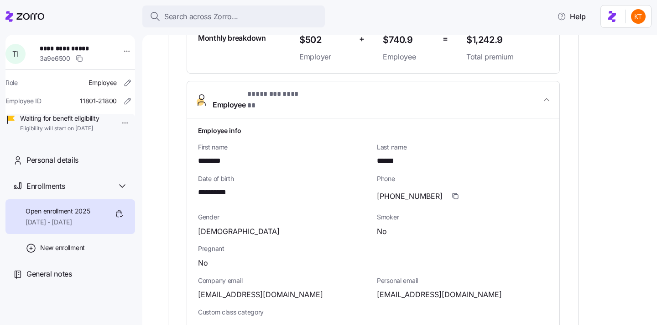
scroll to position [375, 0]
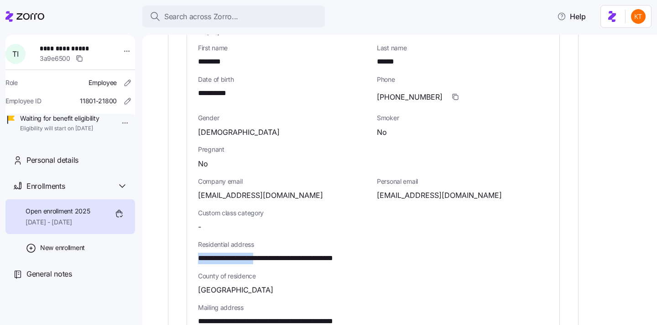
drag, startPoint x: 275, startPoint y: 247, endPoint x: 180, endPoint y: 249, distance: 94.5
click at [180, 249] on div "**********" at bounding box center [373, 184] width 411 height 780
copy span "**********"
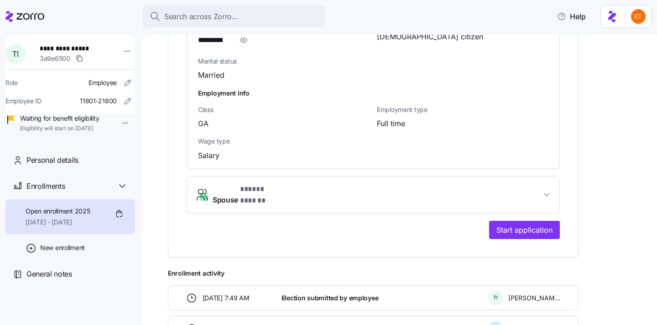
click at [283, 176] on button "Spouse * ***** ****** *" at bounding box center [373, 194] width 373 height 37
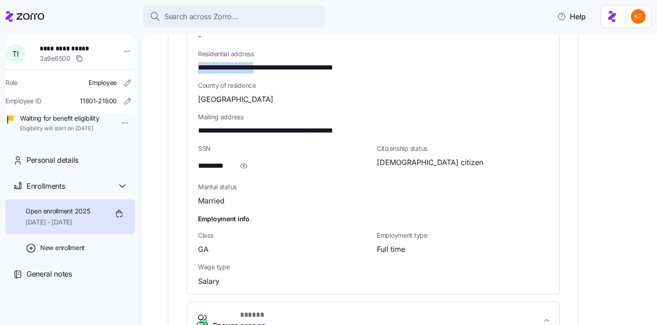
scroll to position [533, 0]
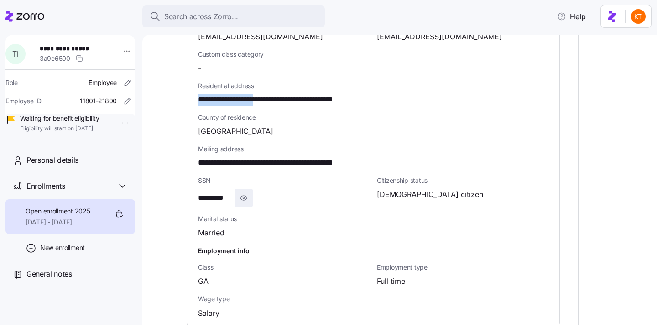
click at [243, 193] on icon "button" at bounding box center [243, 197] width 9 height 11
click at [223, 192] on span "**********" at bounding box center [221, 197] width 47 height 11
copy span "*"
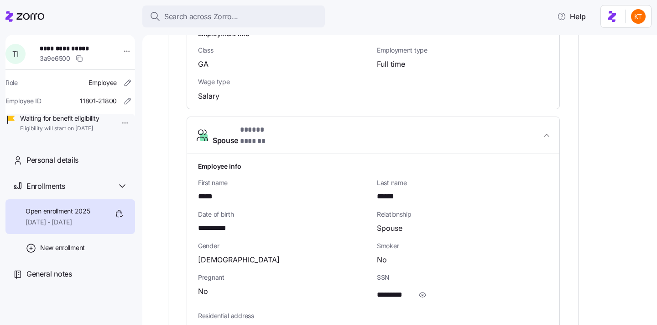
scroll to position [813, 0]
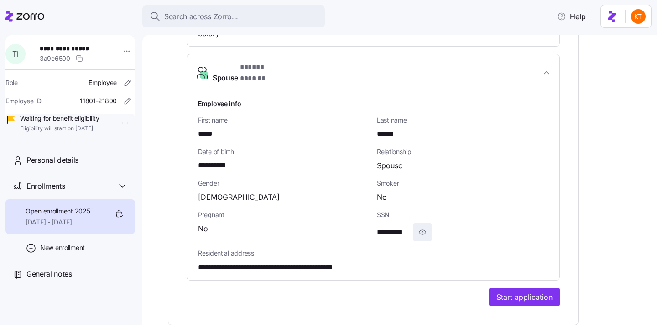
click at [430, 223] on span "button" at bounding box center [422, 231] width 17 height 17
click at [402, 226] on span "**********" at bounding box center [400, 231] width 47 height 11
copy span "*"
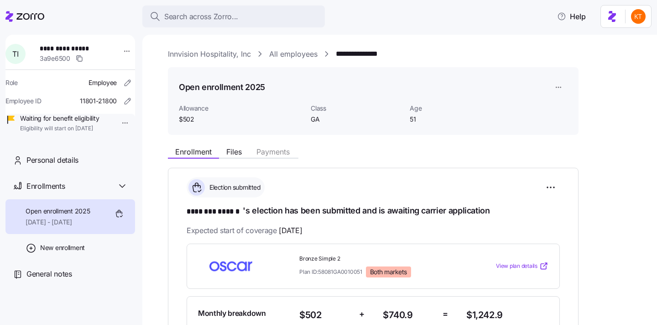
scroll to position [0, 0]
click at [67, 49] on span "**********" at bounding box center [72, 48] width 64 height 9
copy span "**********"
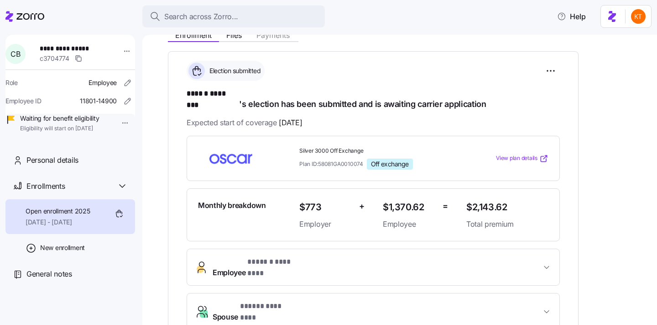
scroll to position [281, 0]
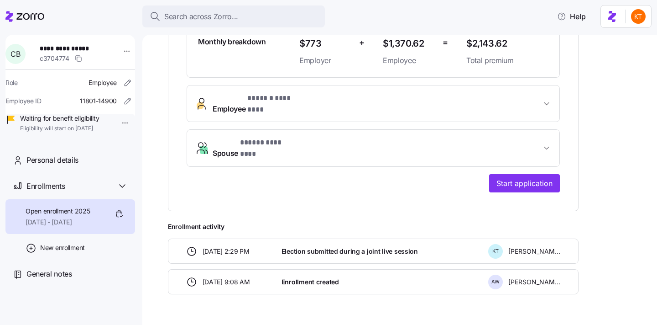
click at [291, 85] on button "Employee * ****** ******** *" at bounding box center [373, 103] width 373 height 37
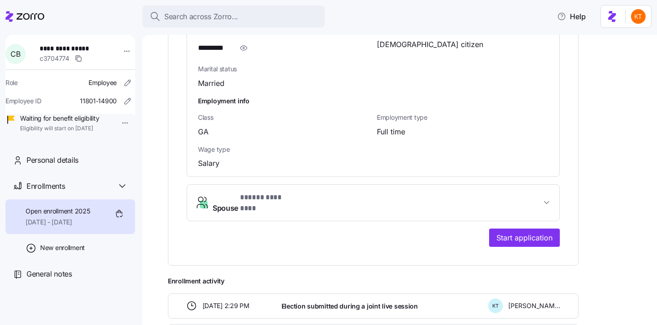
scroll to position [746, 0]
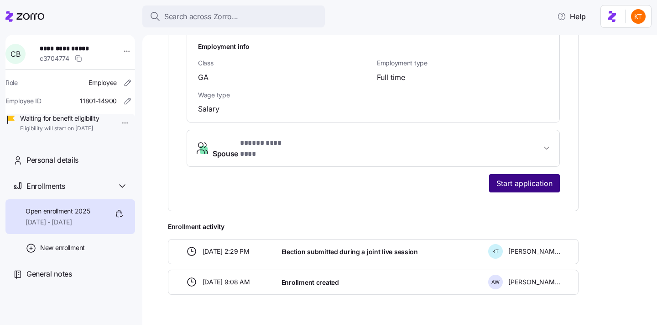
click at [537, 178] on span "Start application" at bounding box center [525, 183] width 56 height 11
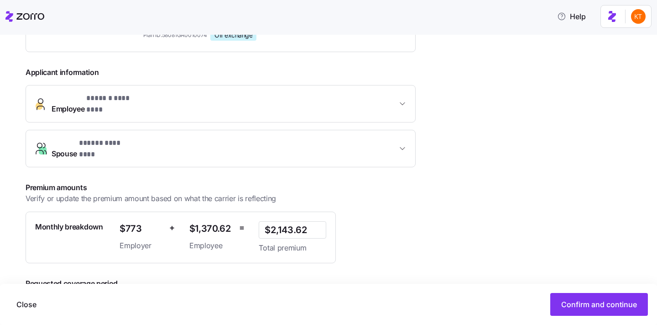
scroll to position [226, 0]
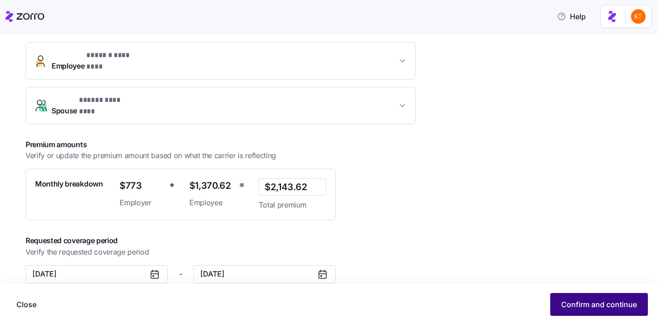
click at [627, 301] on span "Confirm and continue" at bounding box center [600, 304] width 76 height 11
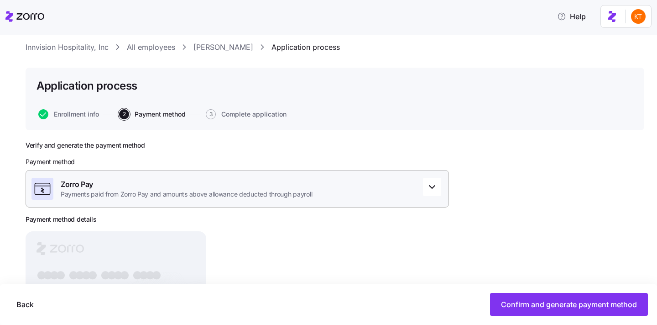
scroll to position [23, 0]
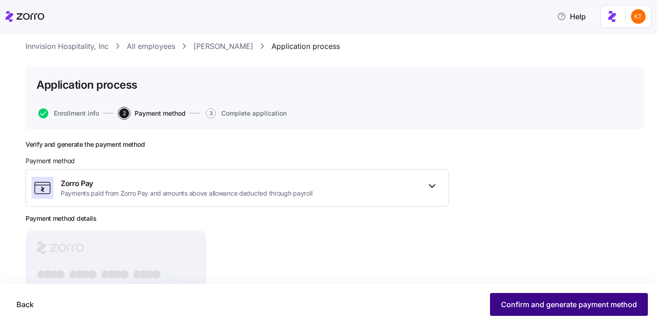
click at [567, 310] on button "Confirm and generate payment method" at bounding box center [569, 304] width 158 height 23
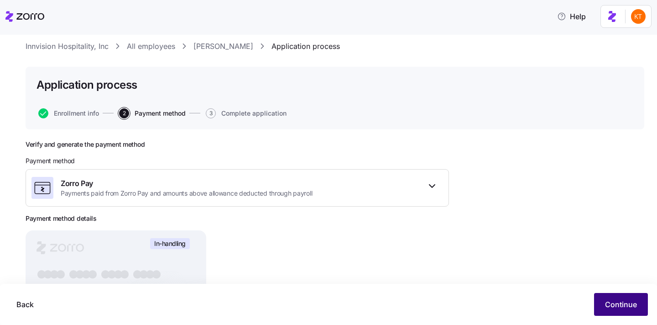
click at [615, 307] on span "Continue" at bounding box center [621, 304] width 32 height 11
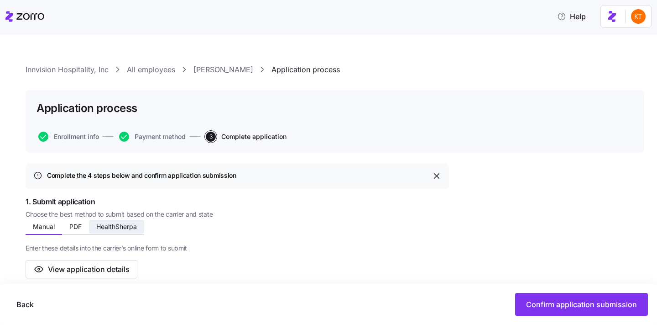
click at [103, 230] on button "HealthSherpa" at bounding box center [116, 227] width 55 height 14
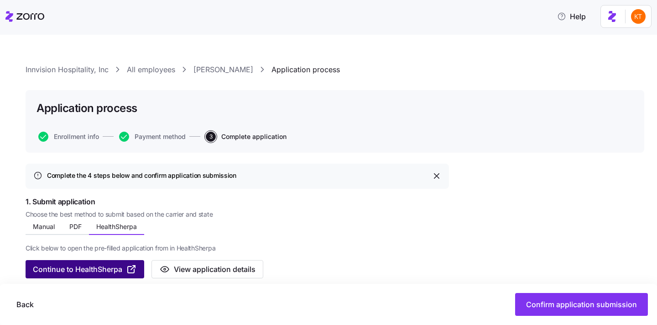
click at [107, 268] on span "Continue to HealthSherpa" at bounding box center [77, 268] width 89 height 11
click at [120, 270] on span "Continue to HealthSherpa" at bounding box center [77, 268] width 89 height 11
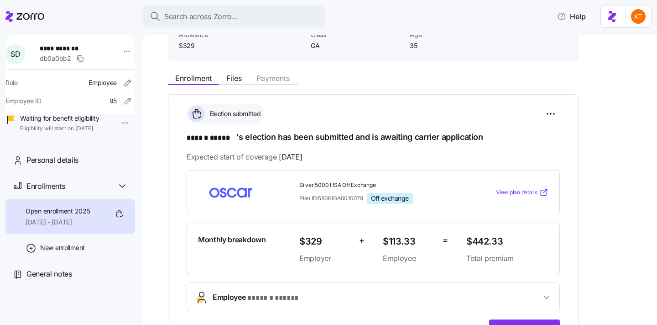
scroll to position [243, 0]
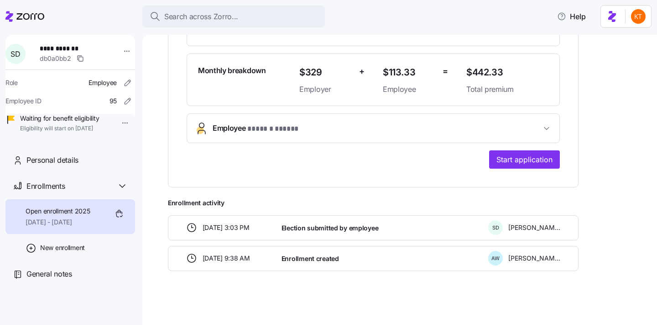
click at [326, 136] on button "Employee * ****** ***** *" at bounding box center [373, 128] width 373 height 29
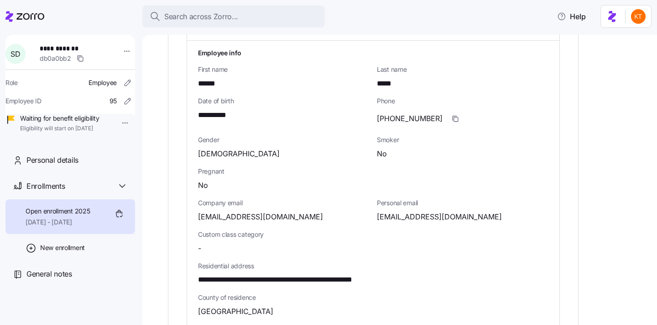
scroll to position [557, 0]
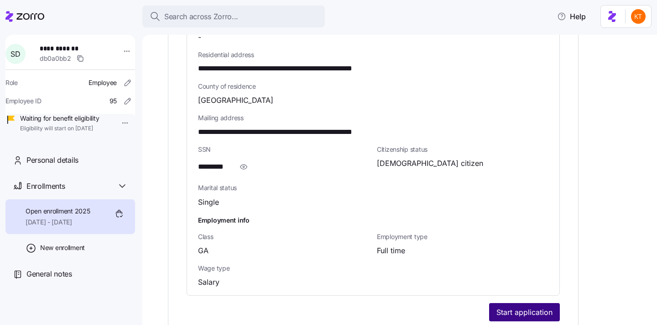
click at [531, 309] on span "Start application" at bounding box center [525, 311] width 56 height 11
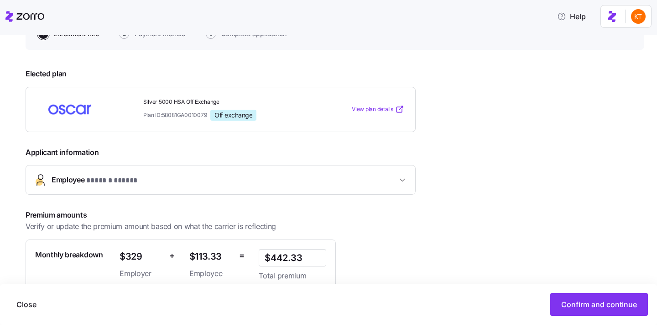
scroll to position [152, 0]
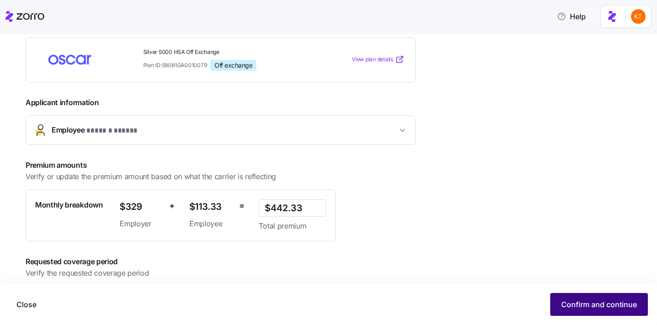
click at [621, 300] on span "Confirm and continue" at bounding box center [600, 304] width 76 height 11
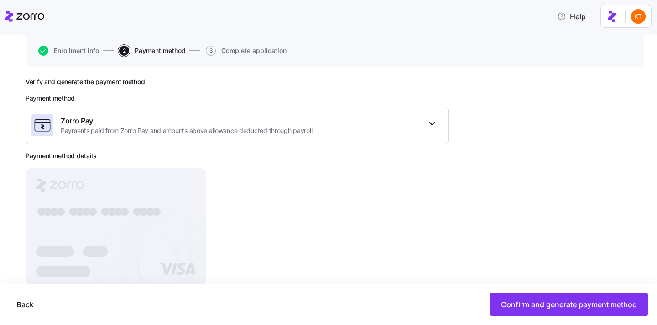
scroll to position [110, 0]
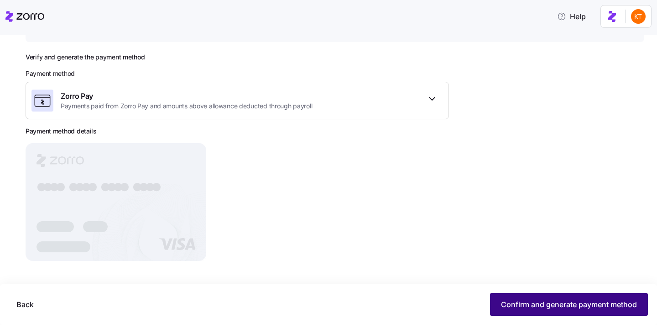
click at [597, 303] on span "Confirm and generate payment method" at bounding box center [569, 304] width 136 height 11
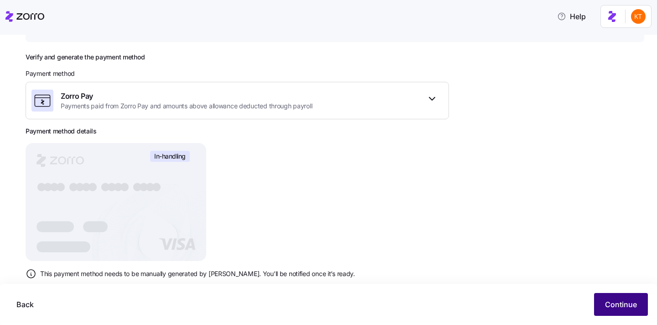
click at [611, 303] on span "Continue" at bounding box center [621, 304] width 32 height 11
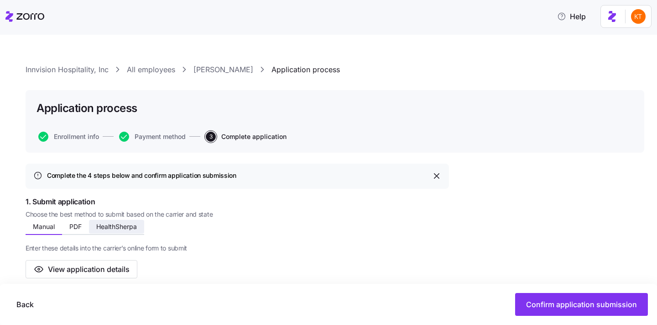
click at [121, 225] on span "HealthSherpa" at bounding box center [116, 226] width 41 height 6
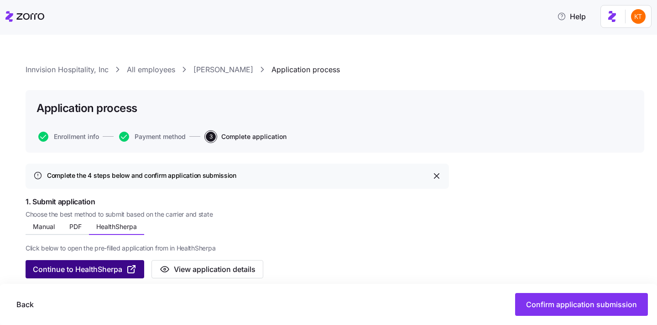
click at [120, 268] on span "Continue to HealthSherpa" at bounding box center [77, 268] width 89 height 11
click at [95, 278] on button "Continue to HealthSherpa" at bounding box center [85, 269] width 119 height 18
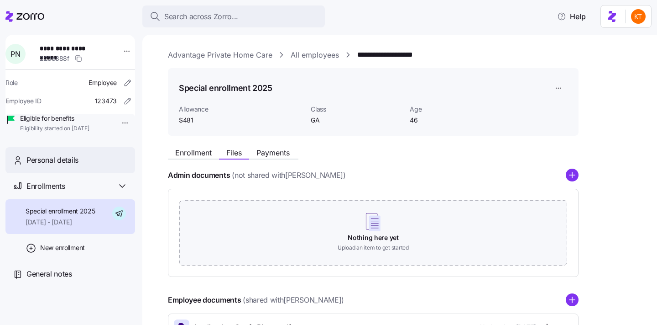
click at [63, 166] on span "Personal details" at bounding box center [52, 159] width 52 height 11
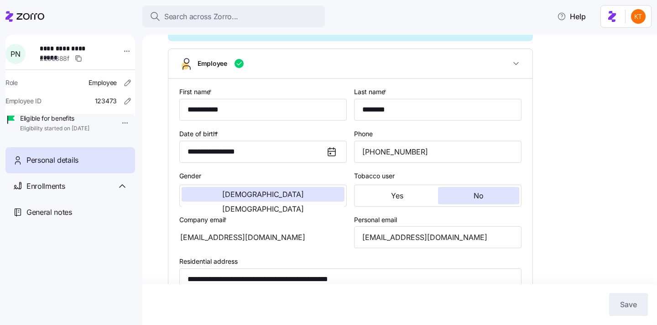
scroll to position [111, 0]
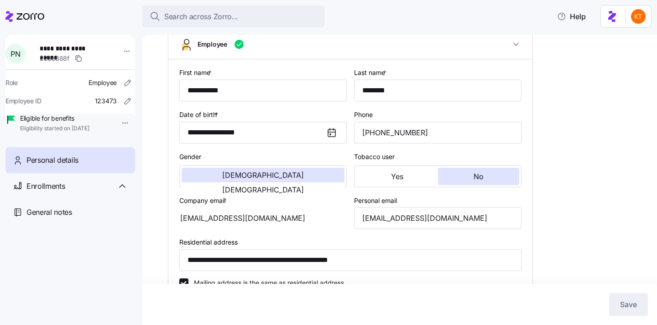
type input "GA"
click at [387, 143] on input "[PHONE_NUMBER]" at bounding box center [438, 132] width 168 height 22
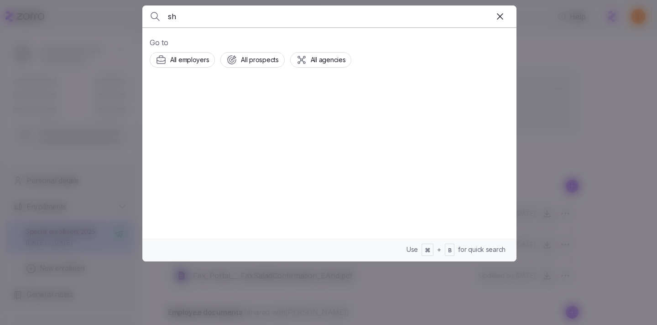
type input "s"
type input "[PERSON_NAME]"
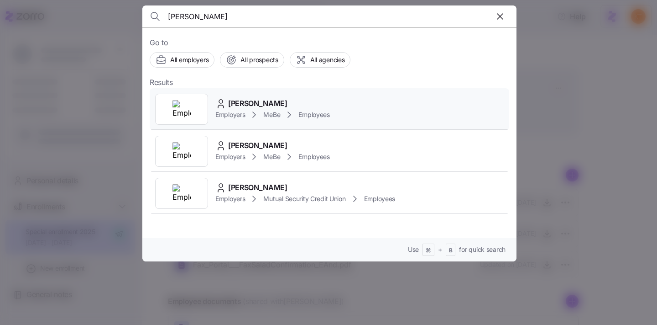
click at [244, 108] on span "[PERSON_NAME]" at bounding box center [257, 103] width 59 height 11
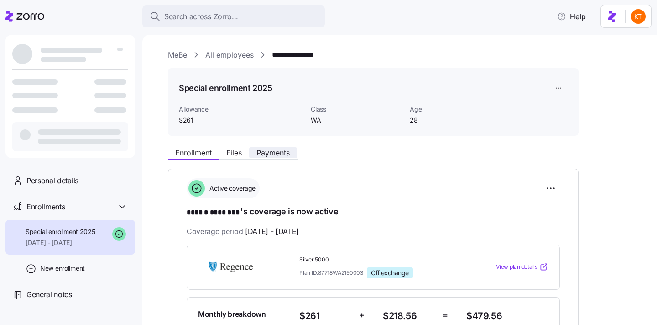
click at [278, 156] on span "Payments" at bounding box center [273, 152] width 33 height 7
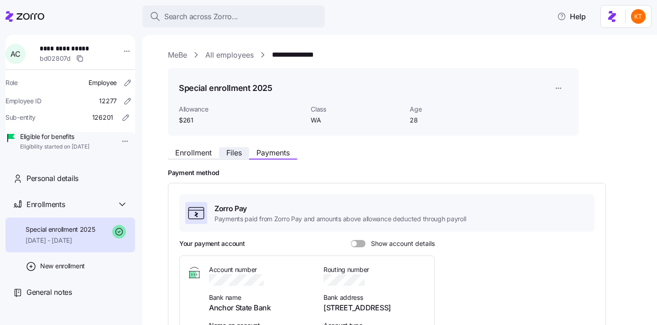
click at [222, 155] on button "Files" at bounding box center [234, 152] width 30 height 11
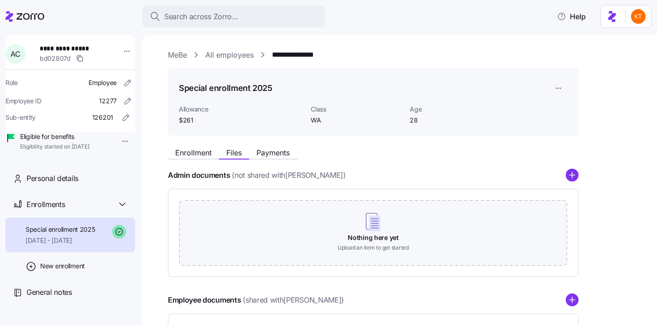
scroll to position [41, 0]
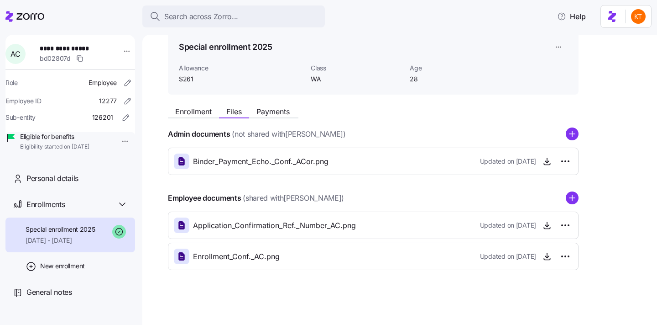
click at [572, 126] on div "Enrollment Files Payments Admin documents (not shared with [PERSON_NAME] ) Bind…" at bounding box center [406, 186] width 477 height 168
click at [572, 132] on circle "add icon" at bounding box center [573, 134] width 12 height 12
